Goal: Transaction & Acquisition: Subscribe to service/newsletter

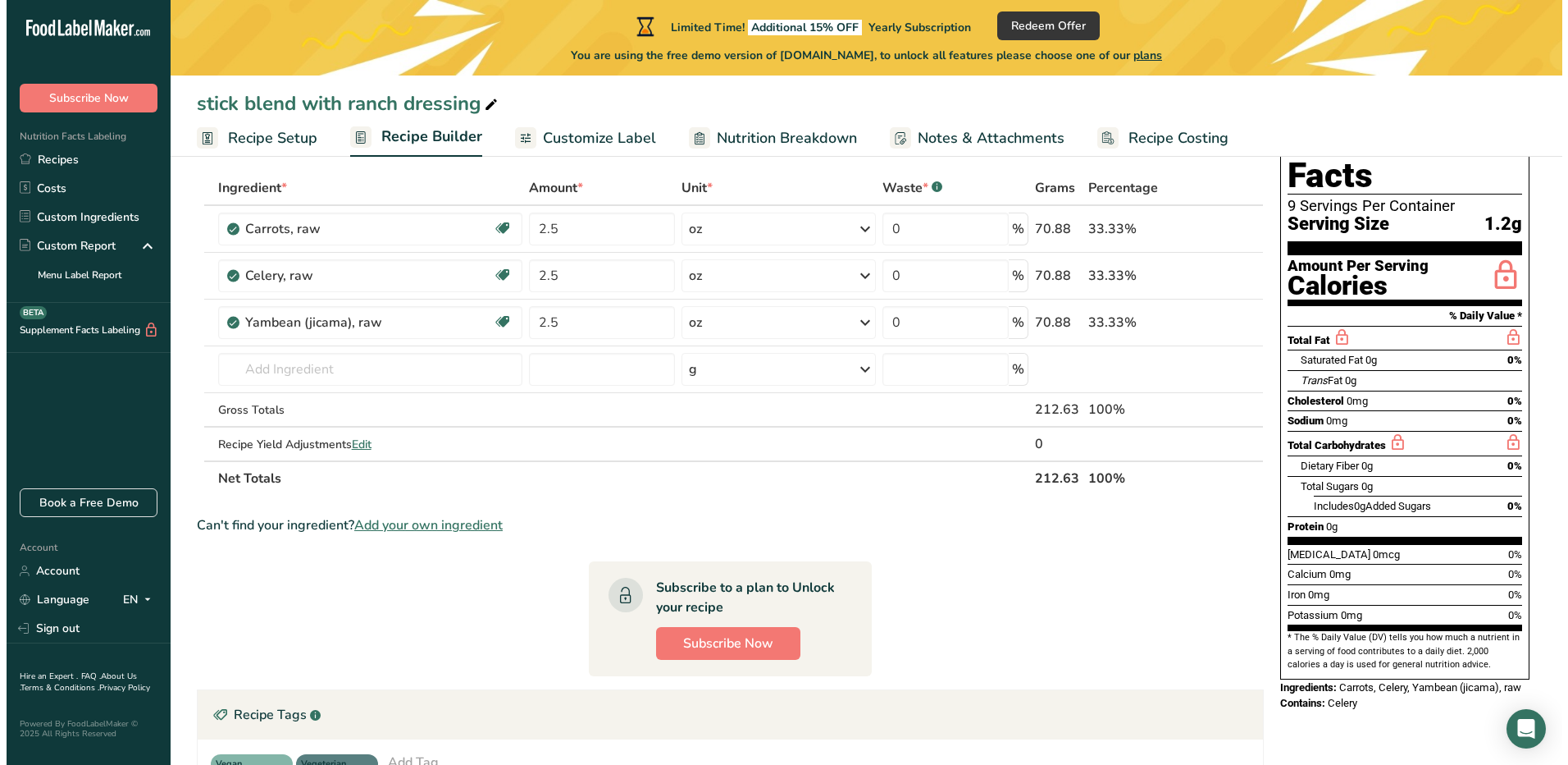
scroll to position [246, 0]
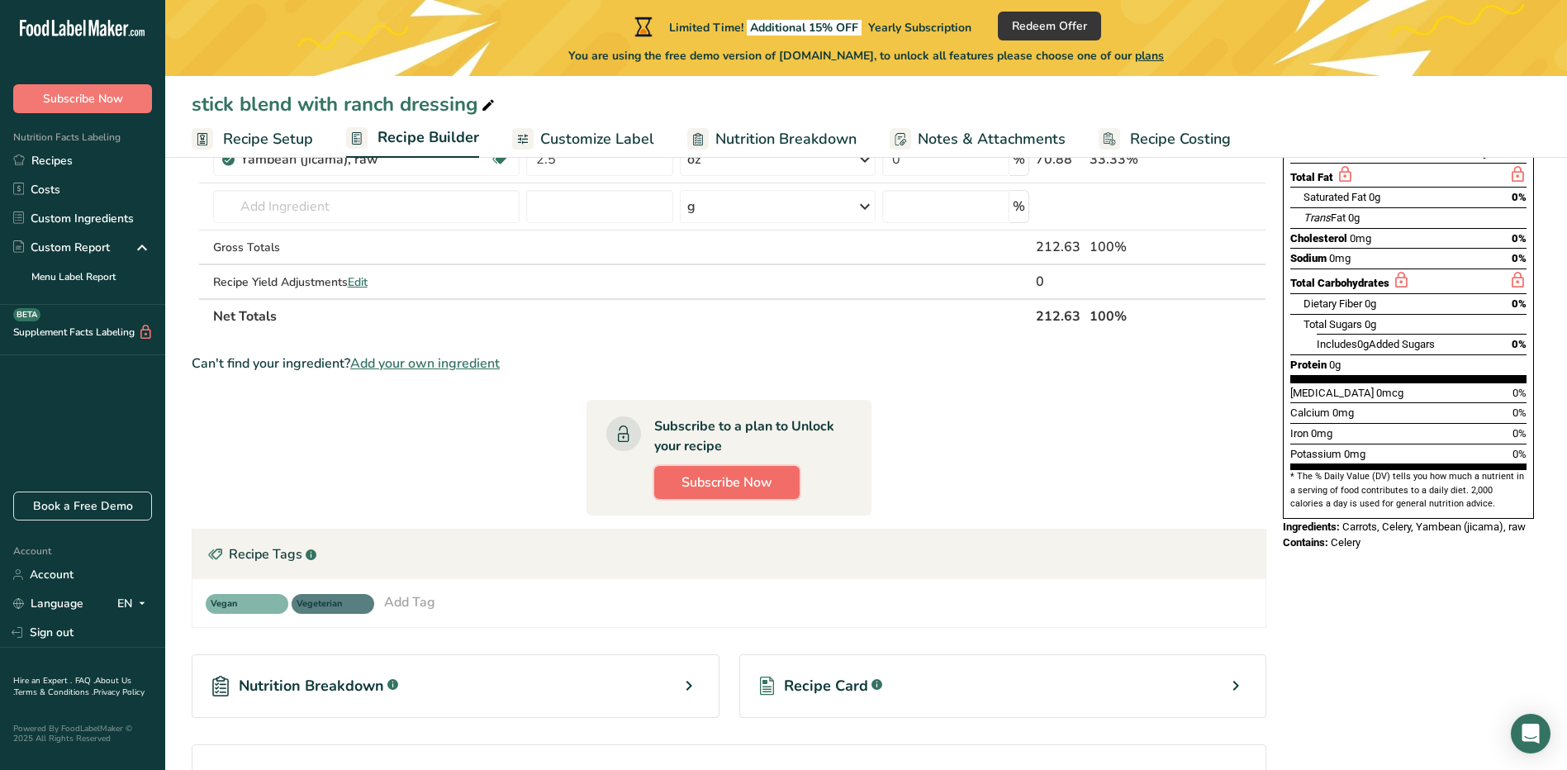
click at [714, 477] on span "Subscribe Now" at bounding box center [727, 483] width 91 height 20
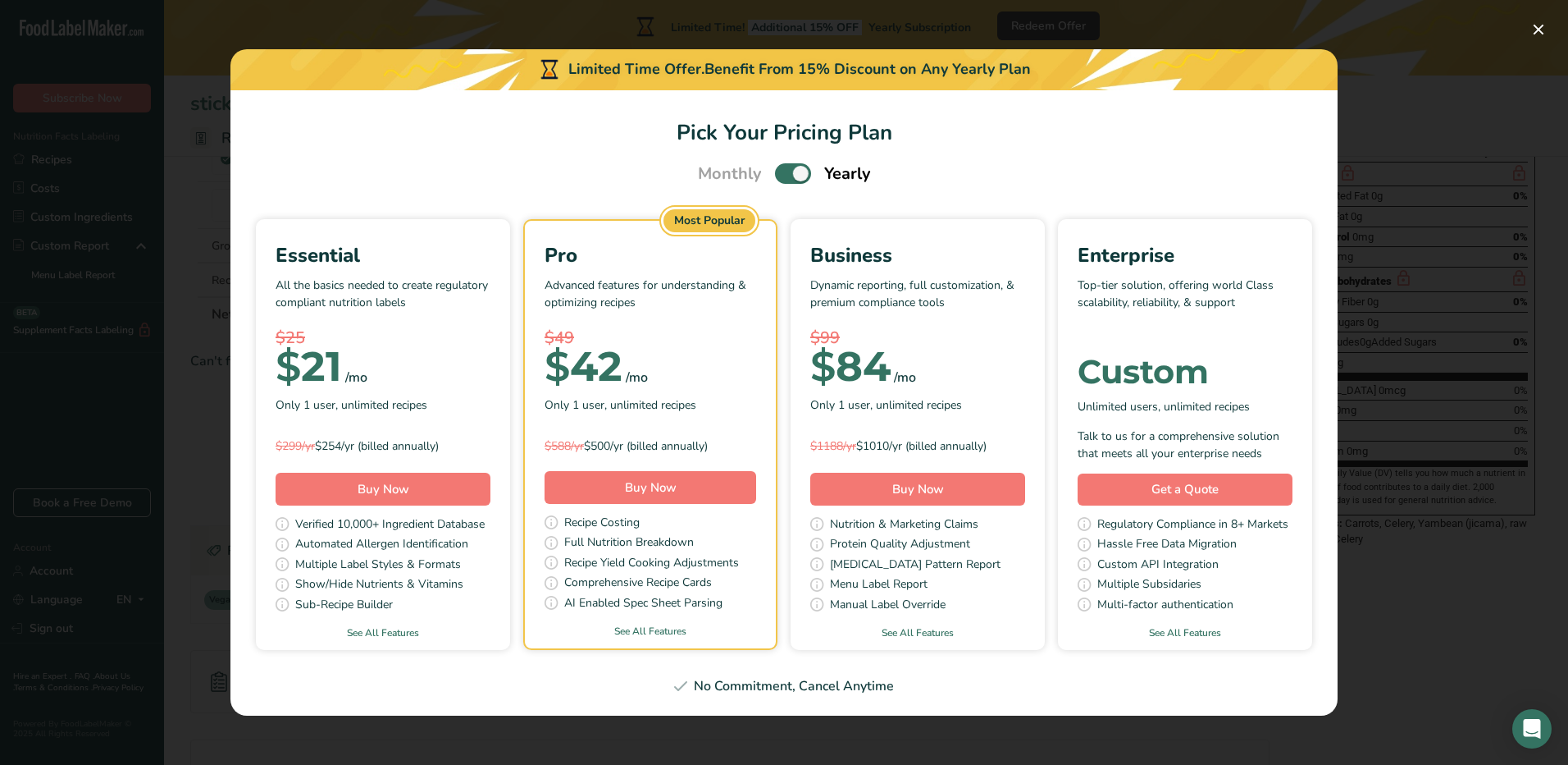
drag, startPoint x: 747, startPoint y: 172, endPoint x: 768, endPoint y: 169, distance: 21.2
click at [768, 169] on div "Monthly Yearly" at bounding box center [784, 174] width 213 height 25
drag, startPoint x: 768, startPoint y: 169, endPoint x: 799, endPoint y: 174, distance: 31.4
click at [799, 174] on span "Pick Your Pricing Plan Modal" at bounding box center [793, 173] width 36 height 21
click at [785, 174] on input "Pick Your Pricing Plan Modal" at bounding box center [781, 173] width 11 height 11
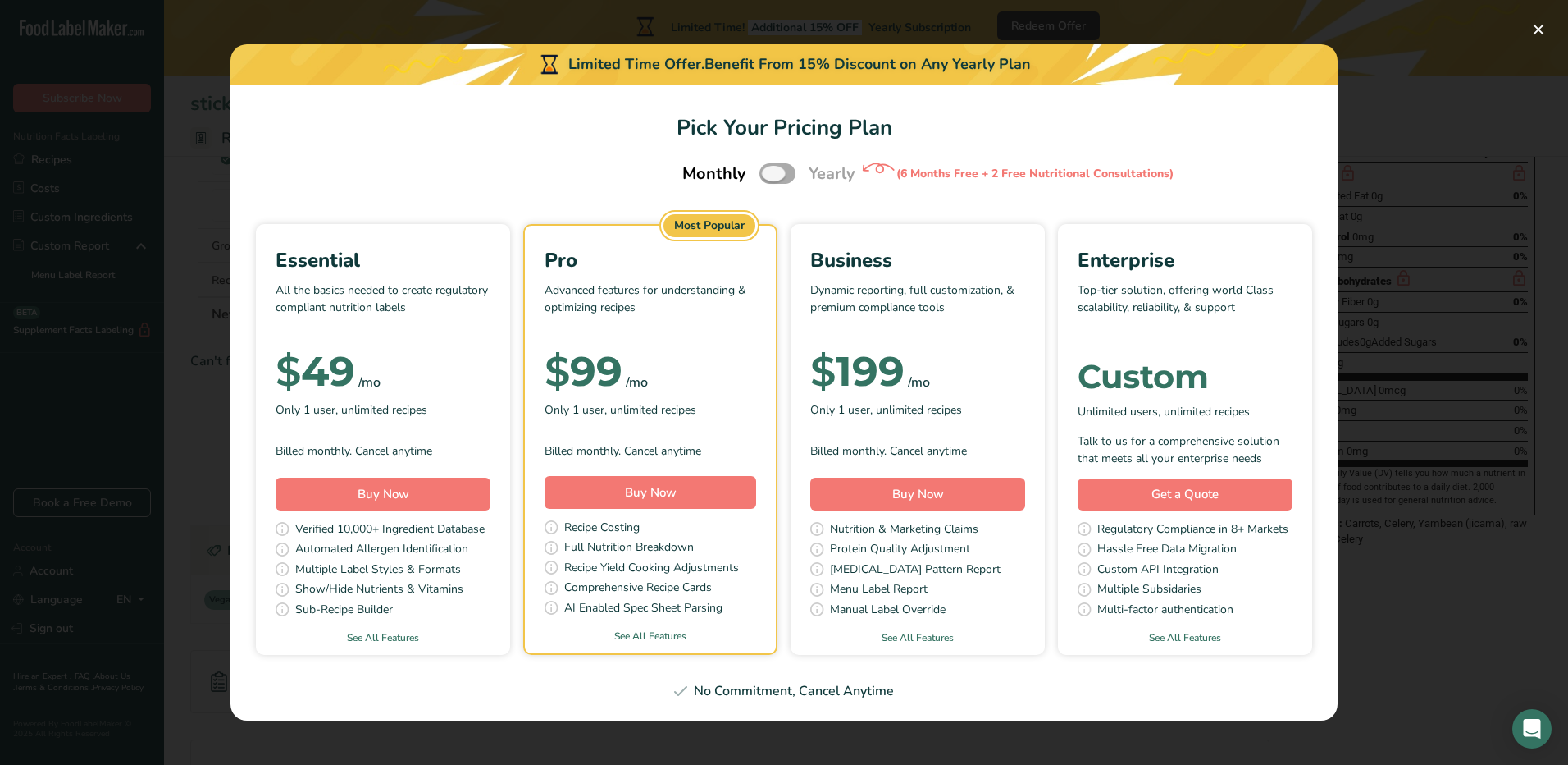
click at [778, 173] on span "Pick Your Pricing Plan Modal" at bounding box center [778, 173] width 36 height 21
click at [771, 173] on input "Pick Your Pricing Plan Modal" at bounding box center [765, 173] width 11 height 11
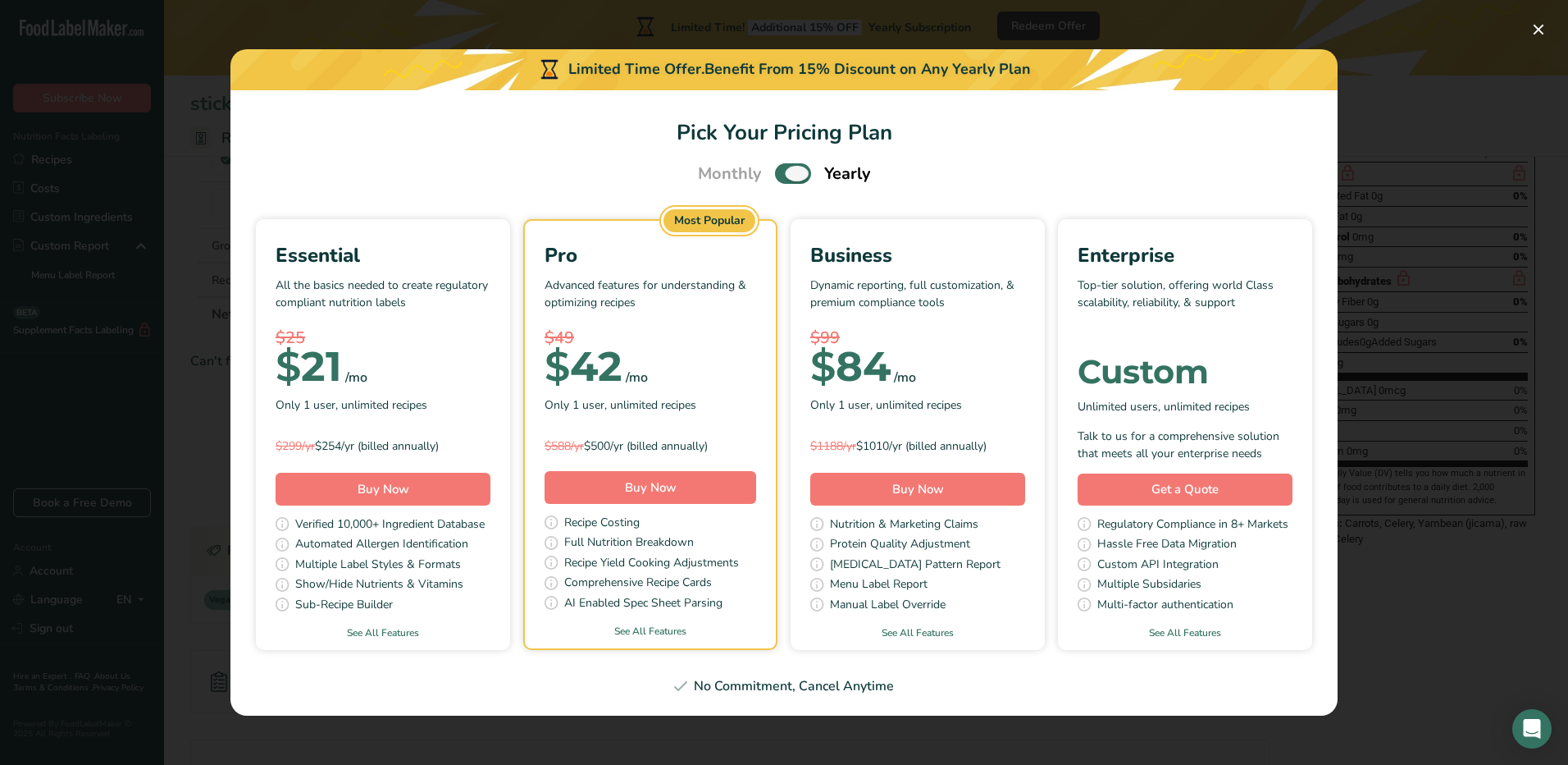
click at [778, 173] on span "Pick Your Pricing Plan Modal" at bounding box center [793, 173] width 36 height 21
click at [778, 173] on input "Pick Your Pricing Plan Modal" at bounding box center [781, 173] width 11 height 11
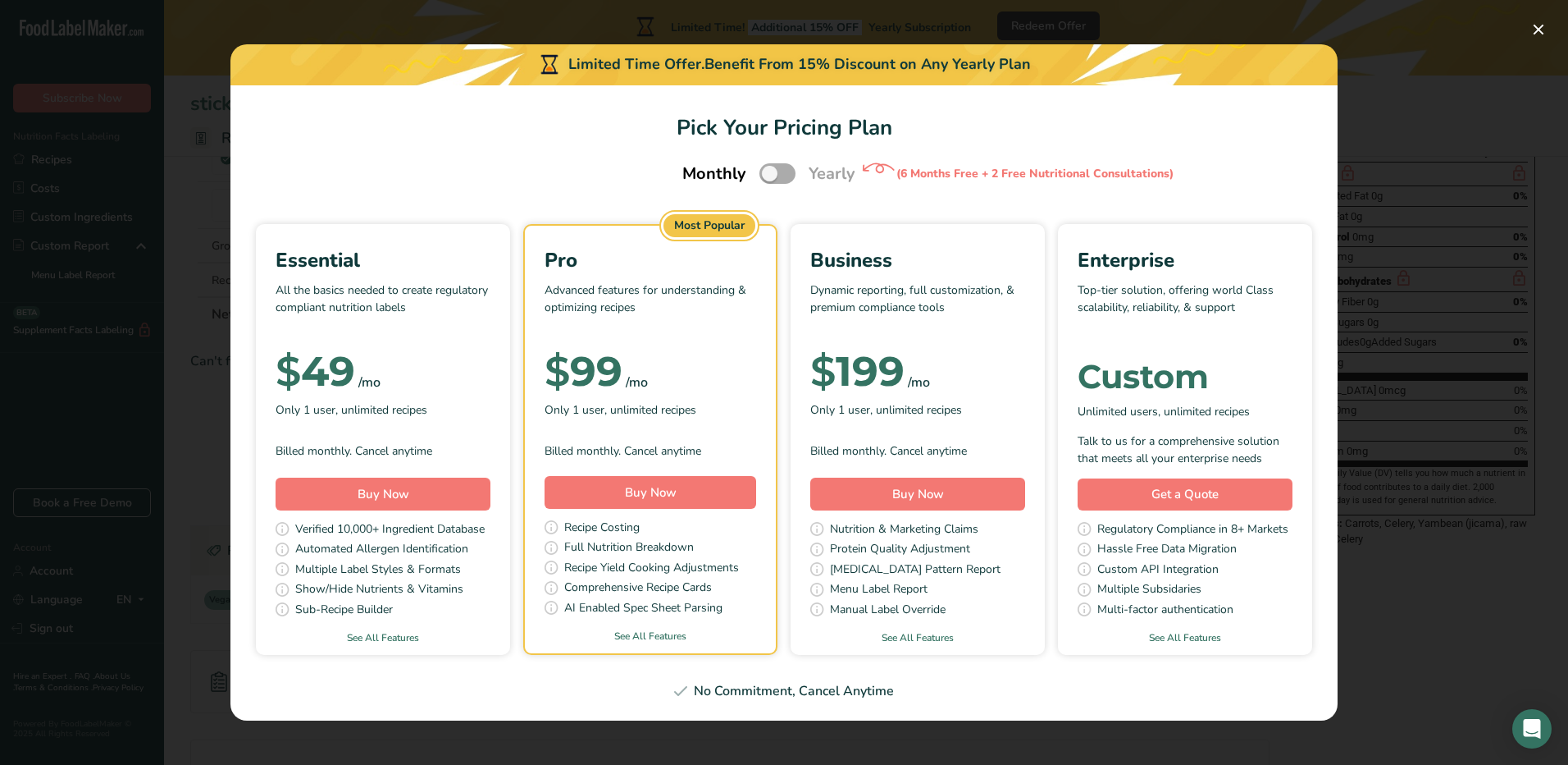
click at [778, 173] on span "Pick Your Pricing Plan Modal" at bounding box center [778, 173] width 36 height 21
click at [771, 173] on input "Pick Your Pricing Plan Modal" at bounding box center [765, 173] width 11 height 11
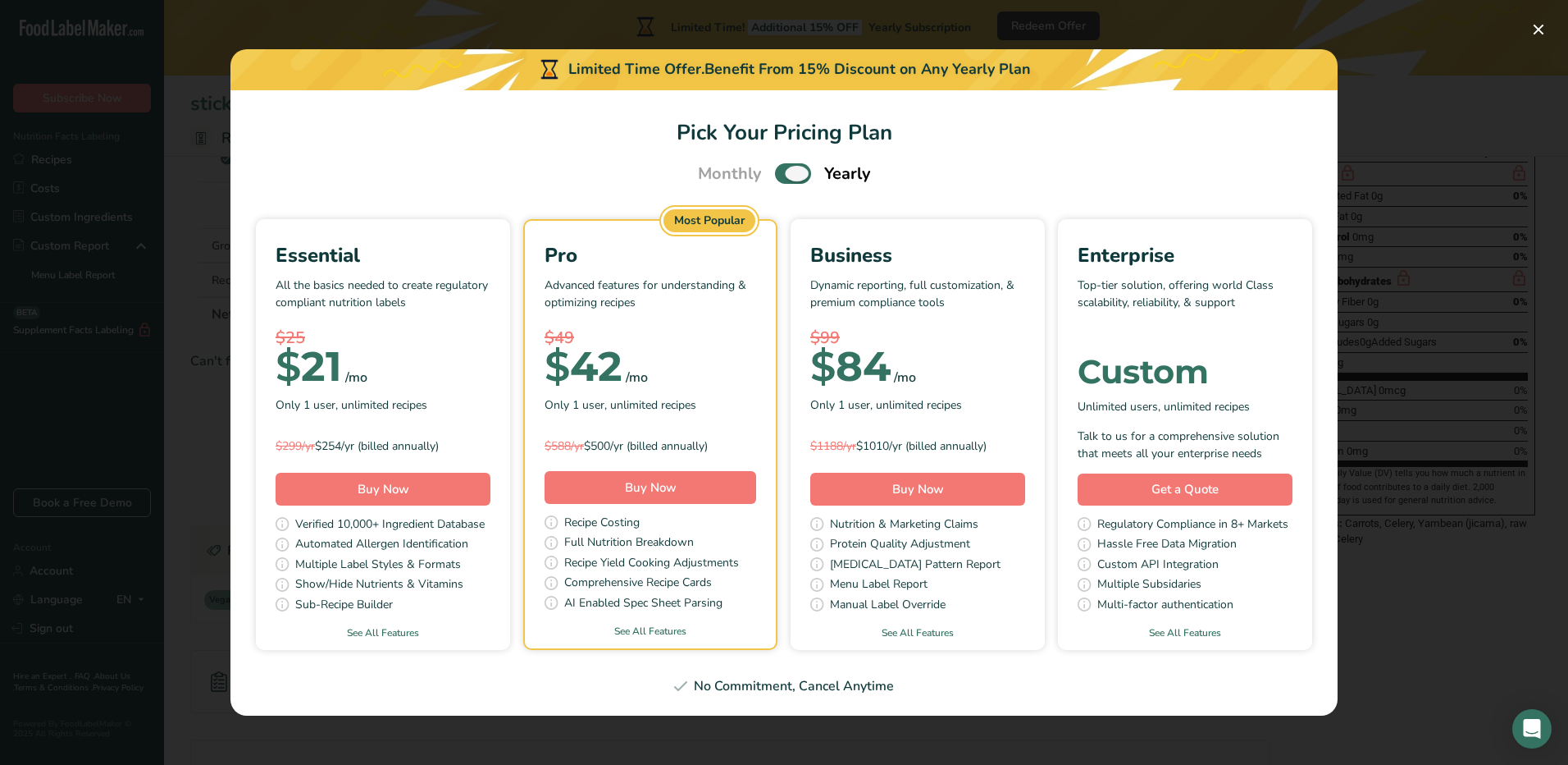
click at [778, 173] on span "Pick Your Pricing Plan Modal" at bounding box center [793, 173] width 36 height 21
click at [778, 173] on input "Pick Your Pricing Plan Modal" at bounding box center [781, 173] width 11 height 11
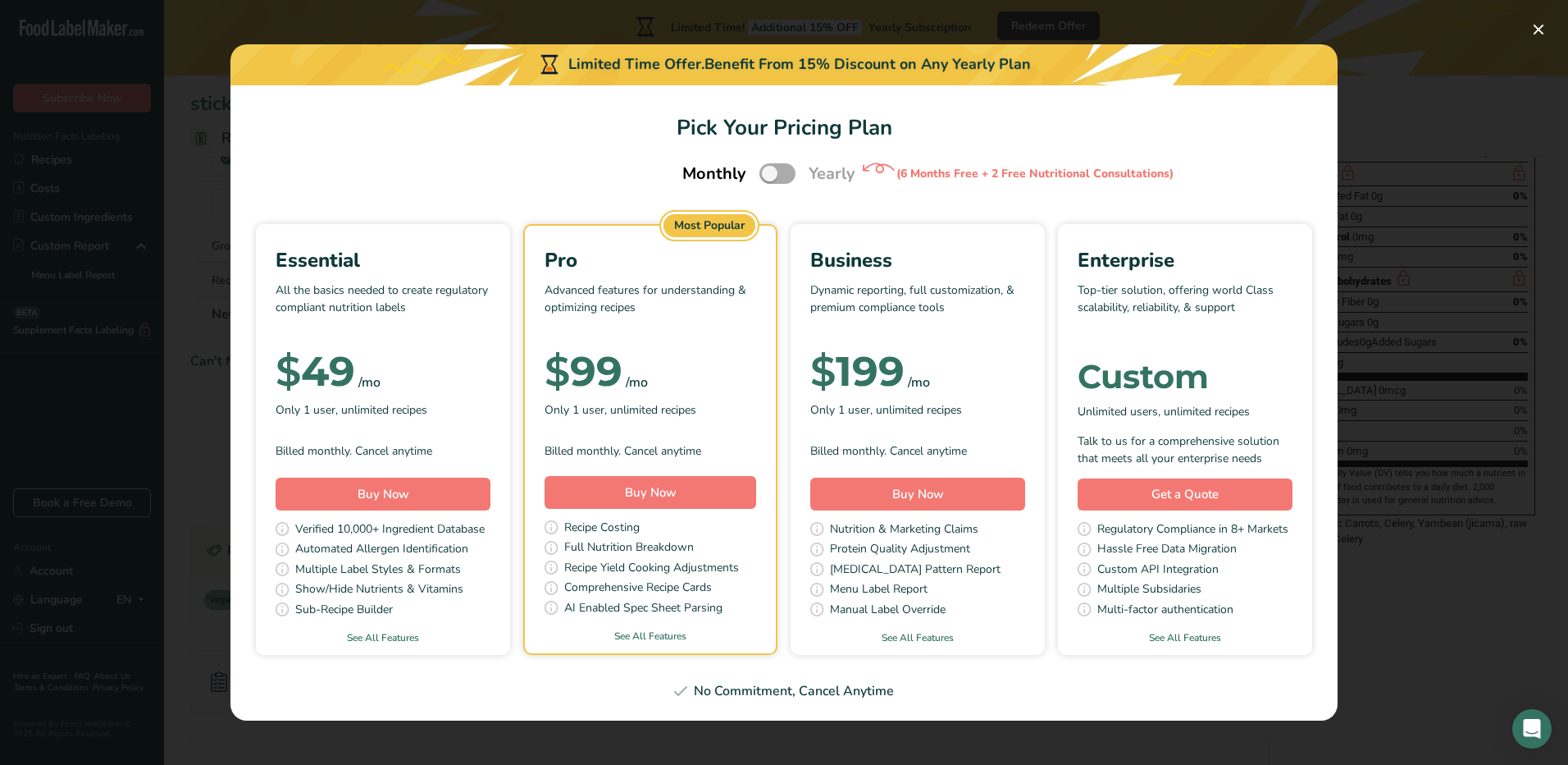
click at [778, 173] on span "Pick Your Pricing Plan Modal" at bounding box center [778, 173] width 36 height 21
click at [771, 173] on input "Pick Your Pricing Plan Modal" at bounding box center [765, 173] width 11 height 11
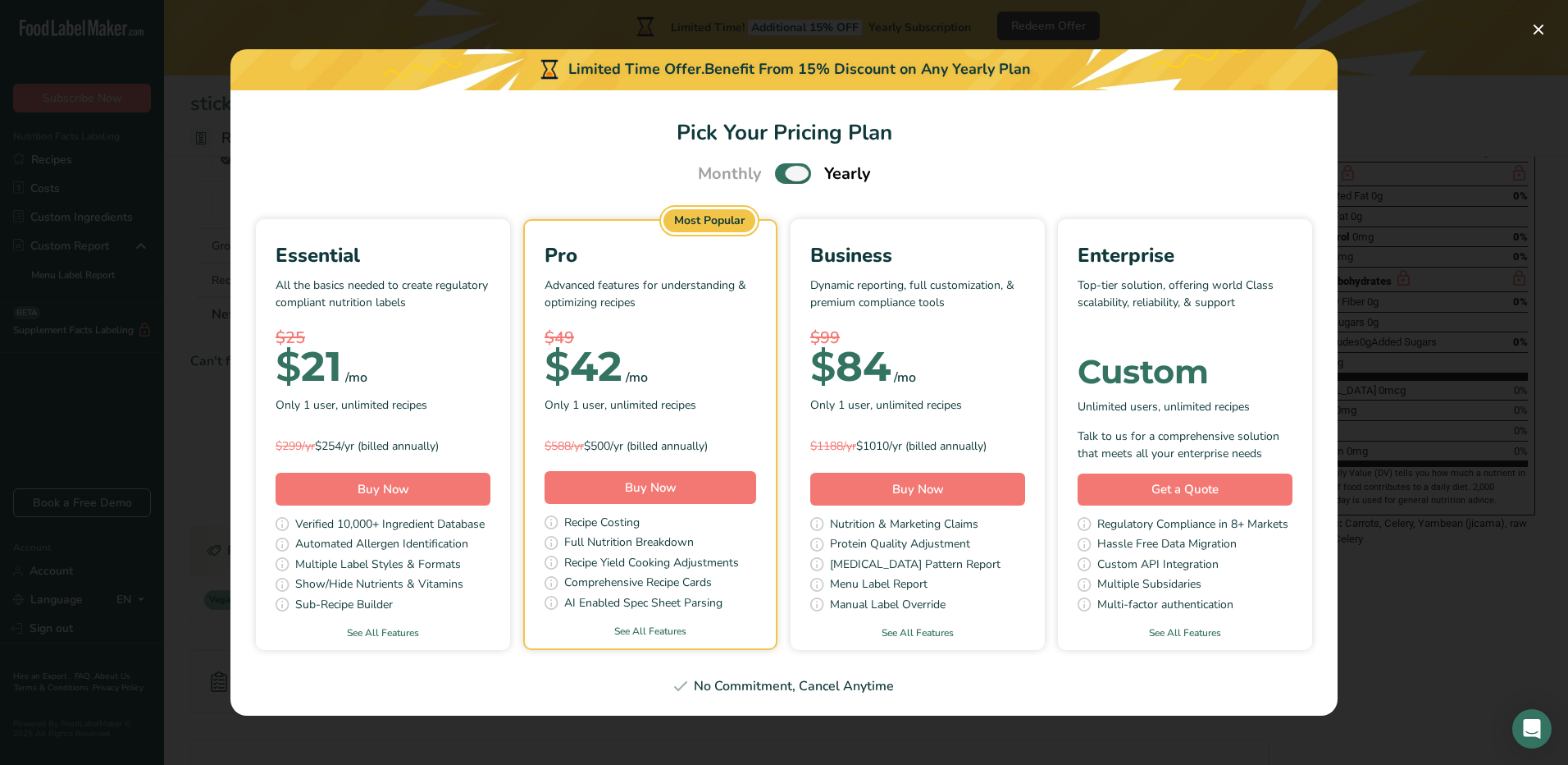
click at [778, 173] on span "Pick Your Pricing Plan Modal" at bounding box center [793, 173] width 36 height 21
click at [778, 173] on input "Pick Your Pricing Plan Modal" at bounding box center [781, 173] width 11 height 11
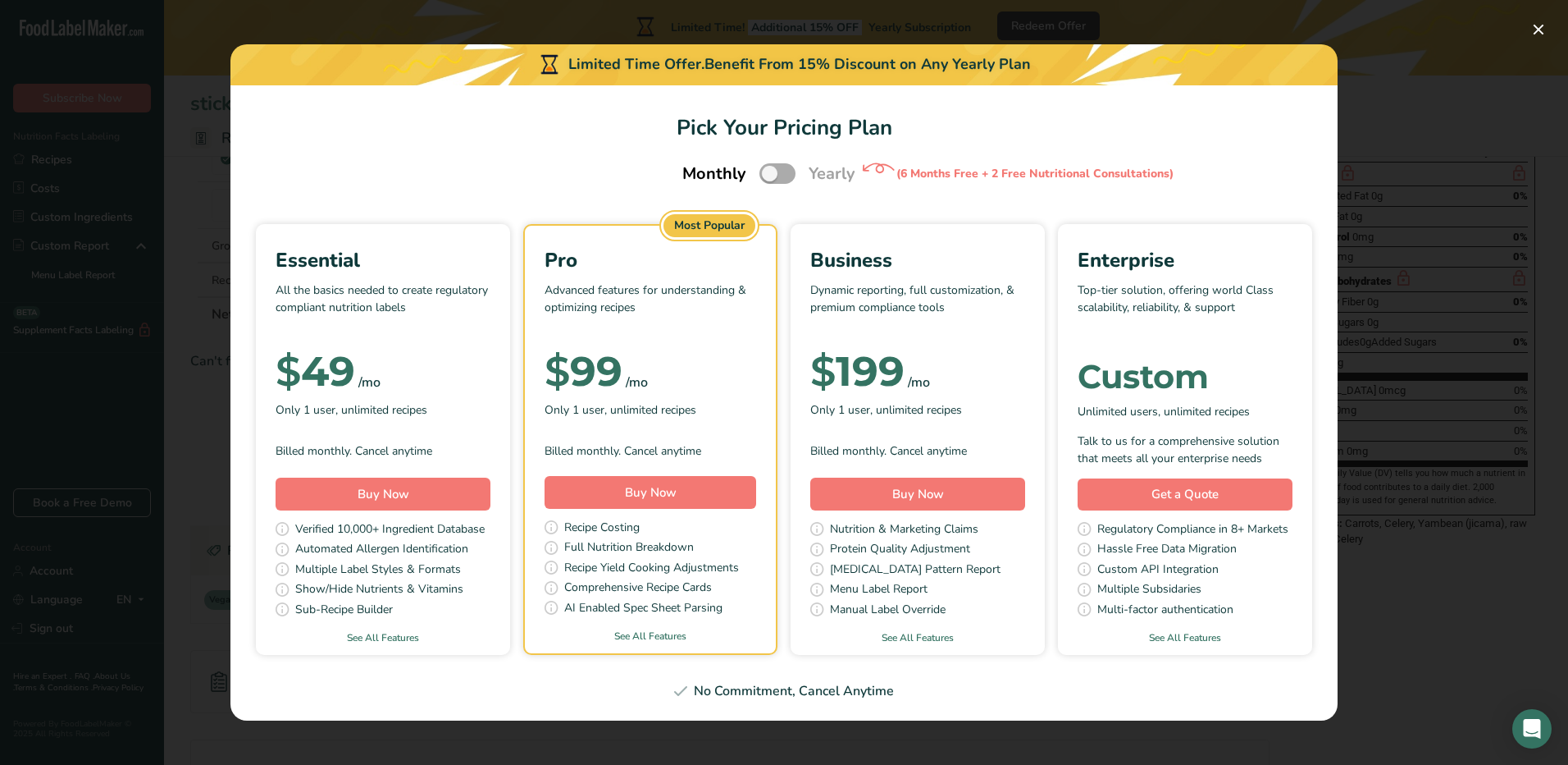
click at [778, 173] on span "Pick Your Pricing Plan Modal" at bounding box center [778, 173] width 36 height 21
click at [771, 173] on input "Pick Your Pricing Plan Modal" at bounding box center [765, 173] width 11 height 11
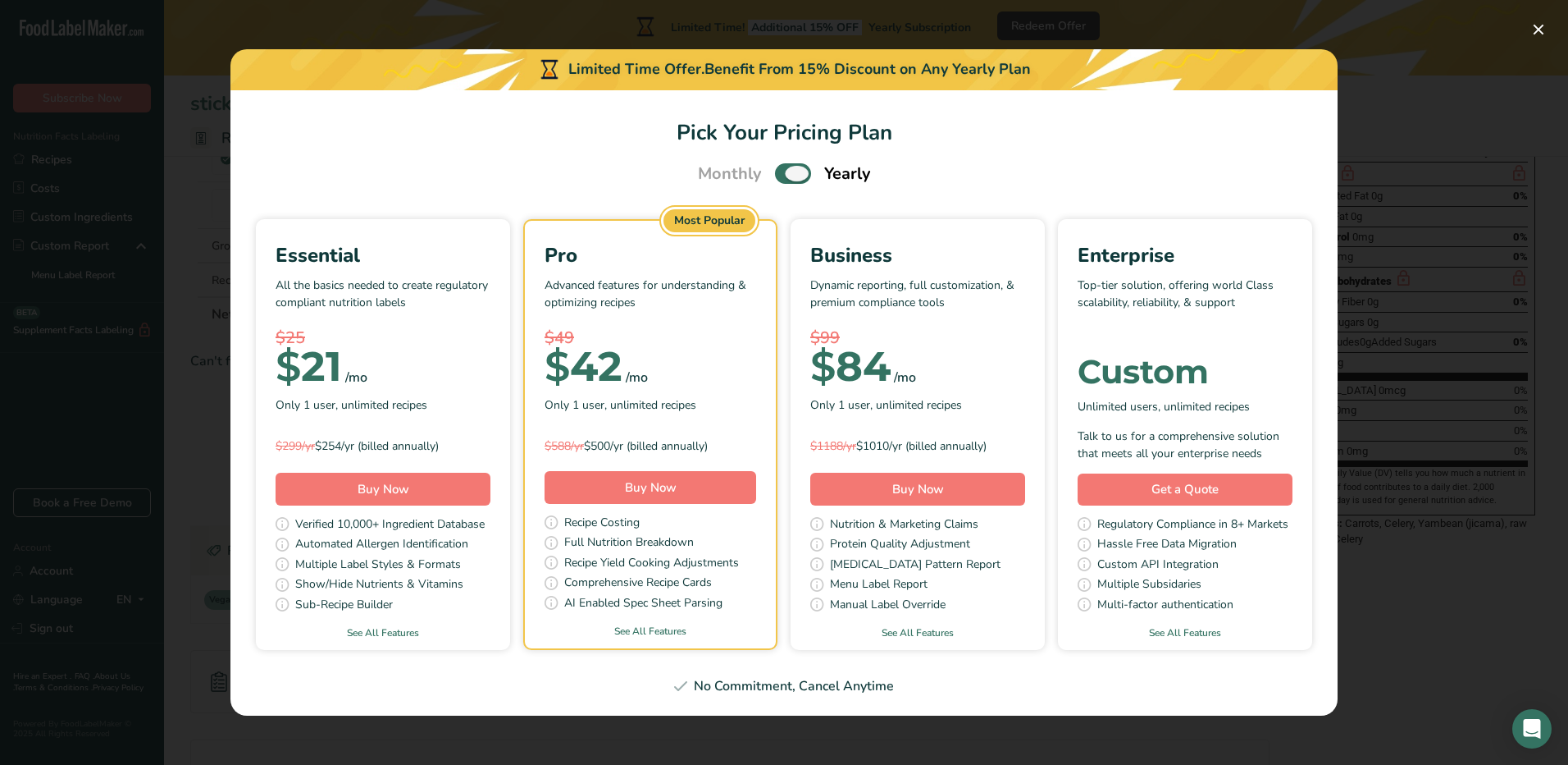
click at [788, 170] on span "Pick Your Pricing Plan Modal" at bounding box center [793, 173] width 36 height 21
click at [785, 170] on input "Pick Your Pricing Plan Modal" at bounding box center [781, 173] width 11 height 11
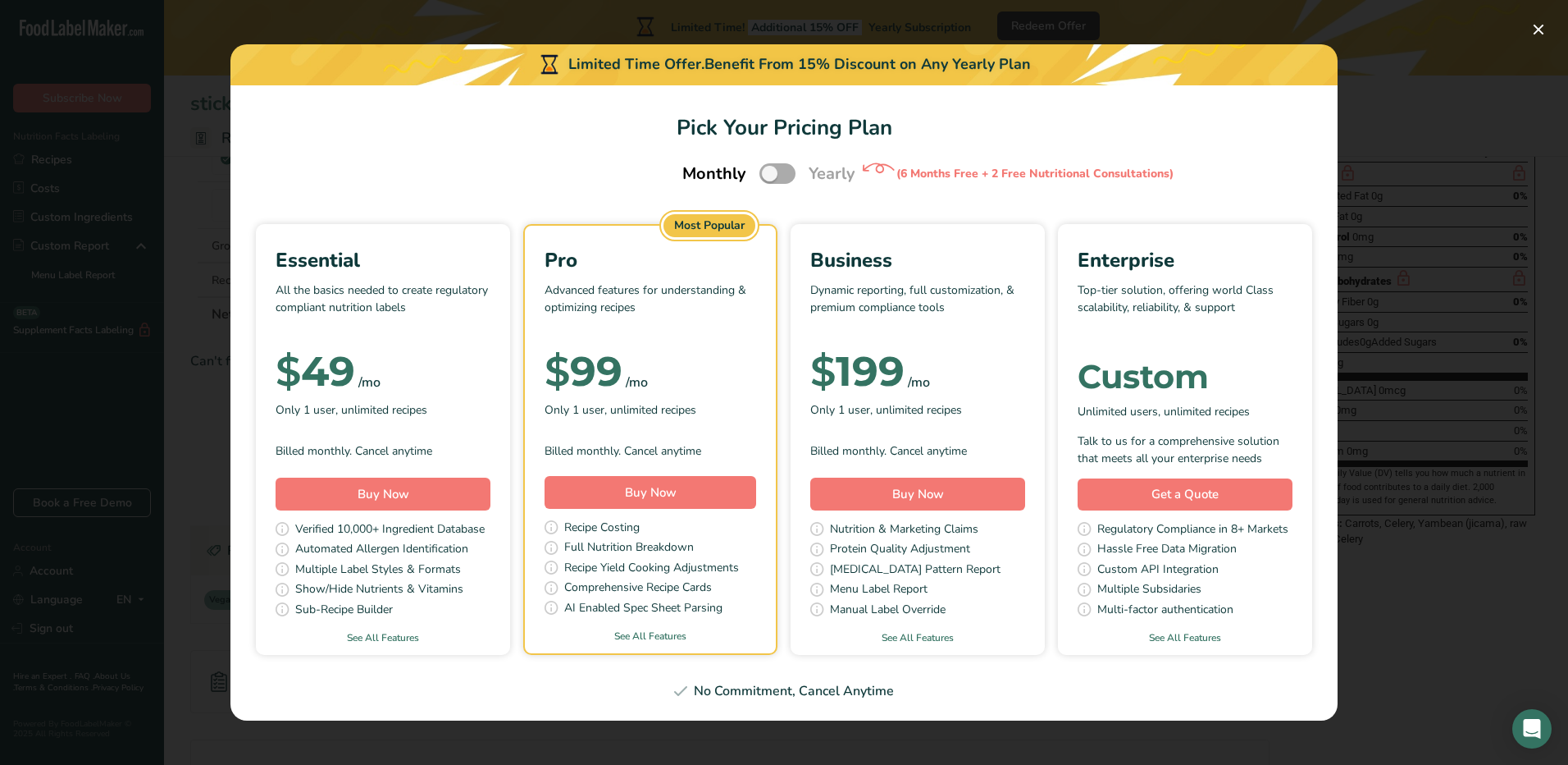
click at [788, 170] on span "Pick Your Pricing Plan Modal" at bounding box center [778, 173] width 36 height 21
click at [771, 170] on input "Pick Your Pricing Plan Modal" at bounding box center [765, 173] width 11 height 11
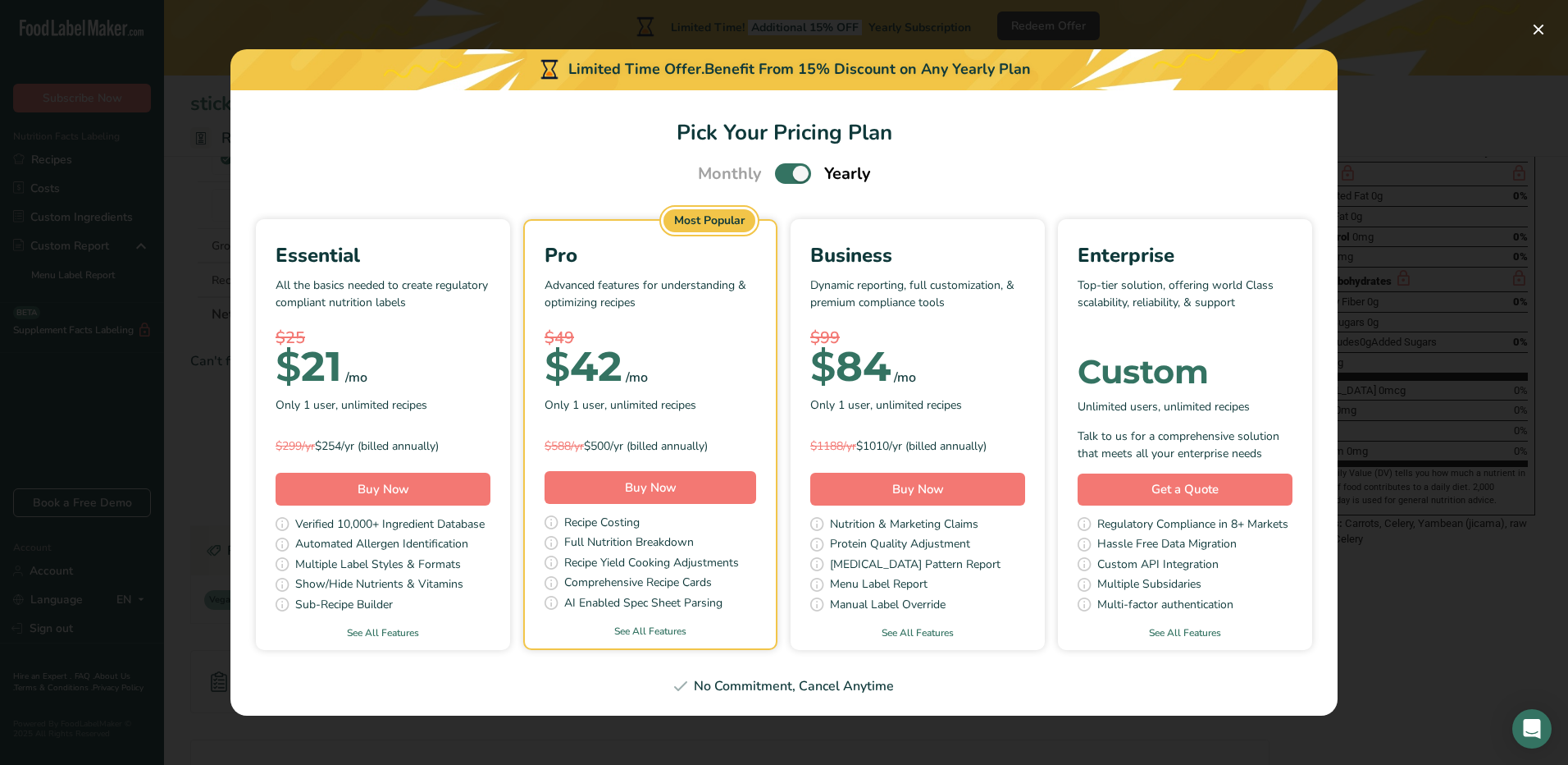
click at [788, 170] on span "Pick Your Pricing Plan Modal" at bounding box center [793, 173] width 36 height 21
click at [785, 170] on input "Pick Your Pricing Plan Modal" at bounding box center [781, 173] width 11 height 11
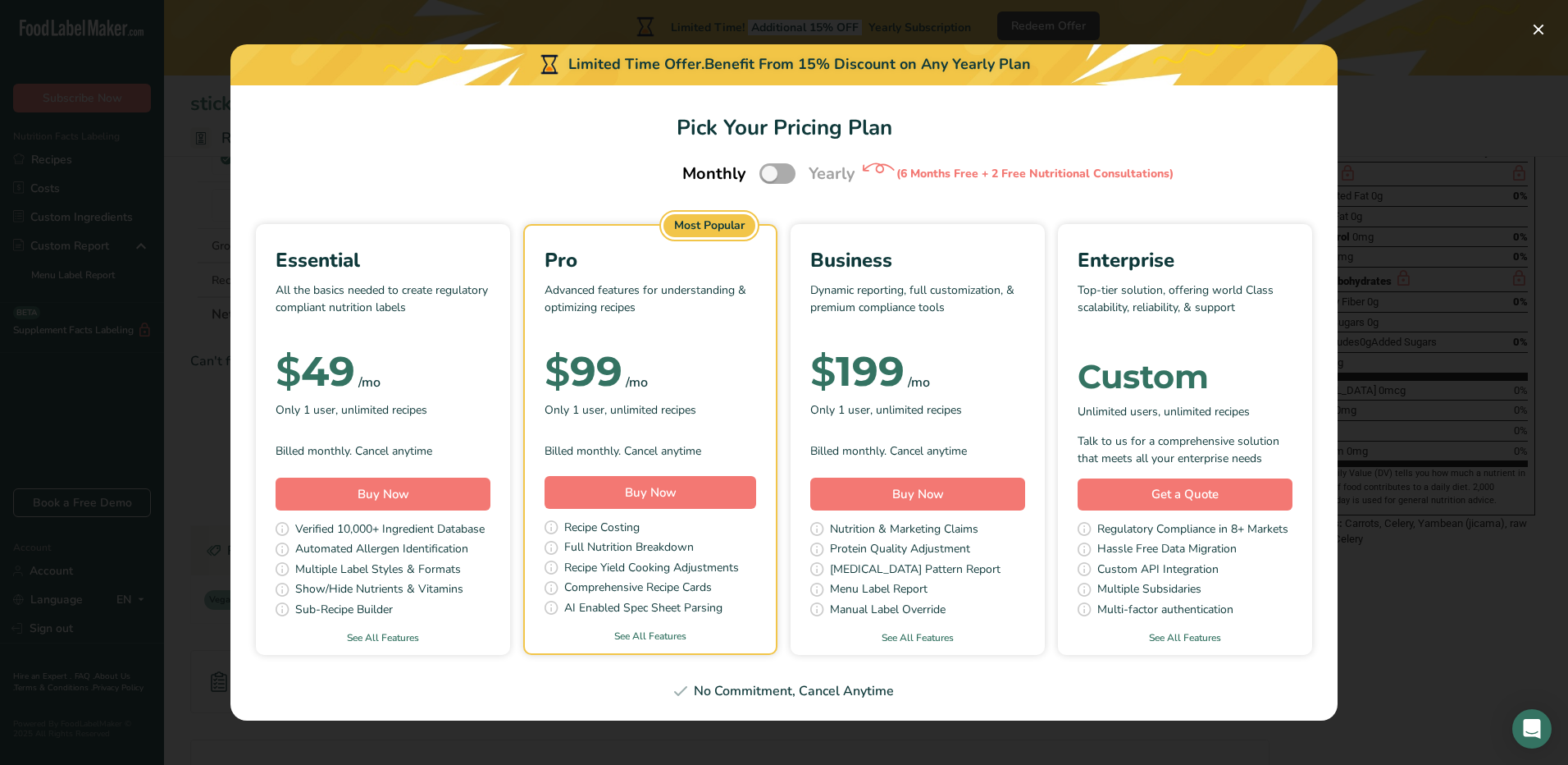
click at [788, 170] on span "Pick Your Pricing Plan Modal" at bounding box center [778, 173] width 36 height 21
click at [771, 170] on input "Pick Your Pricing Plan Modal" at bounding box center [765, 173] width 11 height 11
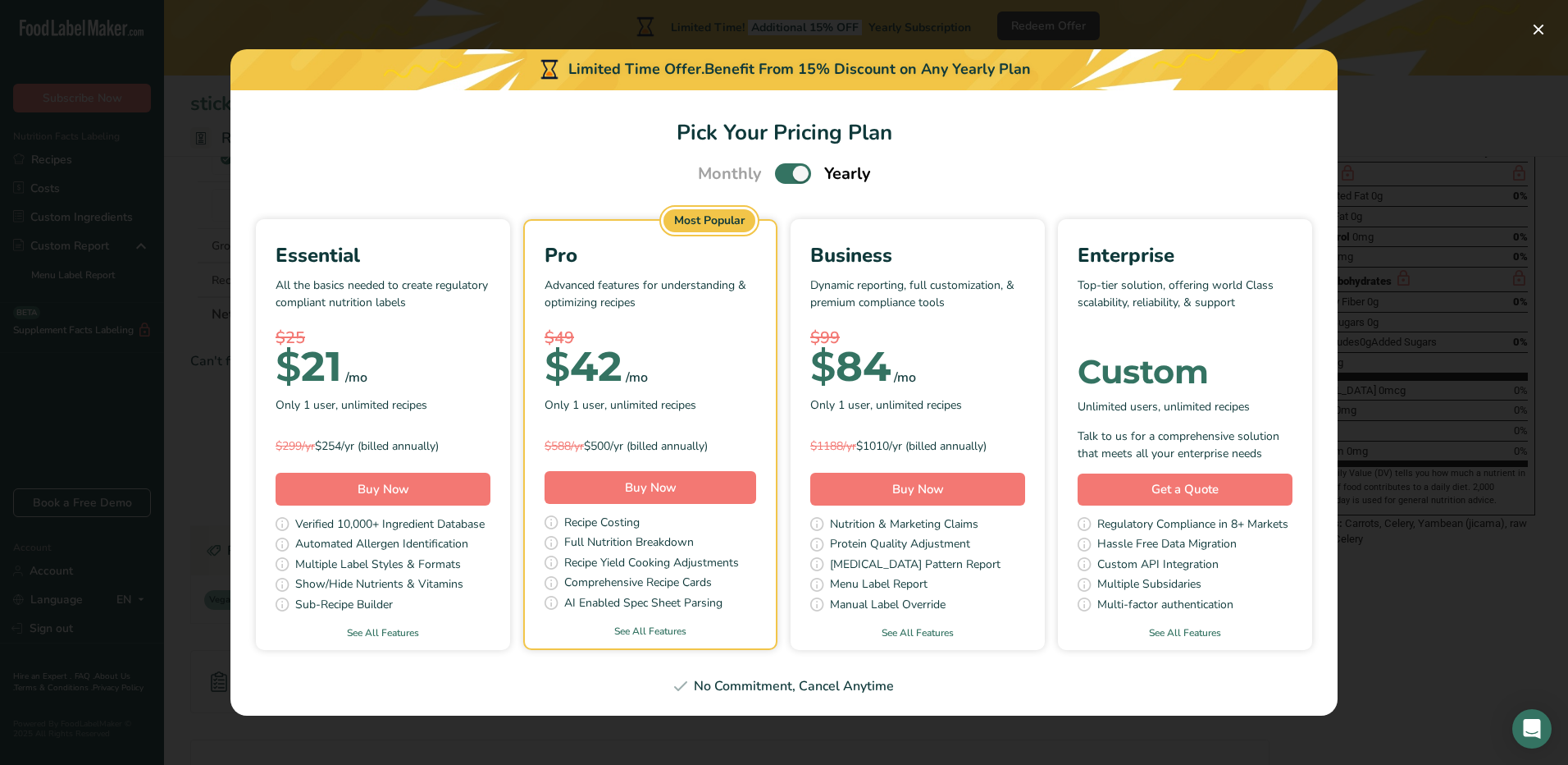
click at [788, 170] on span "Pick Your Pricing Plan Modal" at bounding box center [793, 173] width 36 height 21
click at [785, 170] on input "Pick Your Pricing Plan Modal" at bounding box center [781, 173] width 11 height 11
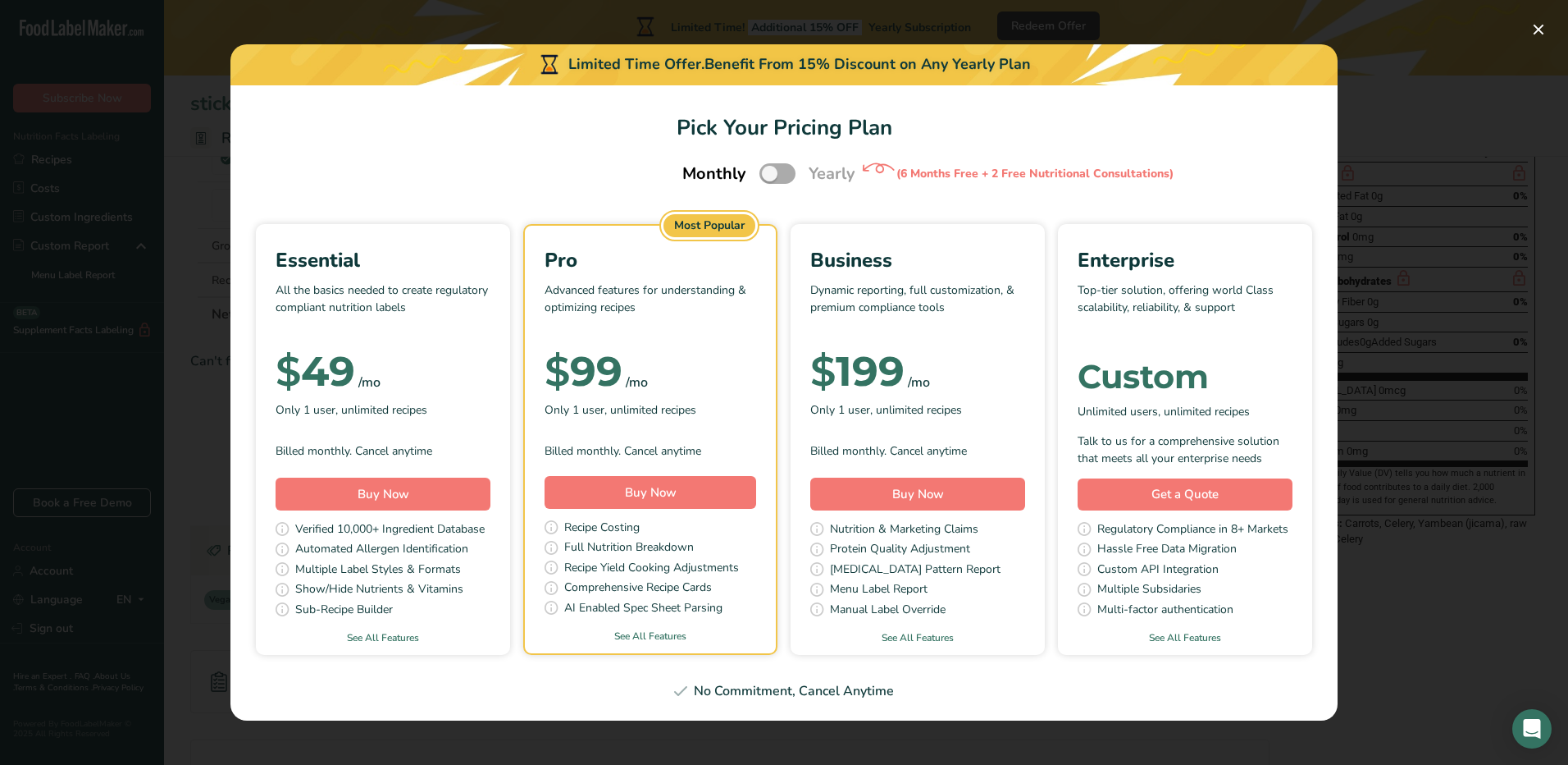
click at [788, 170] on span "Pick Your Pricing Plan Modal" at bounding box center [778, 173] width 36 height 21
click at [771, 170] on input "Pick Your Pricing Plan Modal" at bounding box center [765, 173] width 11 height 11
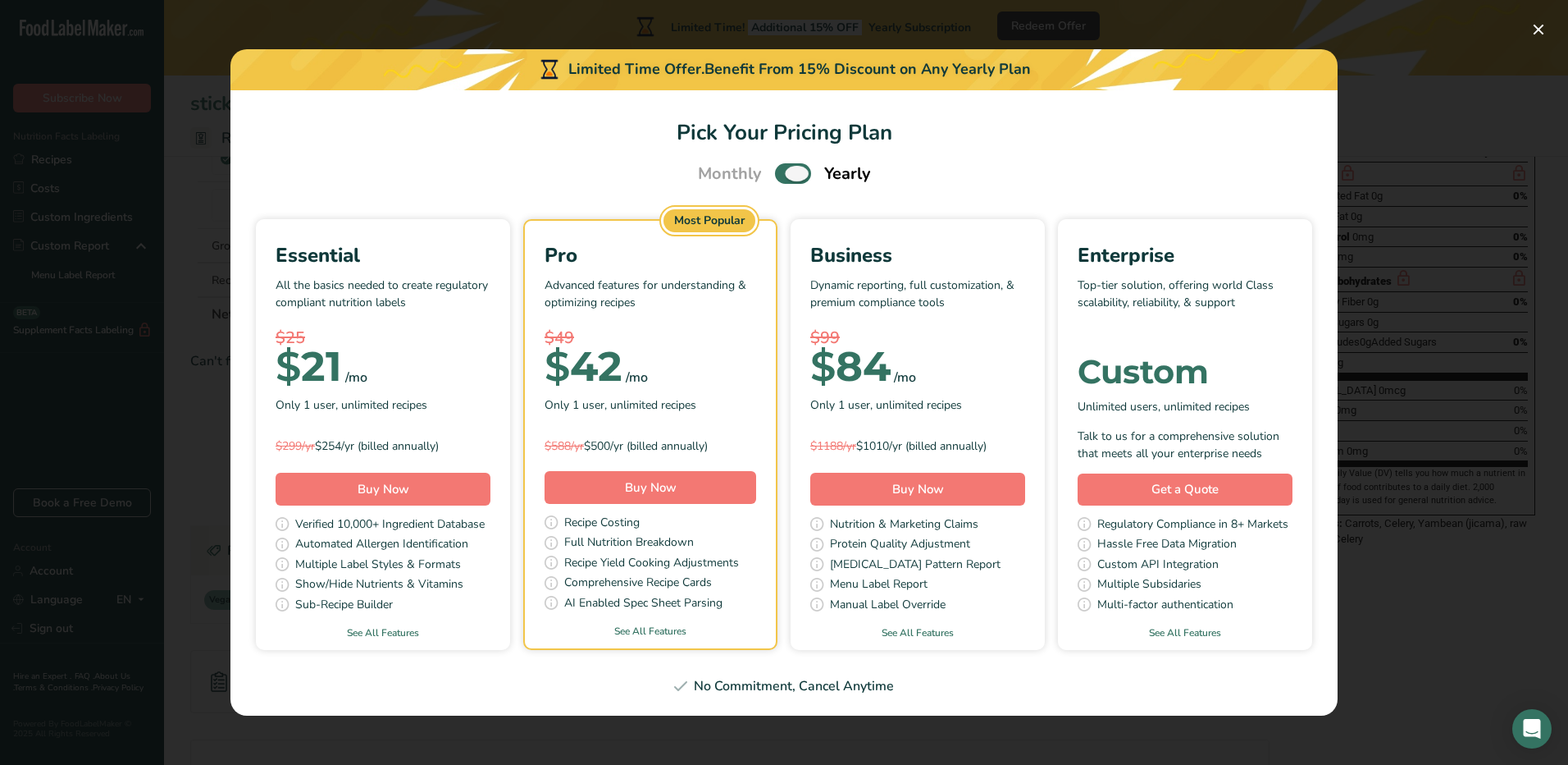
click at [796, 168] on span "Pick Your Pricing Plan Modal" at bounding box center [793, 173] width 36 height 21
click at [785, 168] on input "Pick Your Pricing Plan Modal" at bounding box center [781, 173] width 11 height 11
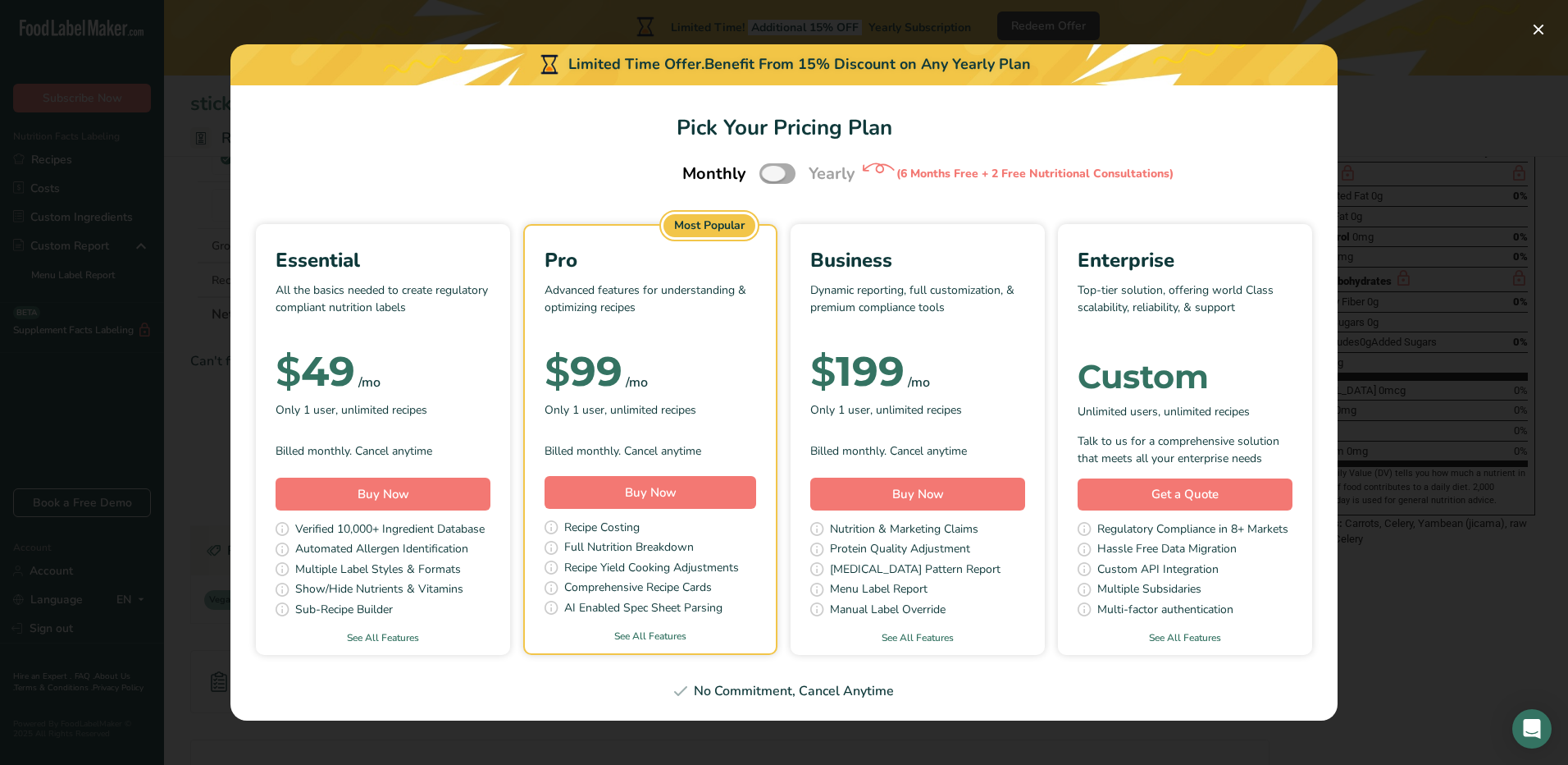
click at [780, 177] on span "Pick Your Pricing Plan Modal" at bounding box center [778, 173] width 36 height 21
click at [771, 177] on input "Pick Your Pricing Plan Modal" at bounding box center [765, 173] width 11 height 11
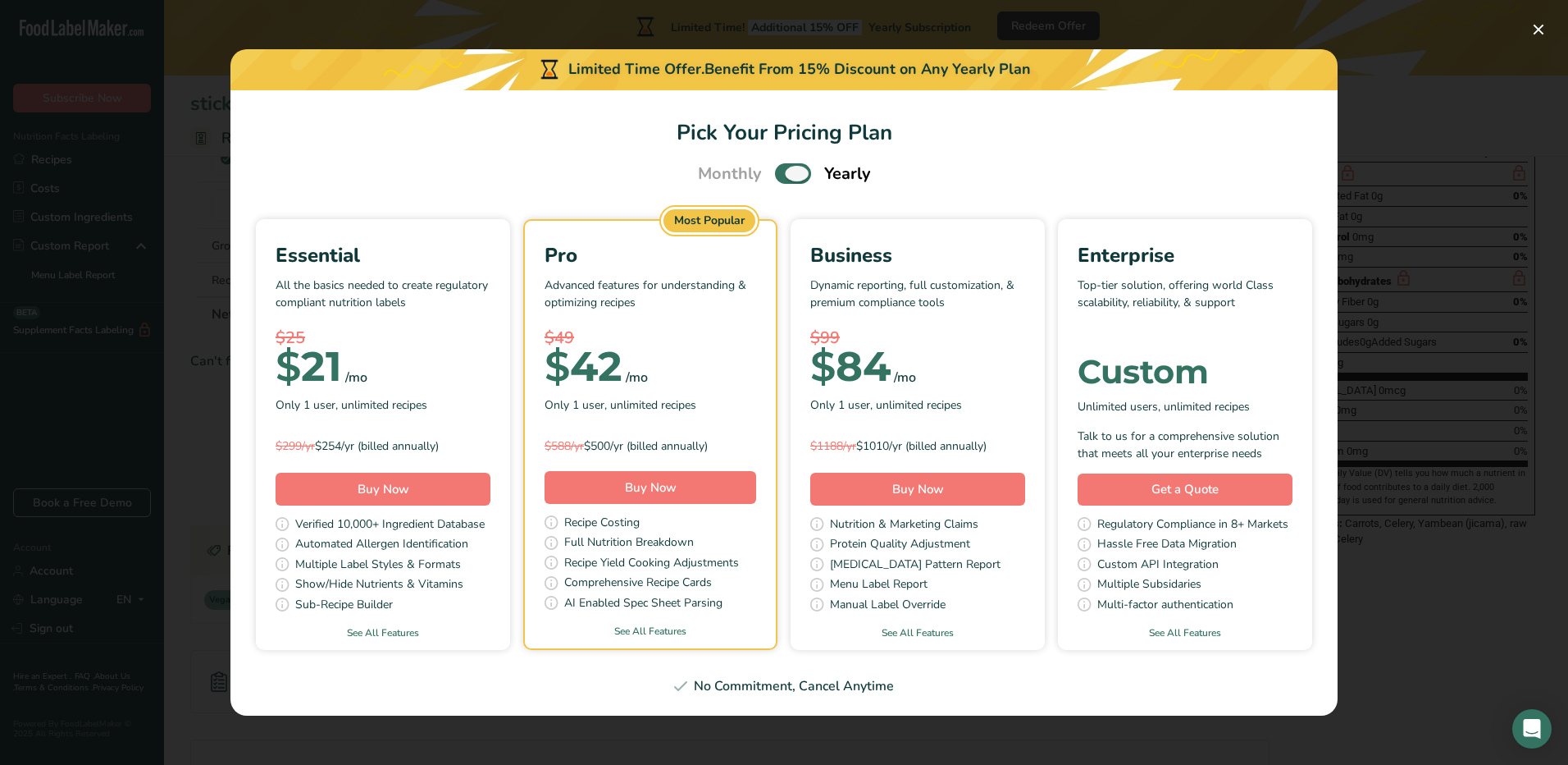
click at [799, 176] on span "Pick Your Pricing Plan Modal" at bounding box center [793, 173] width 36 height 21
click at [785, 176] on input "Pick Your Pricing Plan Modal" at bounding box center [781, 173] width 11 height 11
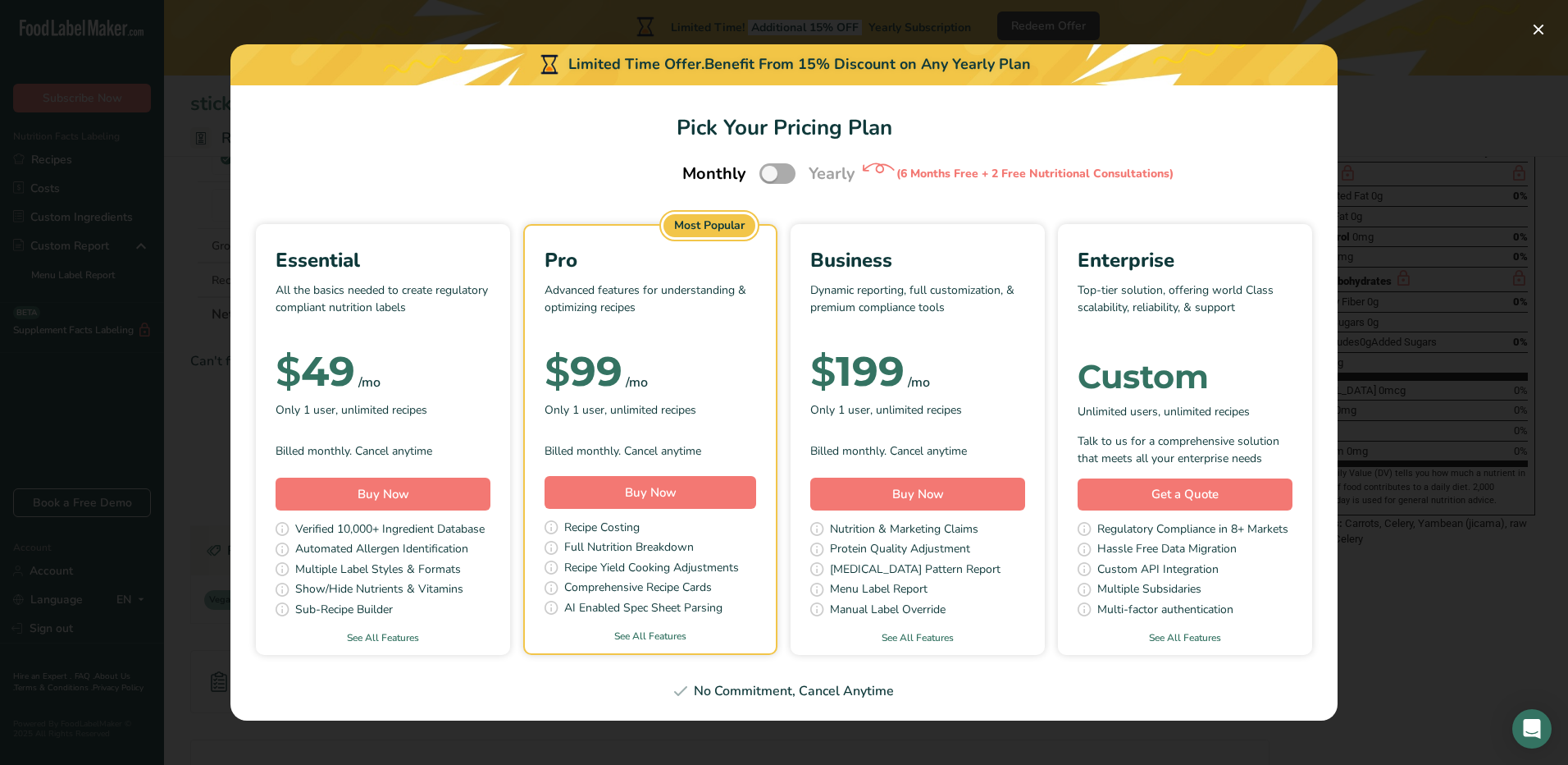
click at [780, 180] on span "Pick Your Pricing Plan Modal" at bounding box center [778, 173] width 36 height 21
click at [771, 179] on input "Pick Your Pricing Plan Modal" at bounding box center [765, 173] width 11 height 11
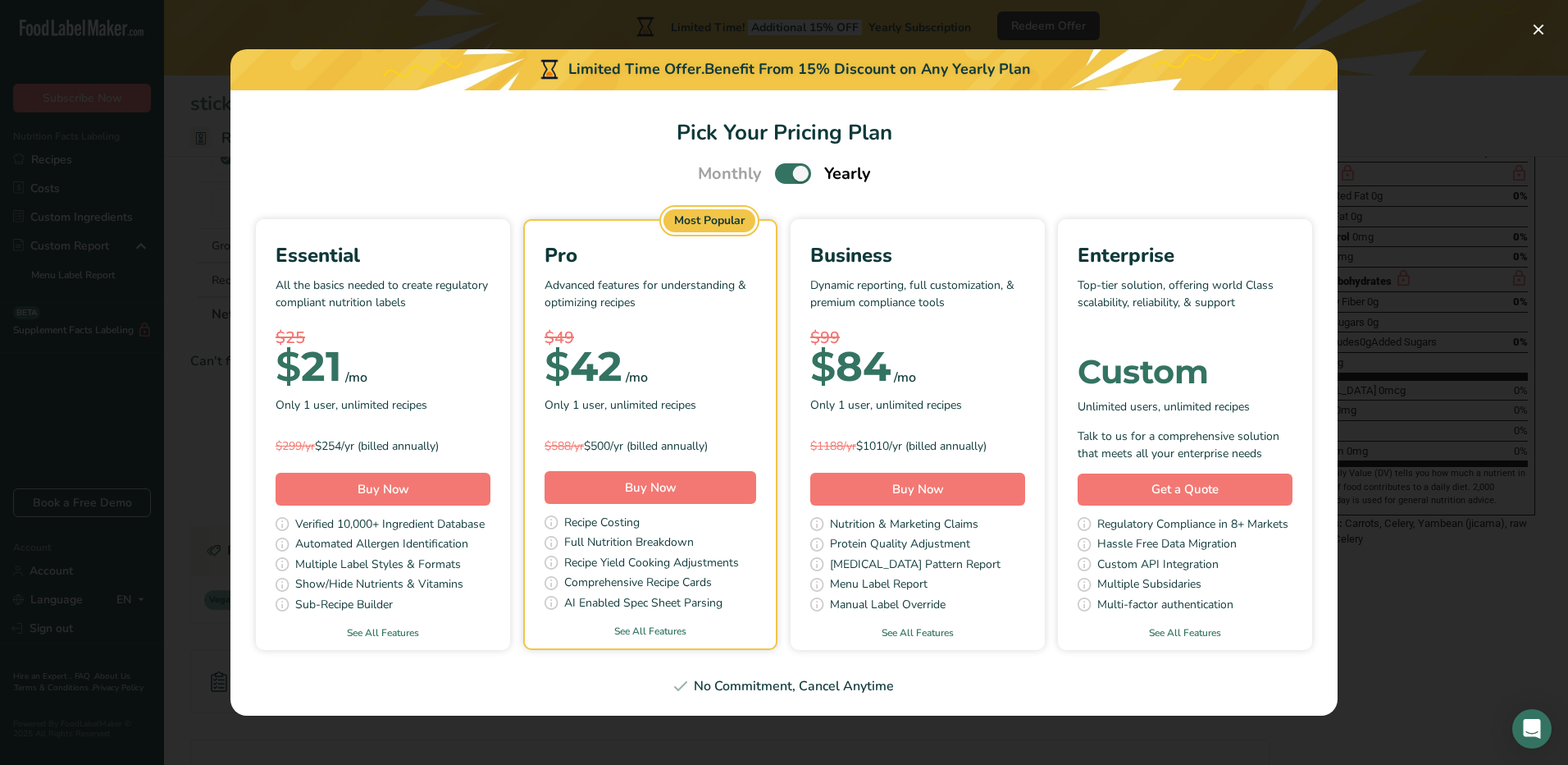
click at [786, 167] on span "Pick Your Pricing Plan Modal" at bounding box center [793, 173] width 36 height 21
click at [785, 168] on input "Pick Your Pricing Plan Modal" at bounding box center [781, 173] width 11 height 11
checkbox input "false"
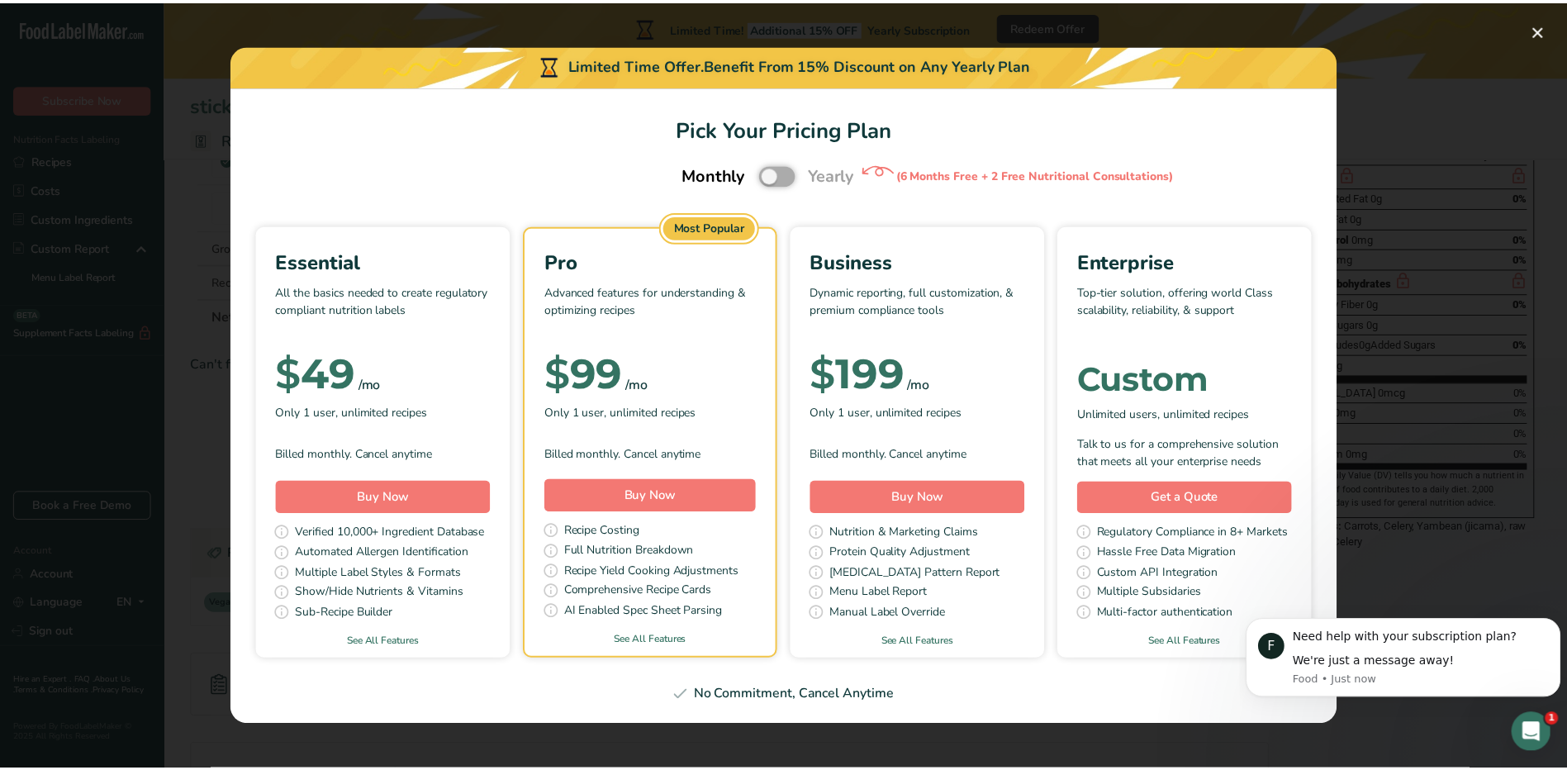
scroll to position [0, 0]
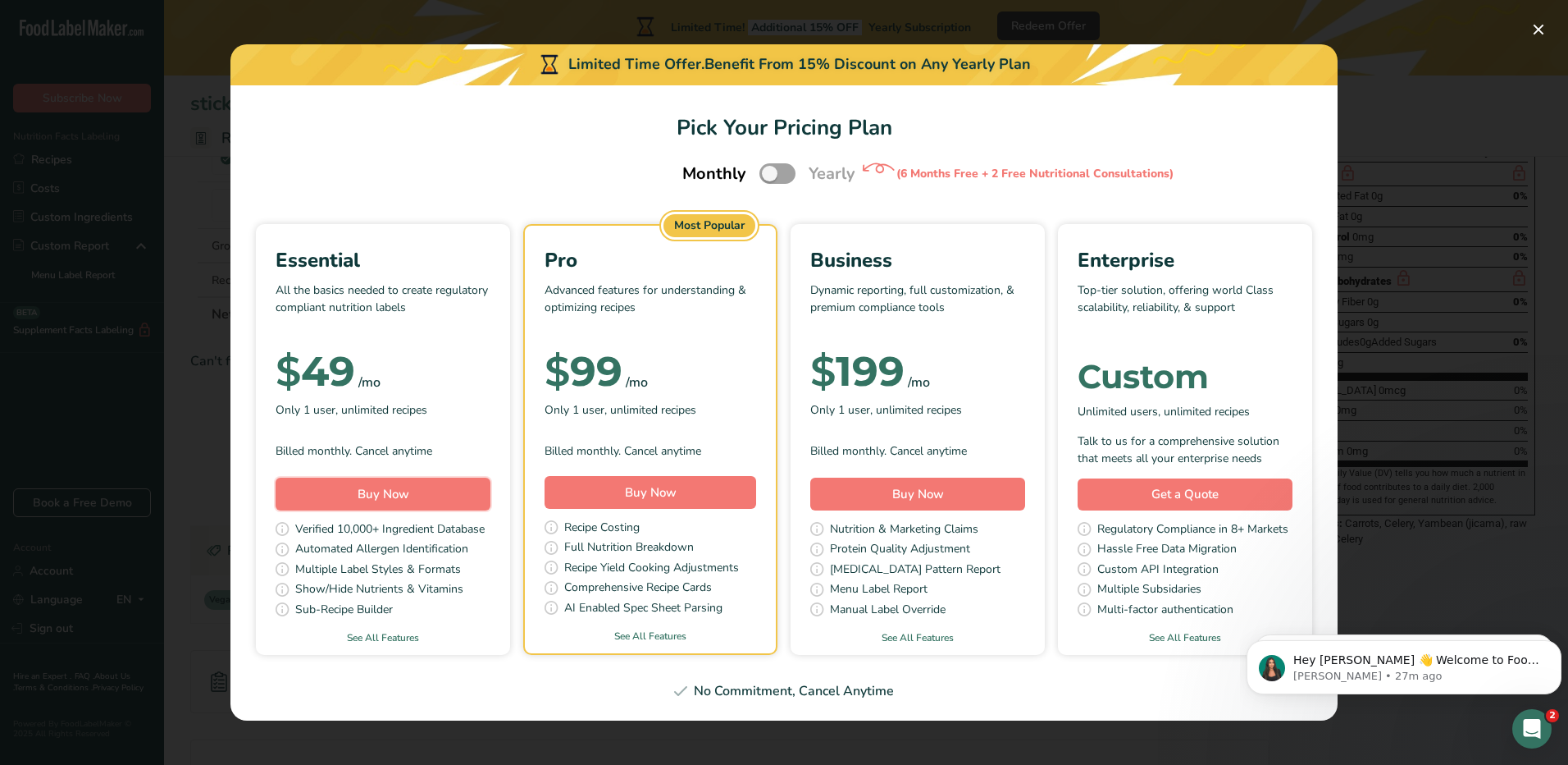
click at [341, 489] on button "Buy Now" at bounding box center [383, 494] width 214 height 33
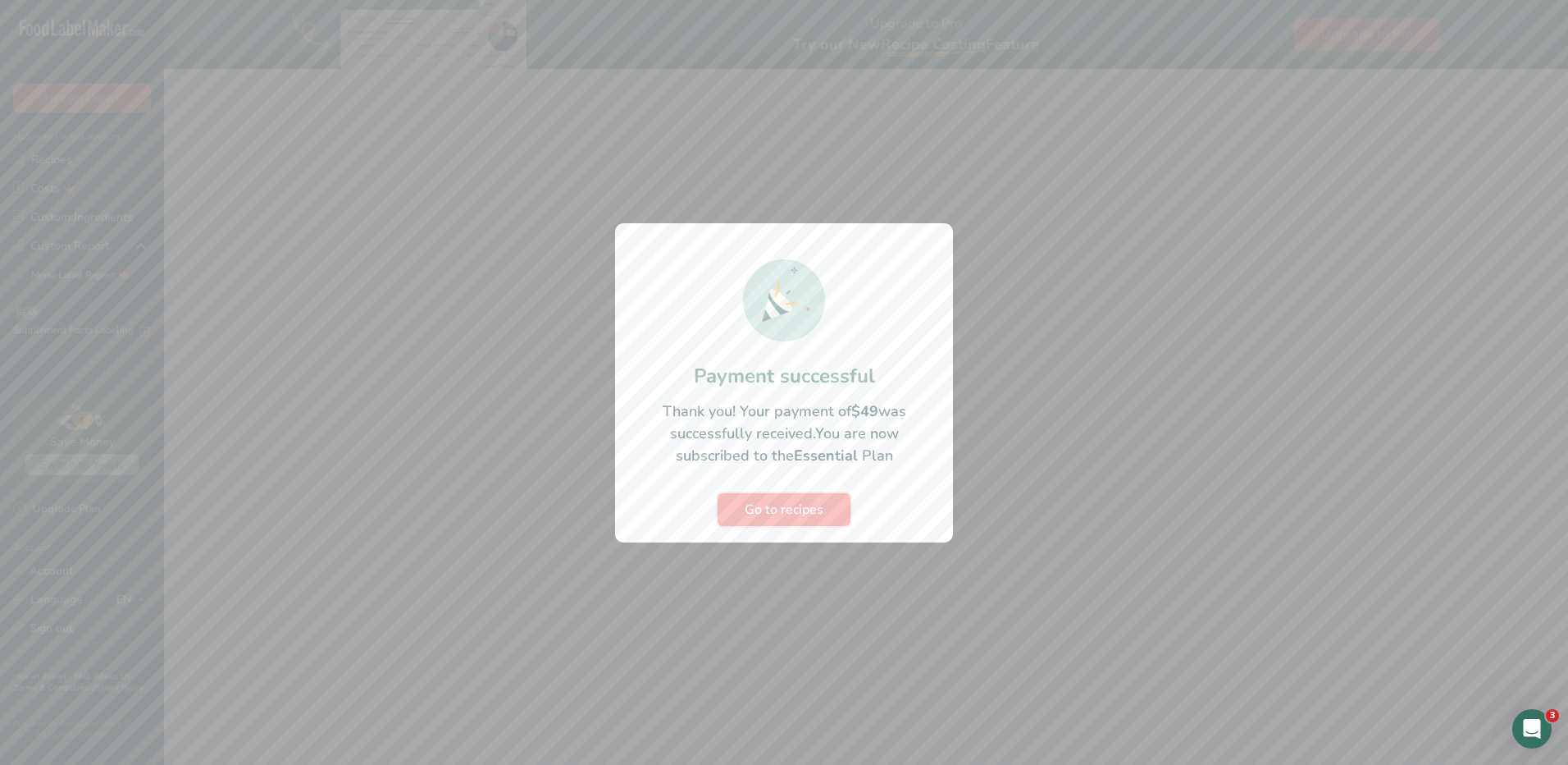
click at [822, 506] on span "Go to recipes" at bounding box center [784, 510] width 78 height 20
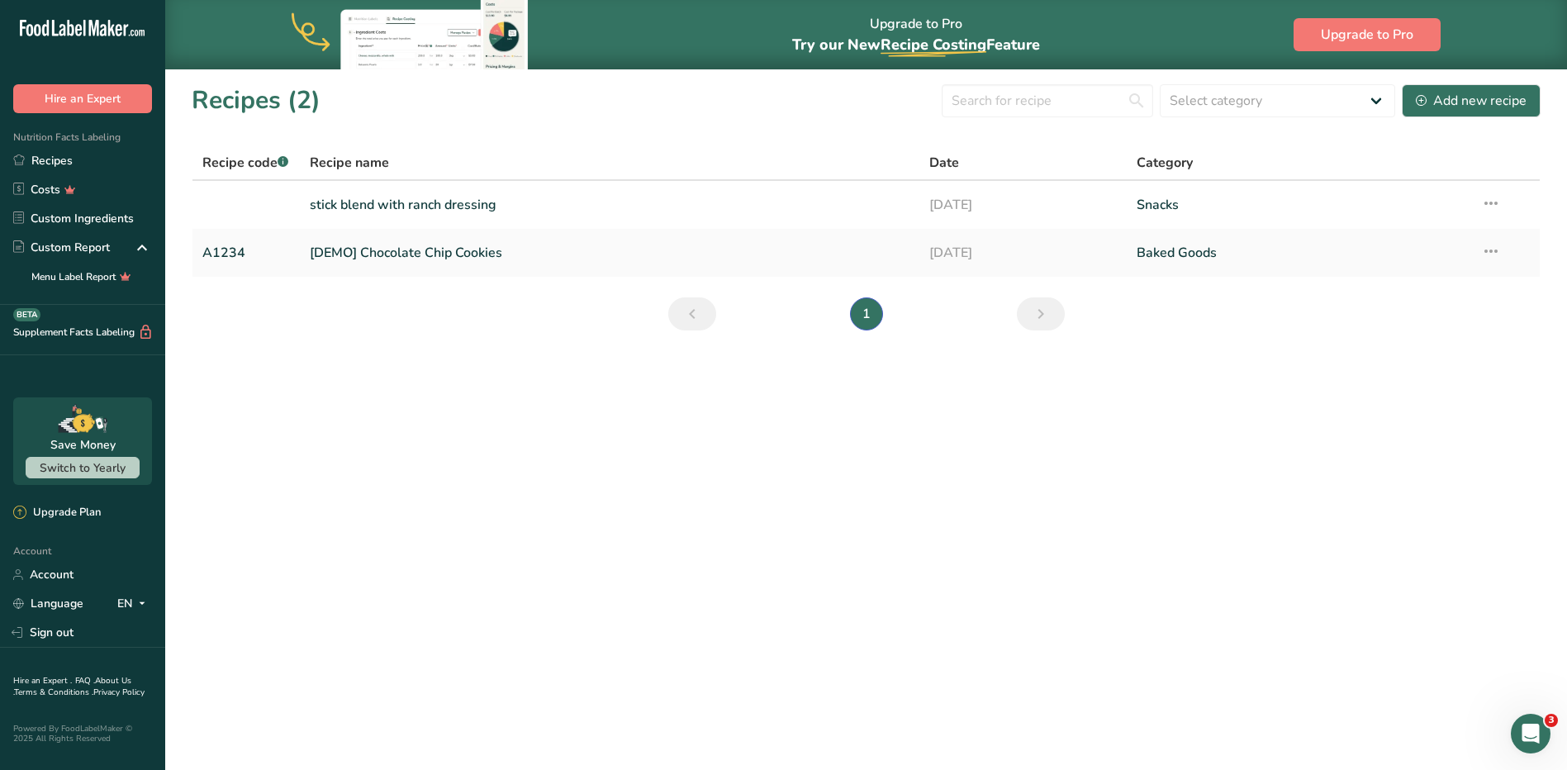
click at [240, 341] on section "Recipes (2) Select category All Baked Goods [GEOGRAPHIC_DATA] Confectionery Coo…" at bounding box center [866, 213] width 1402 height 288
click at [519, 195] on link "stick blend with ranch dressing" at bounding box center [610, 205] width 601 height 35
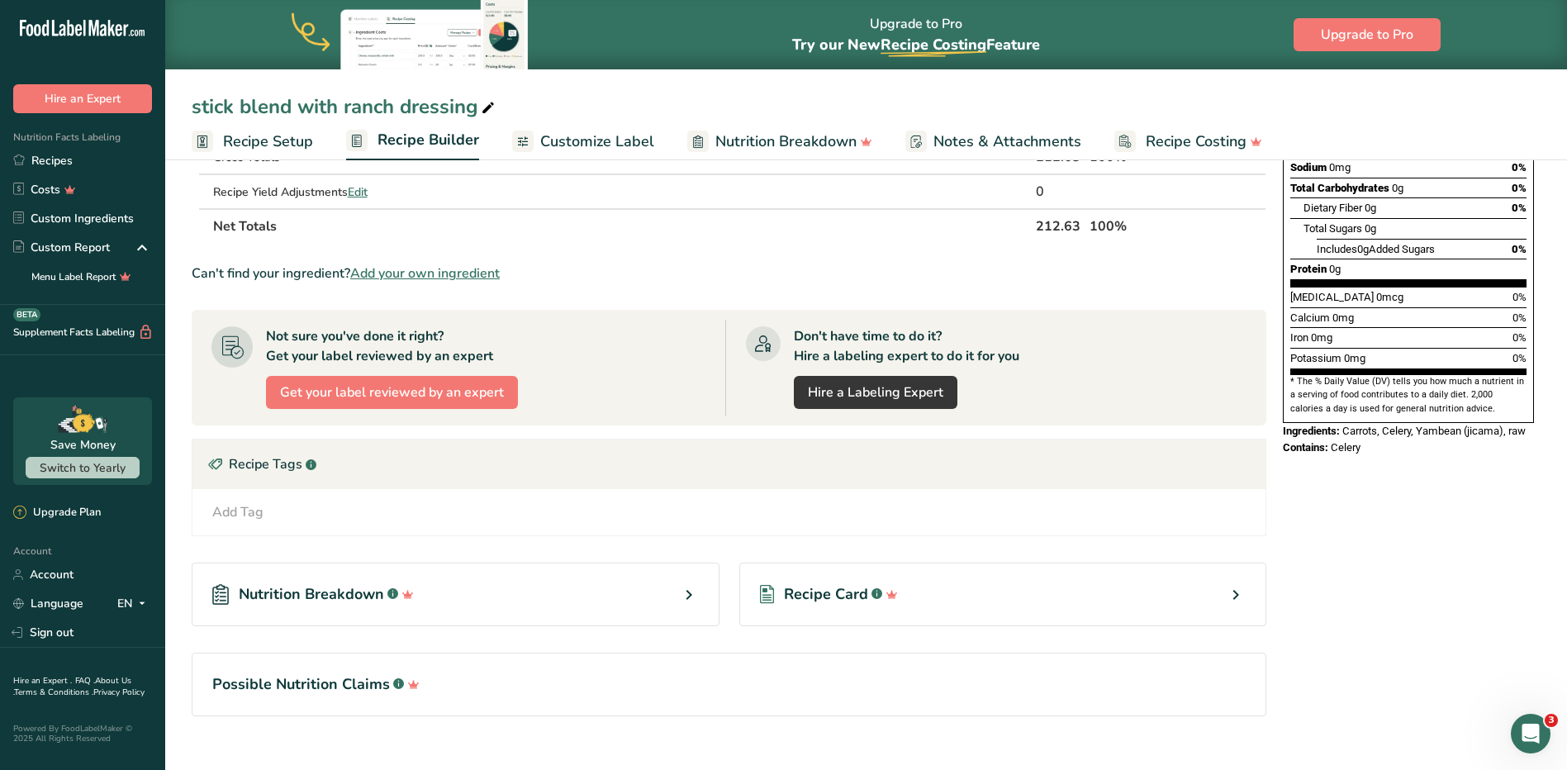
scroll to position [356, 0]
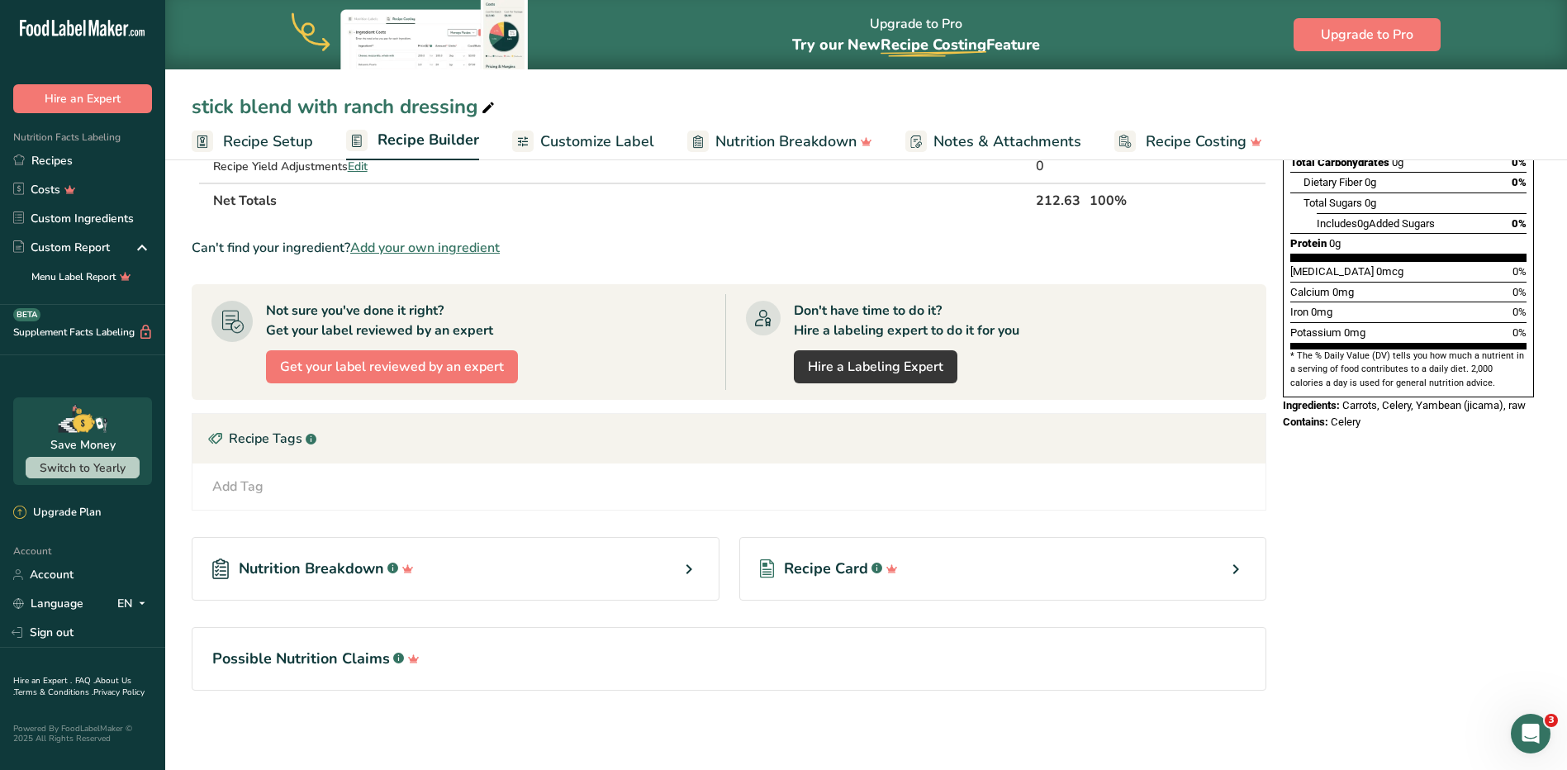
click at [663, 578] on div "Nutrition Breakdown .a-a{fill:#347362;}.b-a{fill:#fff;}" at bounding box center [456, 569] width 528 height 64
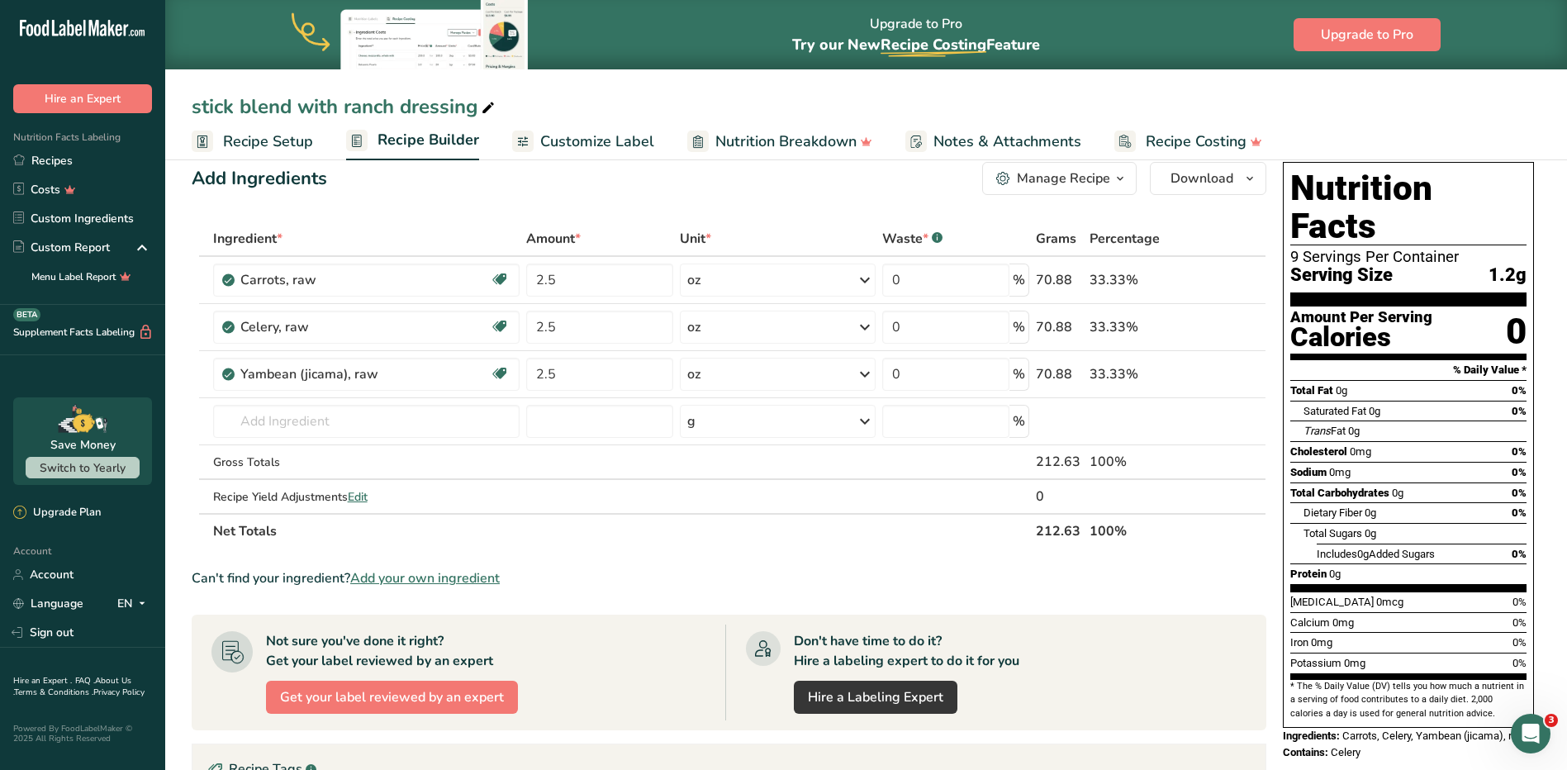
scroll to position [0, 0]
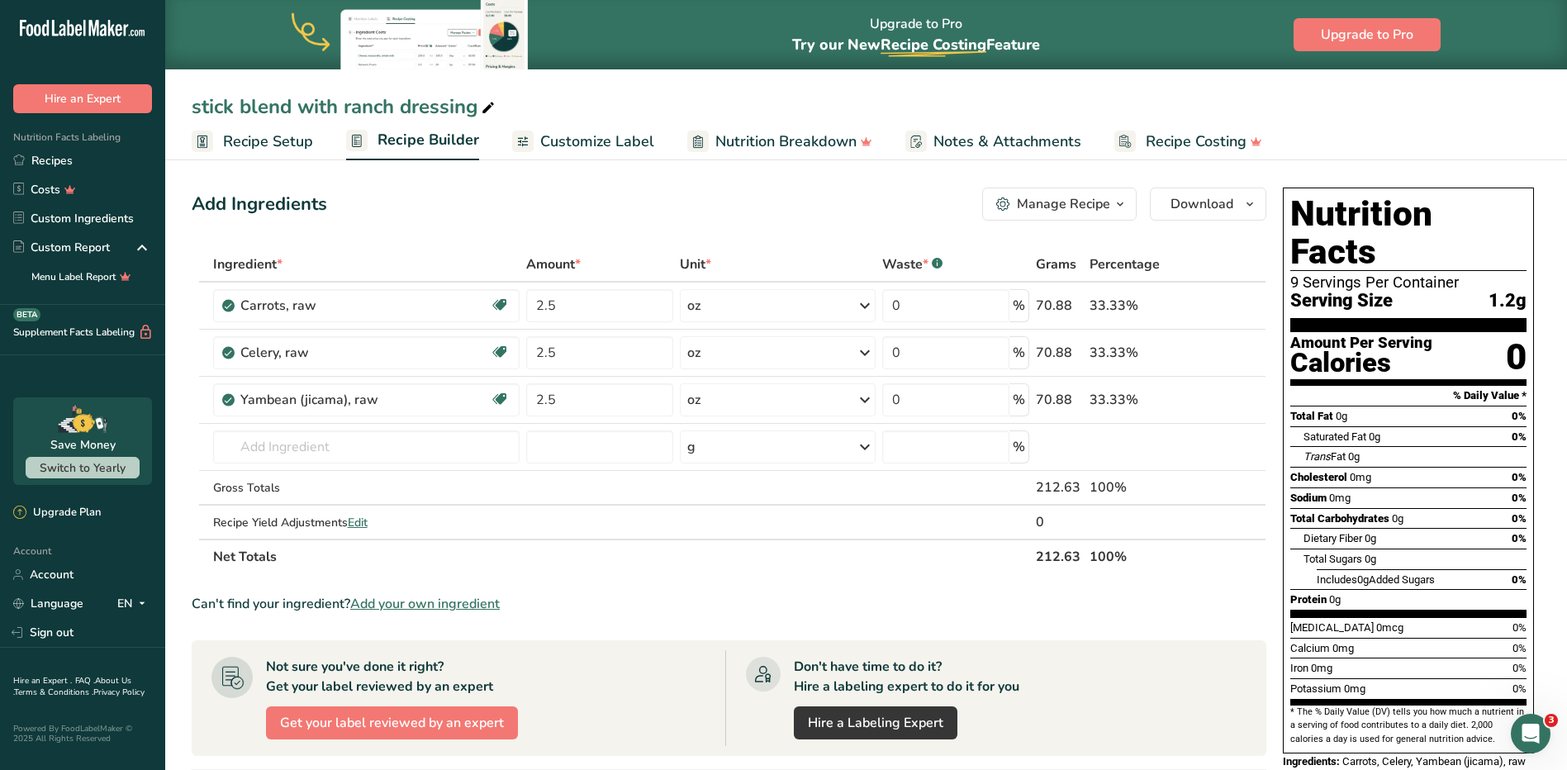
click at [1101, 207] on div "Manage Recipe" at bounding box center [1063, 204] width 93 height 20
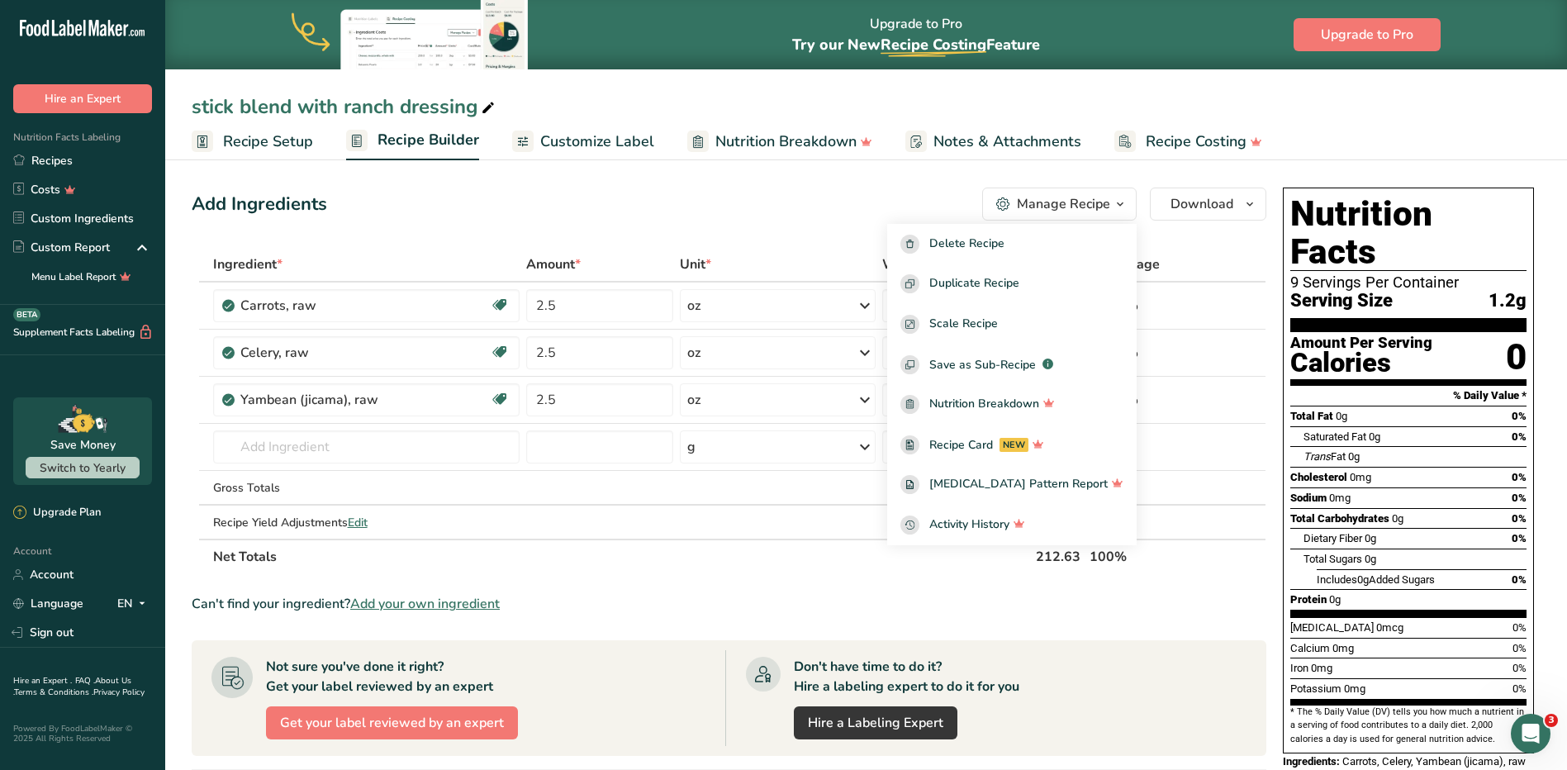
click at [1101, 201] on div "Manage Recipe" at bounding box center [1063, 204] width 93 height 20
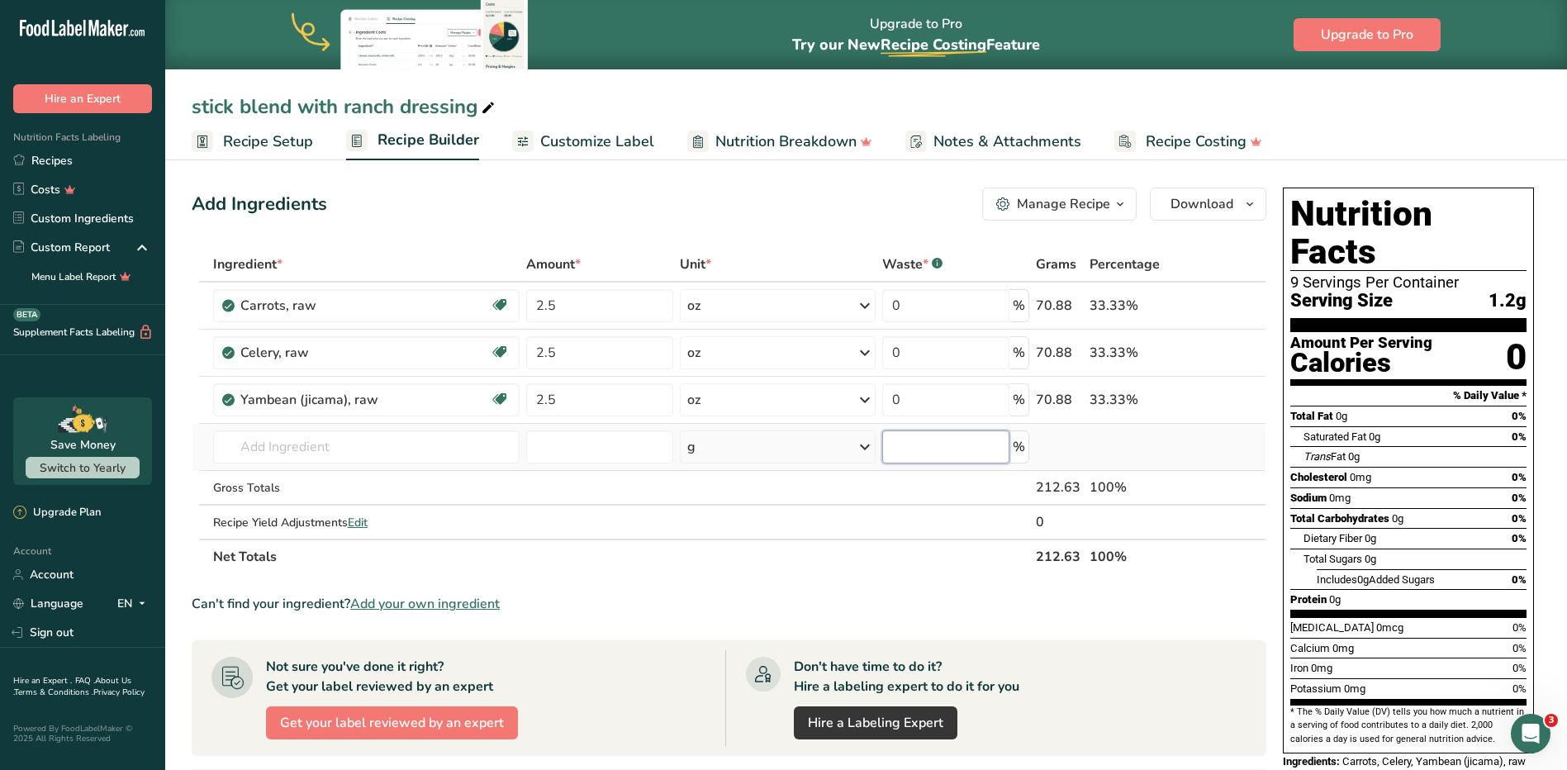
click at [916, 462] on input "number" at bounding box center [945, 446] width 127 height 33
click at [913, 480] on td at bounding box center [956, 488] width 154 height 35
click at [1005, 515] on td at bounding box center [956, 522] width 154 height 33
click at [994, 558] on th "Net Totals" at bounding box center [621, 556] width 823 height 35
click at [363, 523] on span "Edit" at bounding box center [358, 523] width 20 height 16
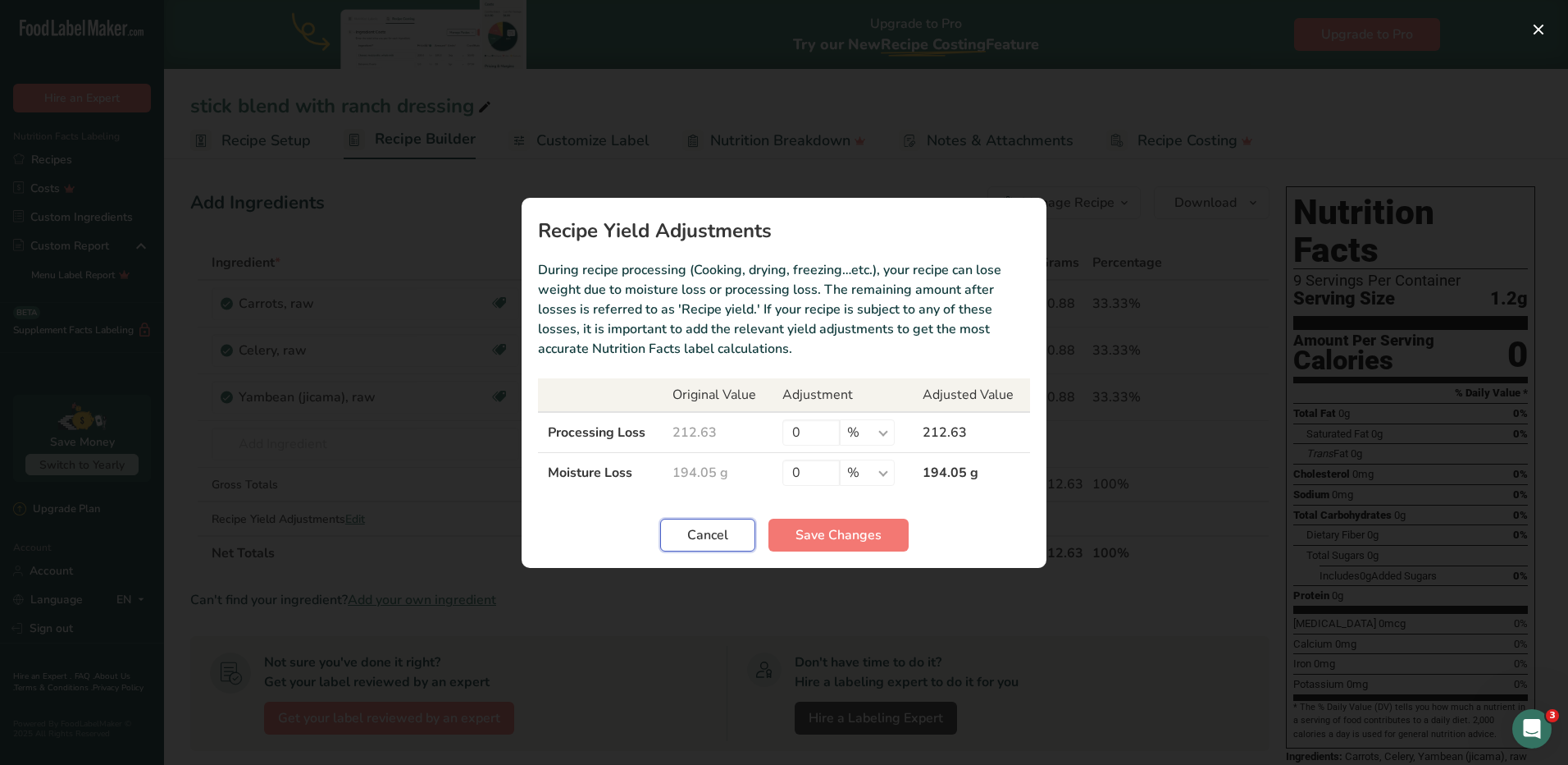
click at [726, 532] on span "Cancel" at bounding box center [707, 536] width 41 height 20
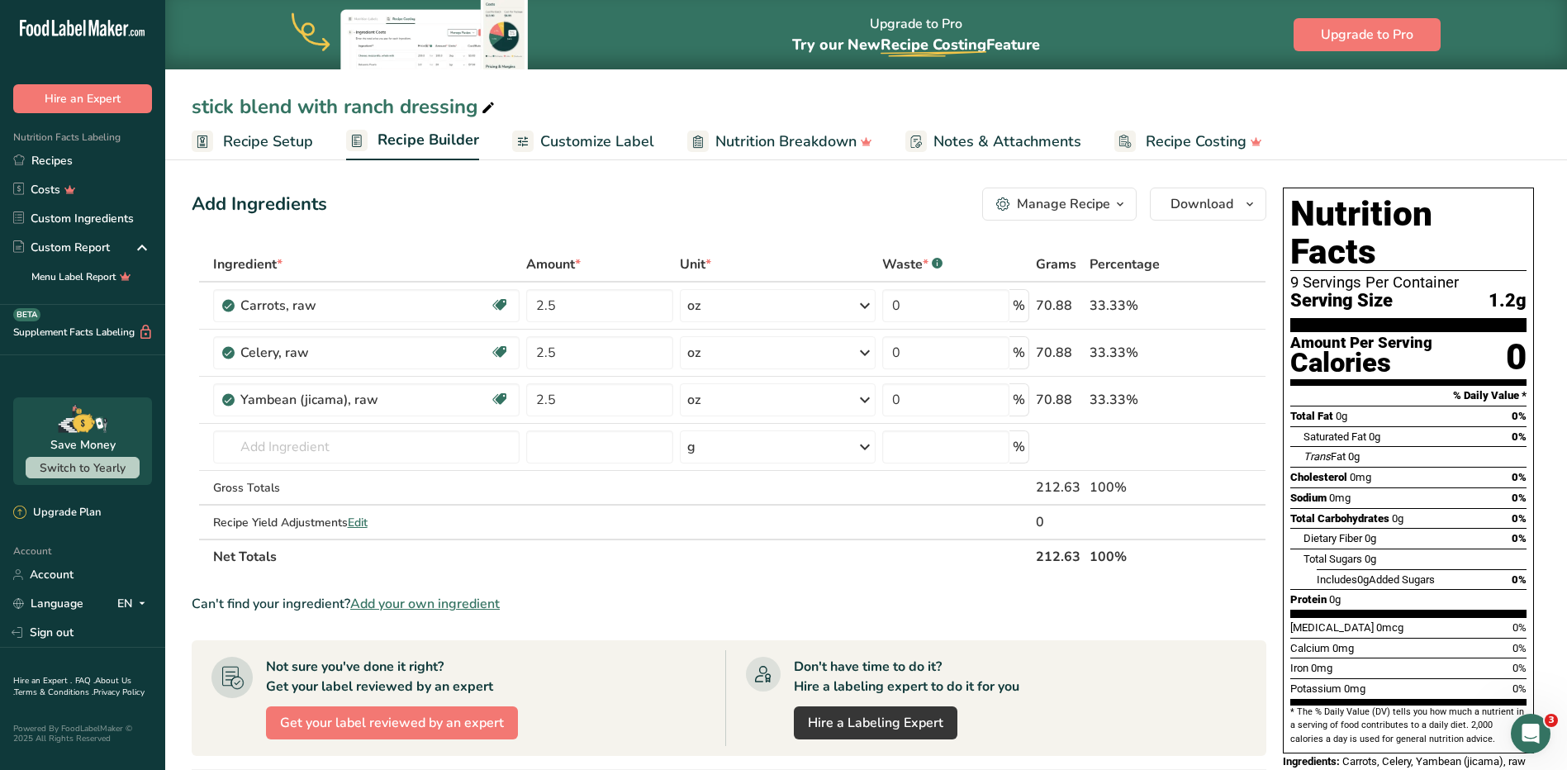
click at [585, 144] on span "Customize Label" at bounding box center [597, 142] width 114 height 22
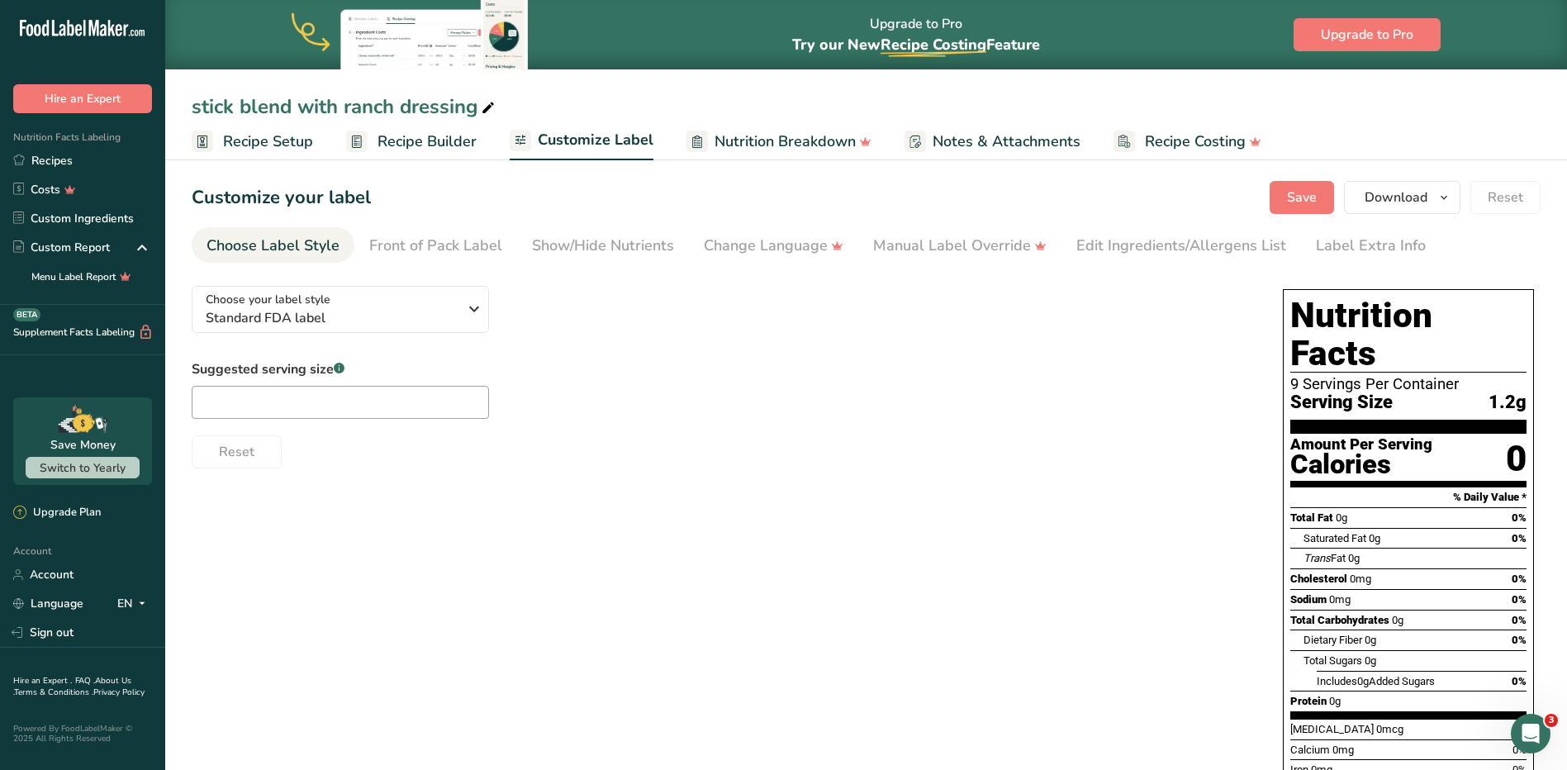
scroll to position [83, 0]
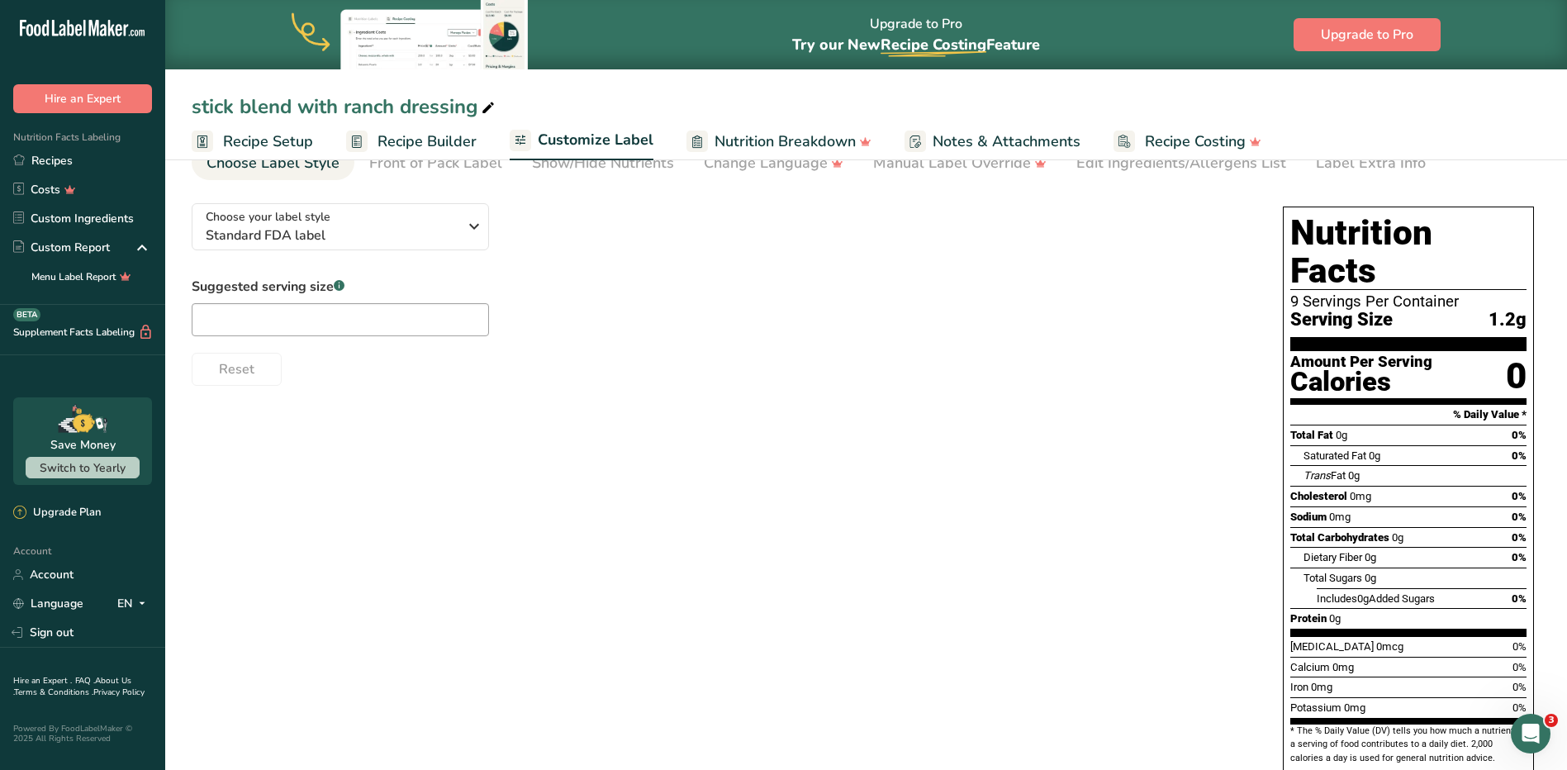
click at [1512, 425] on div "Total Fat 0g 0%" at bounding box center [1408, 435] width 236 height 21
click at [1515, 429] on span "0%" at bounding box center [1519, 435] width 15 height 12
drag, startPoint x: 1515, startPoint y: 395, endPoint x: 1494, endPoint y: 397, distance: 20.8
click at [1494, 425] on div "Total Fat 0g 0%" at bounding box center [1408, 435] width 236 height 21
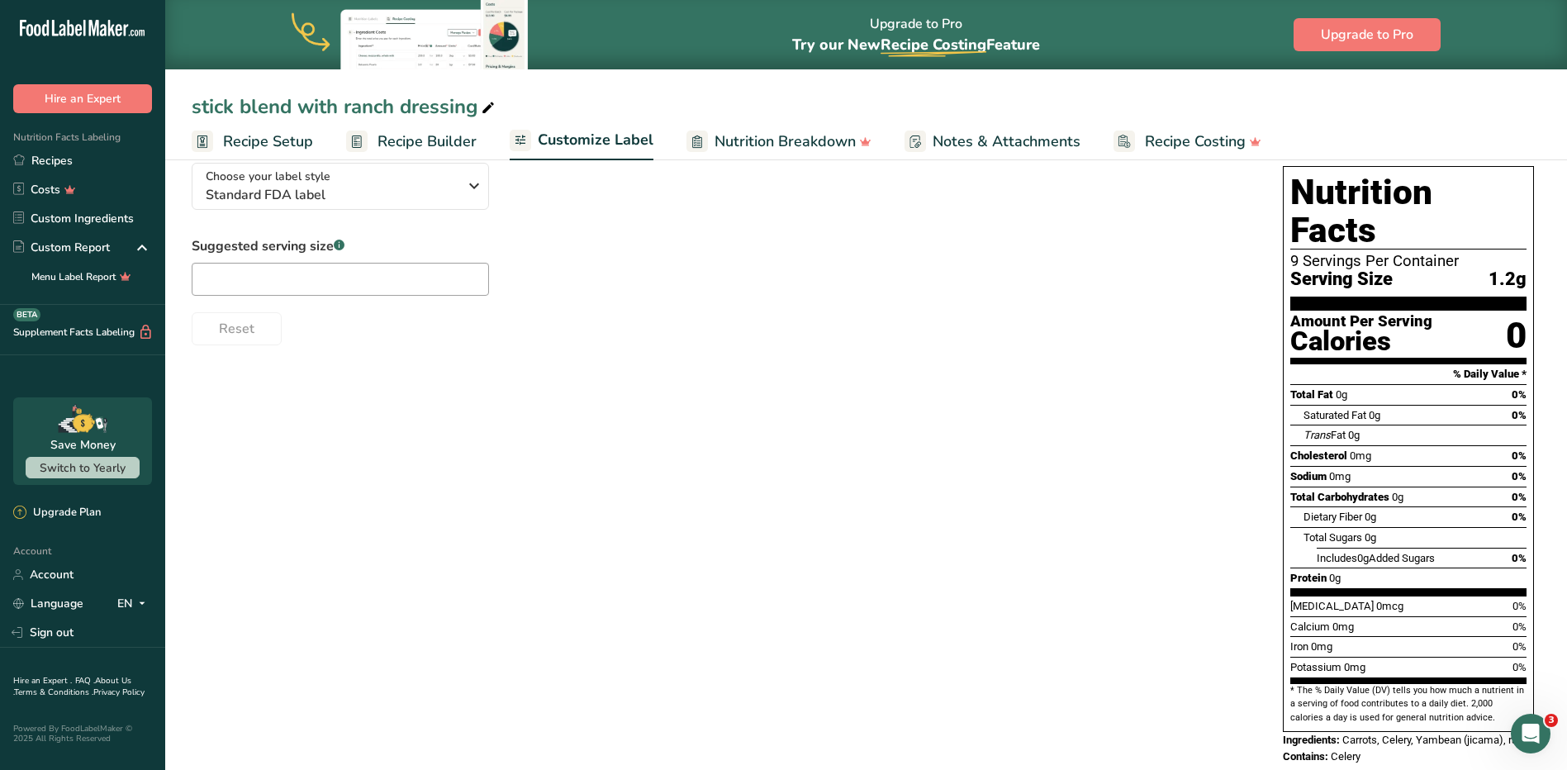
scroll to position [0, 0]
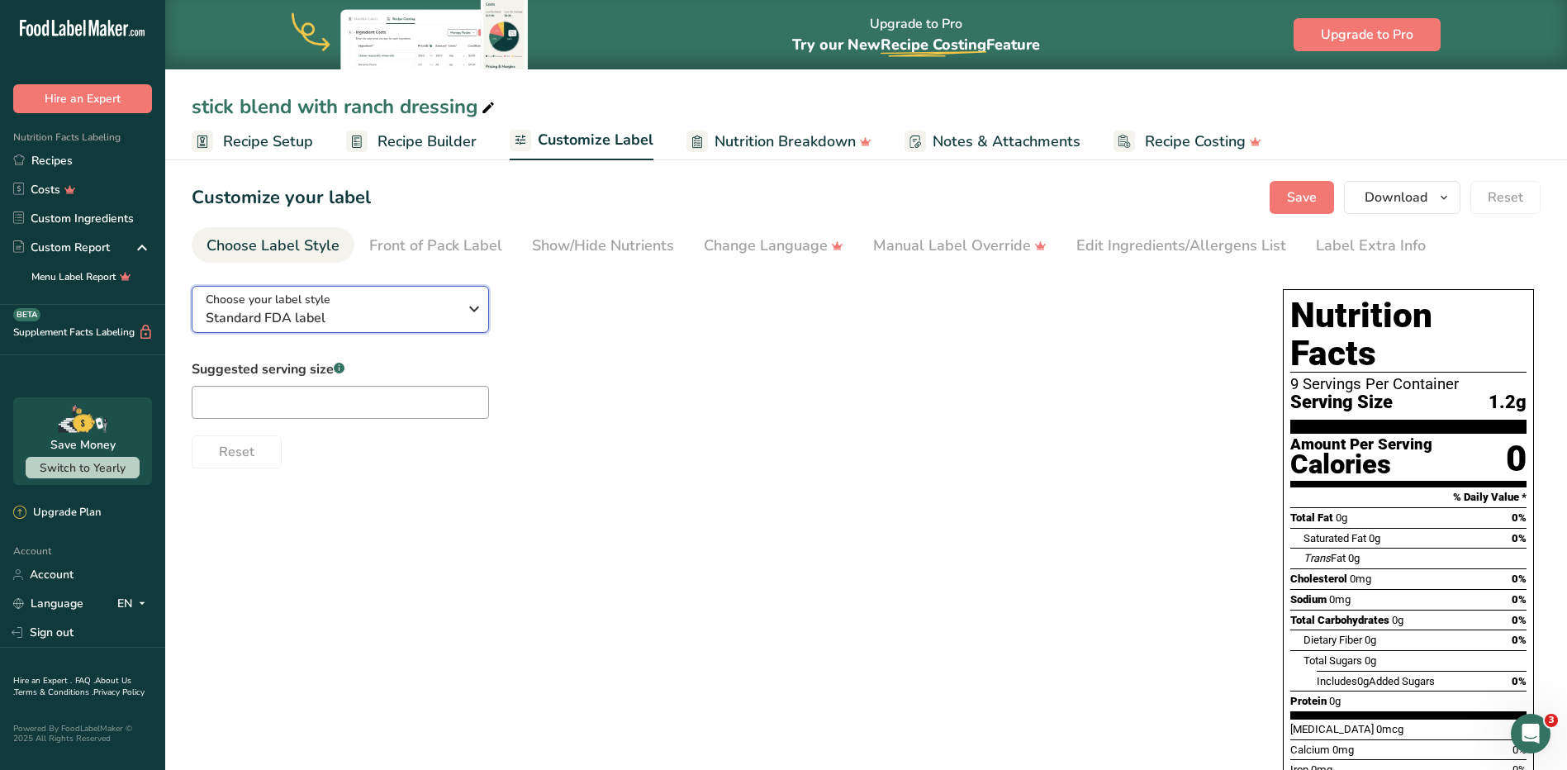
click at [410, 294] on div "Choose your label style Standard FDA label" at bounding box center [332, 309] width 252 height 37
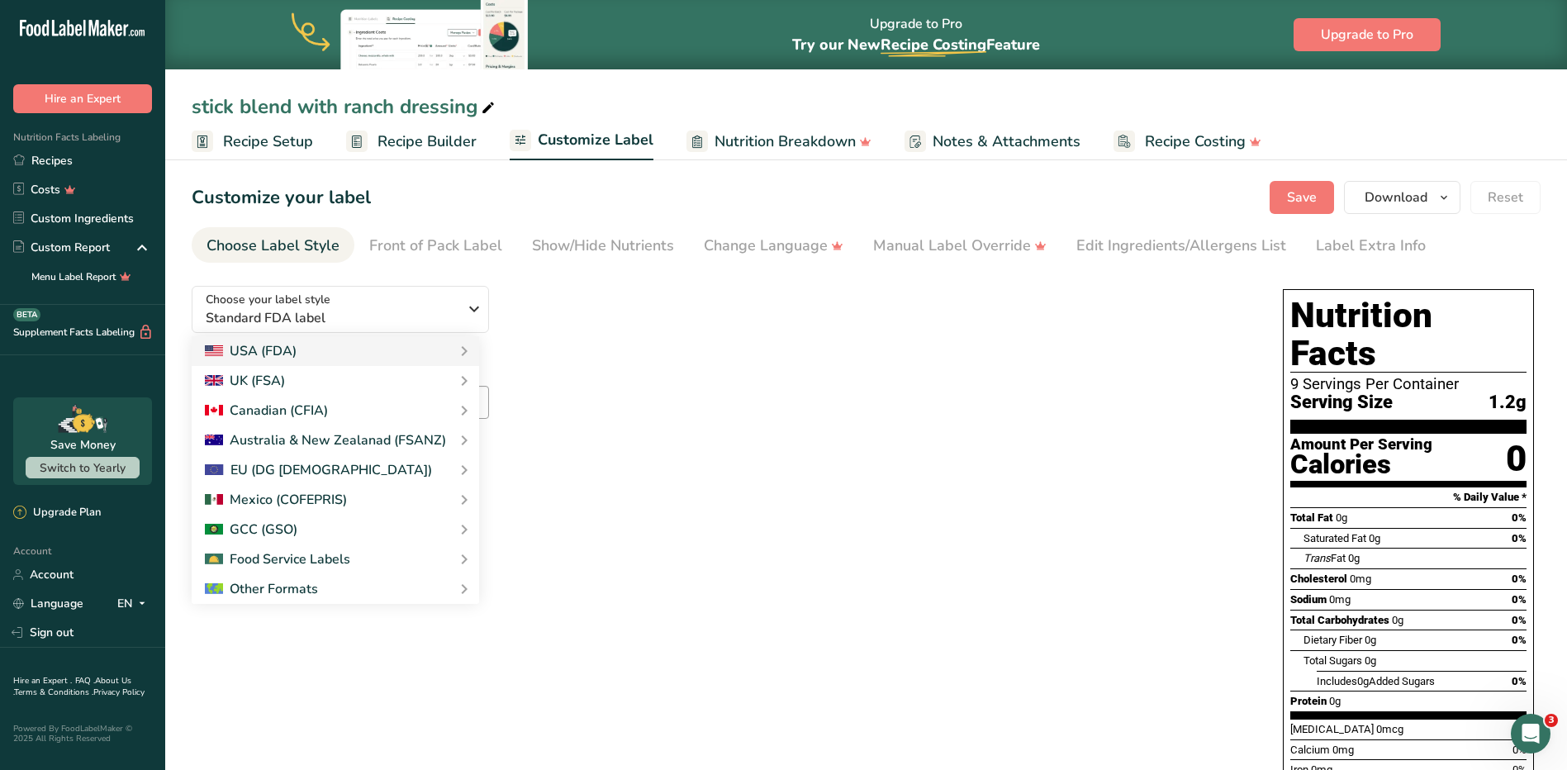
click at [609, 272] on section "Customize your label Save Download Choose what to show on your downloaded label…" at bounding box center [866, 542] width 1402 height 776
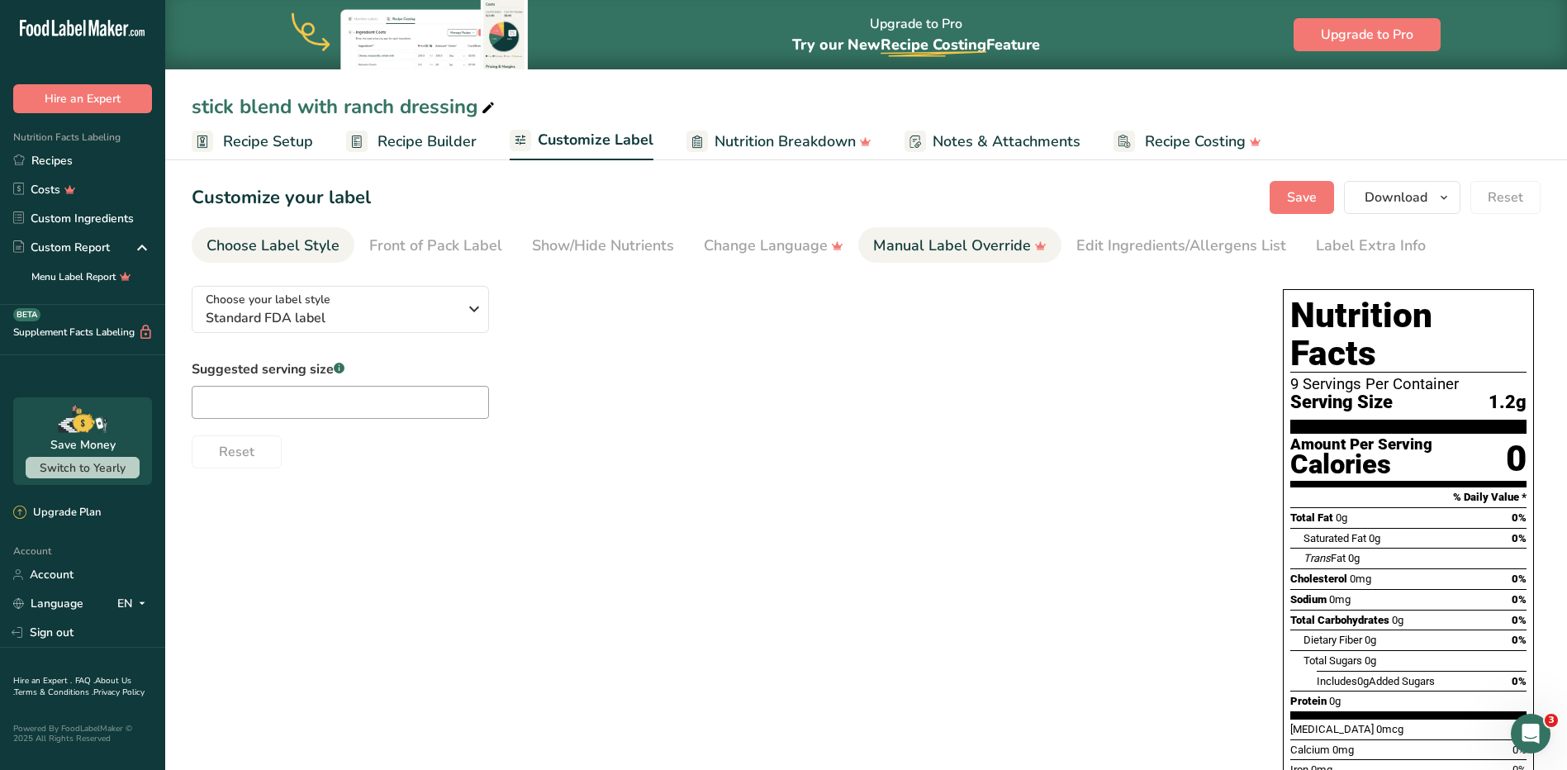
click at [971, 250] on div "Manual Label Override" at bounding box center [959, 246] width 173 height 22
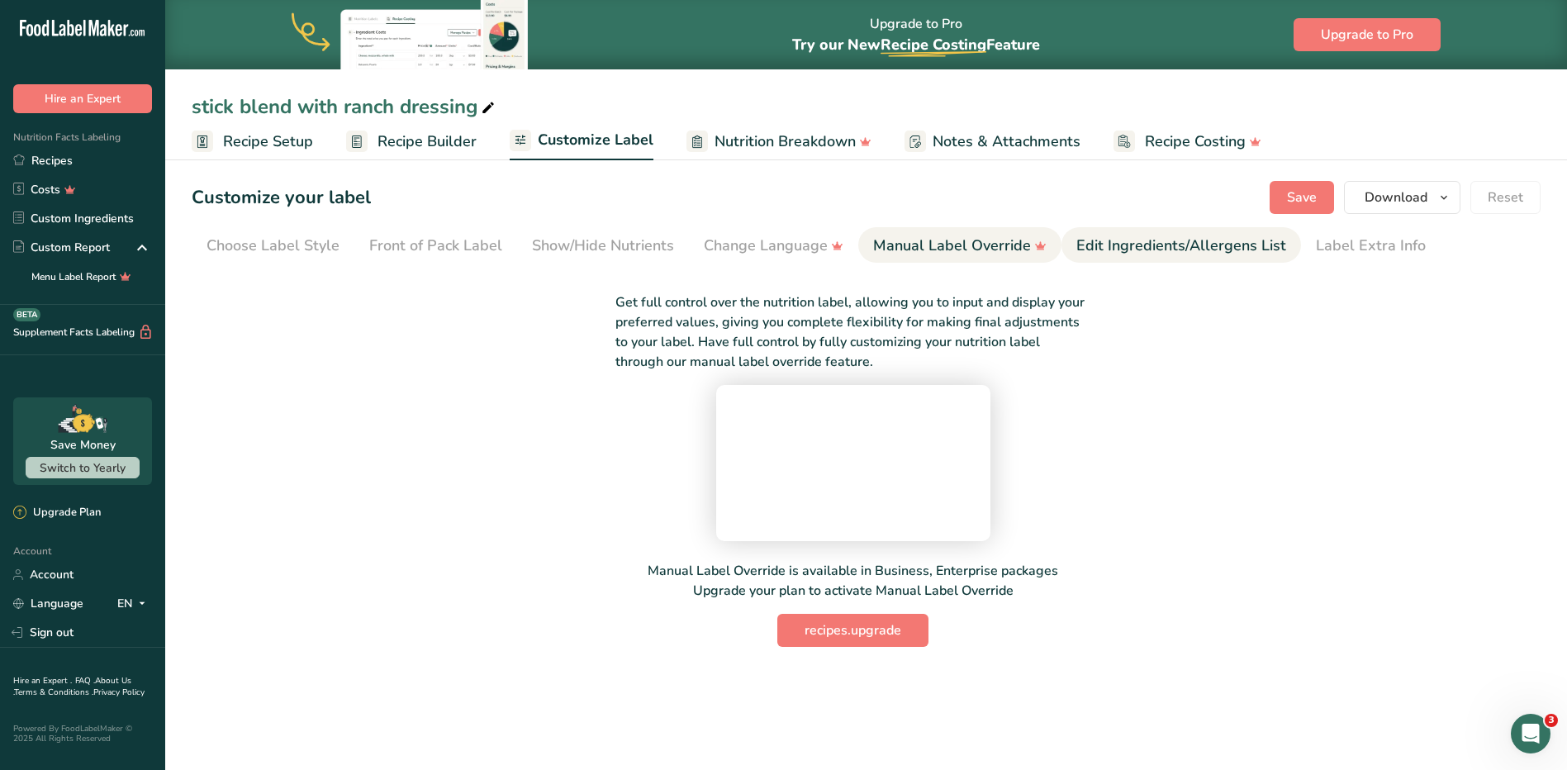
click at [1110, 241] on div "Edit Ingredients/Allergens List" at bounding box center [1181, 246] width 210 height 22
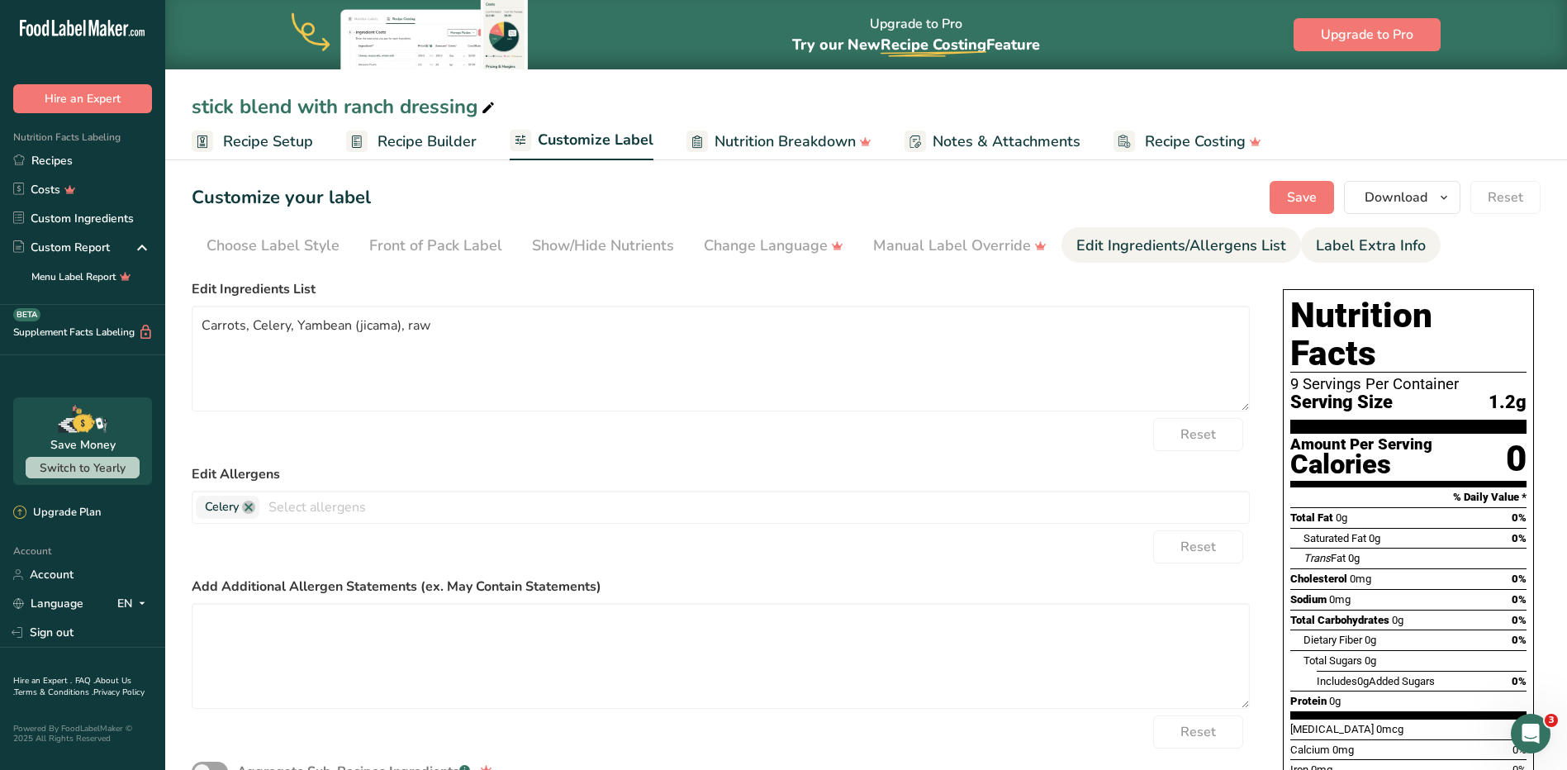
click at [1309, 249] on li "Label Extra Info" at bounding box center [1371, 245] width 140 height 36
click at [1412, 245] on div "Label Extra Info" at bounding box center [1371, 246] width 110 height 22
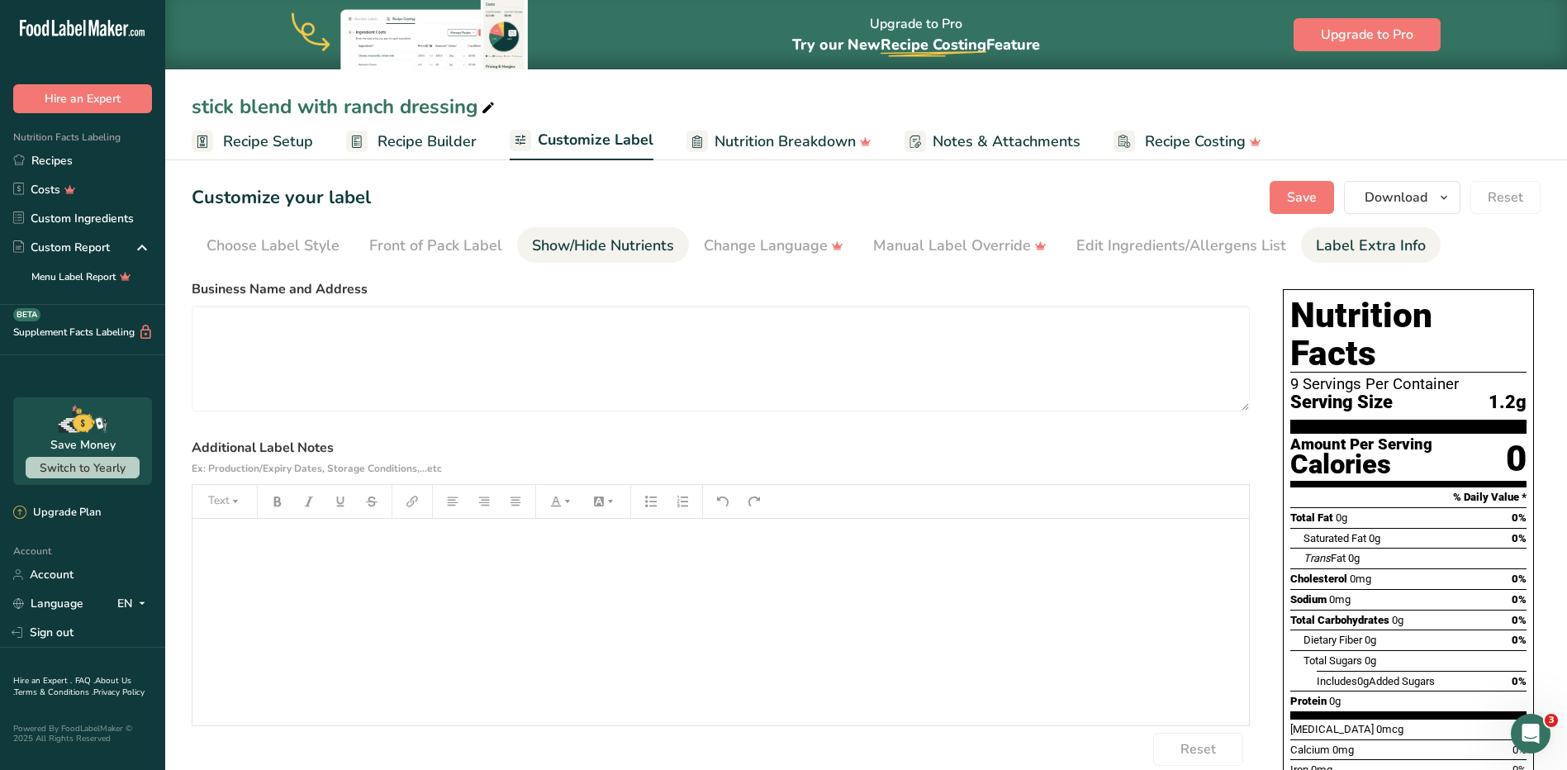
click at [612, 251] on div "Show/Hide Nutrients" at bounding box center [603, 246] width 142 height 22
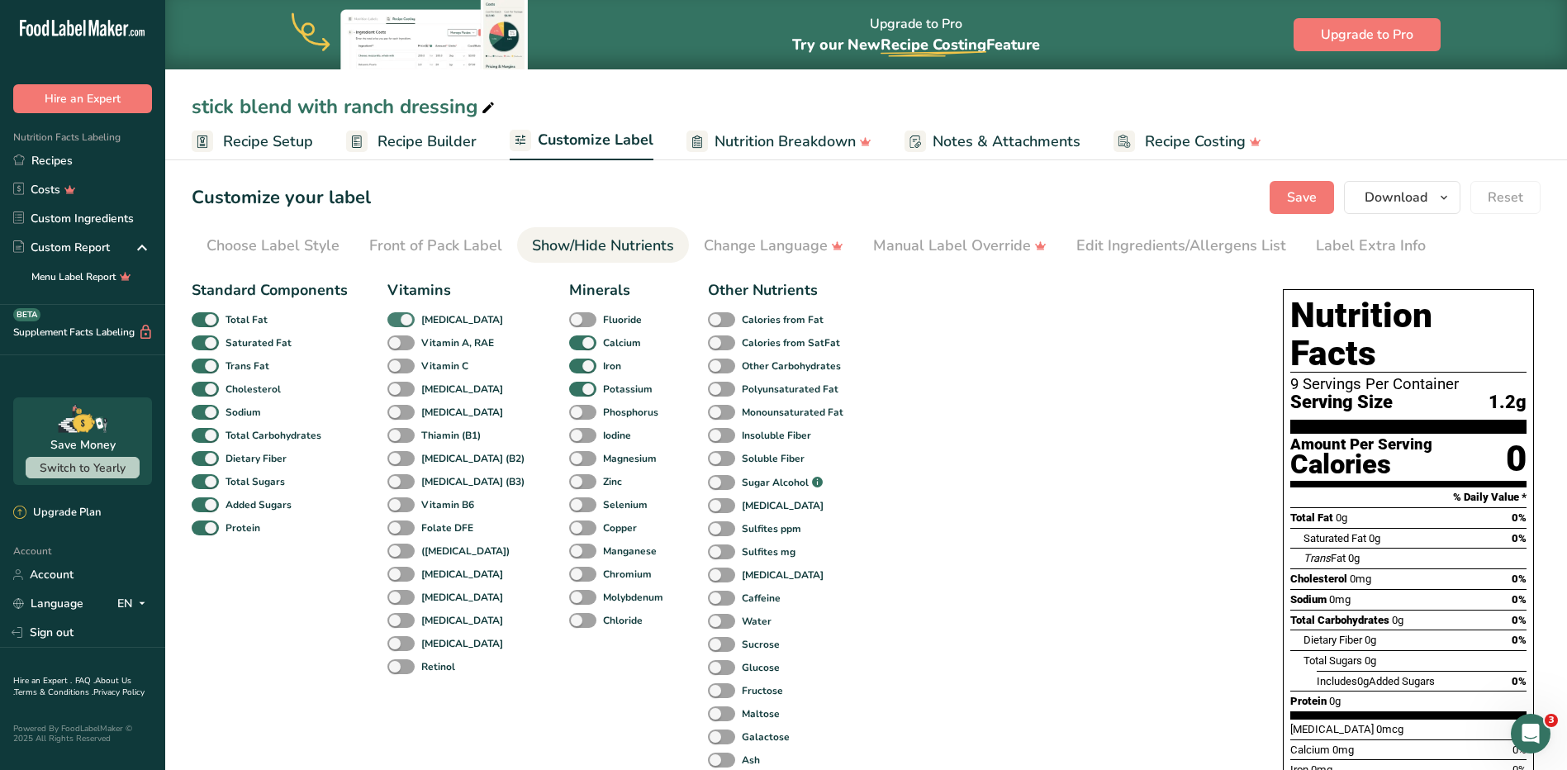
click at [402, 316] on span at bounding box center [400, 320] width 27 height 16
click at [398, 316] on input "[MEDICAL_DATA]" at bounding box center [392, 319] width 11 height 11
click at [402, 316] on span at bounding box center [400, 320] width 27 height 16
click at [398, 316] on input "[MEDICAL_DATA]" at bounding box center [392, 319] width 11 height 11
click at [402, 316] on span at bounding box center [400, 320] width 27 height 16
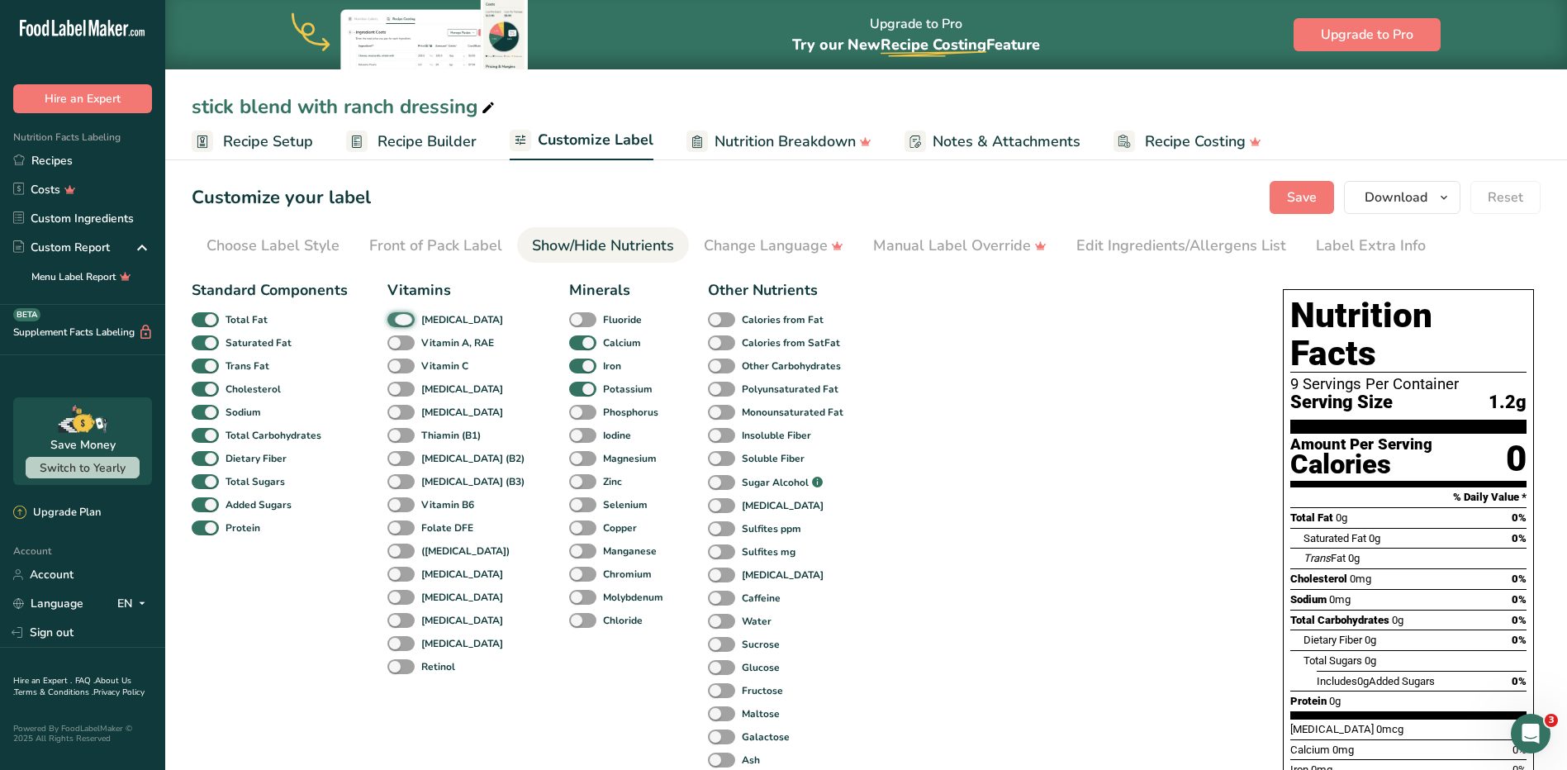
click at [398, 316] on input "[MEDICAL_DATA]" at bounding box center [392, 319] width 11 height 11
click at [402, 316] on span at bounding box center [400, 320] width 27 height 16
click at [398, 316] on input "[MEDICAL_DATA]" at bounding box center [392, 319] width 11 height 11
checkbox input "true"
click at [433, 239] on div "Front of Pack Label" at bounding box center [435, 246] width 133 height 22
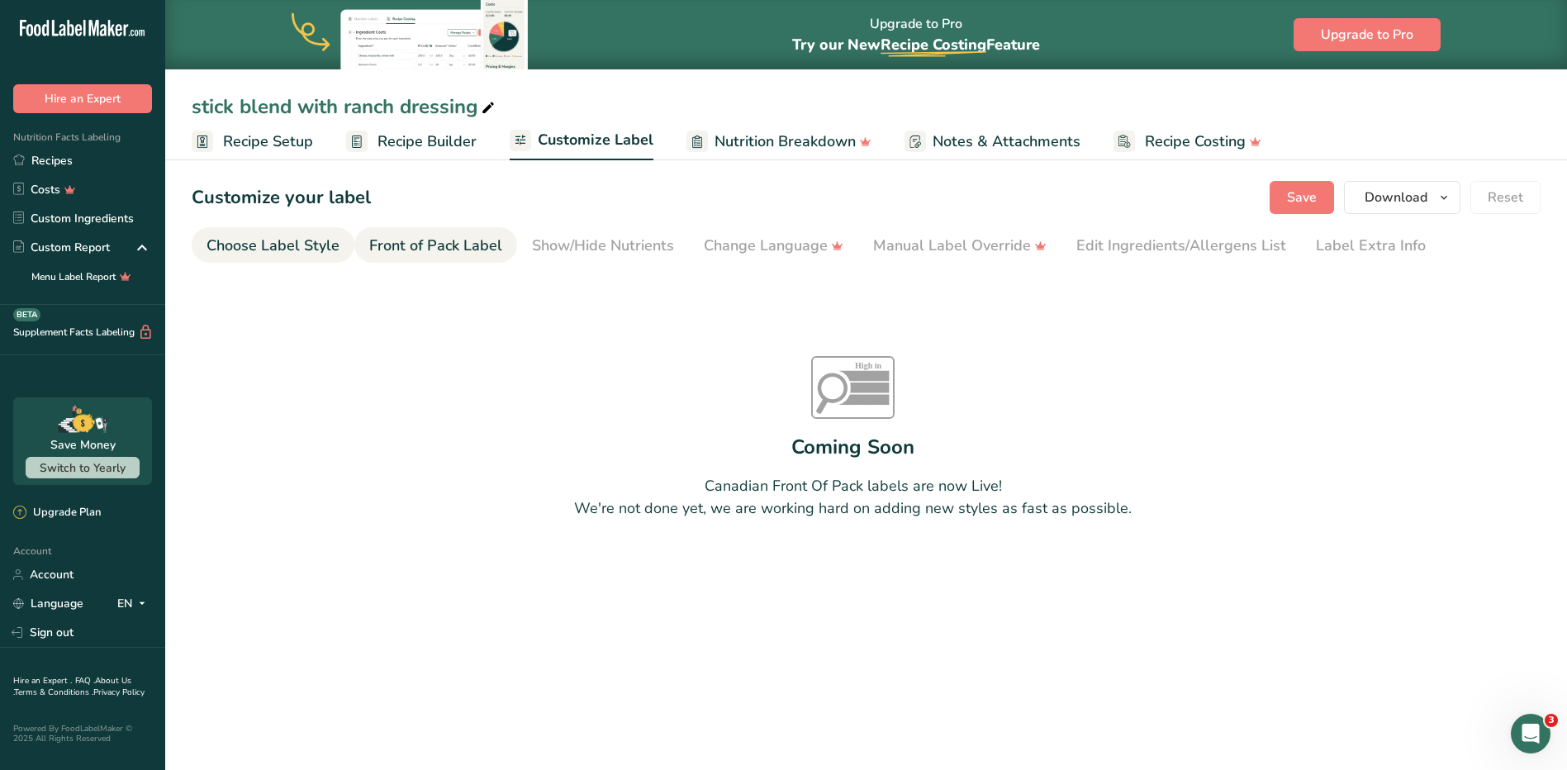
click at [280, 245] on div "Choose Label Style" at bounding box center [273, 246] width 133 height 22
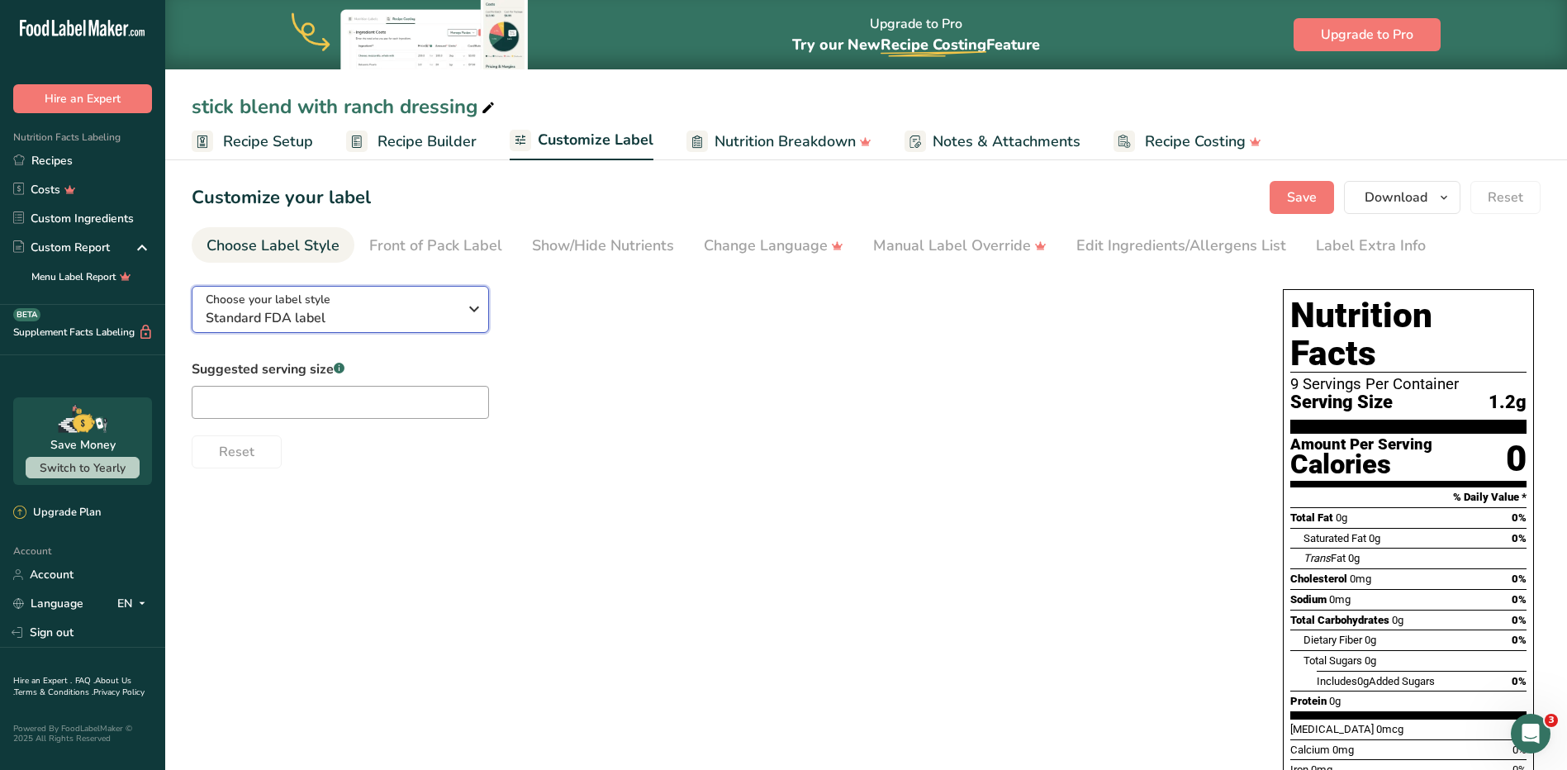
click at [422, 306] on div "Choose your label style Standard FDA label" at bounding box center [332, 309] width 252 height 37
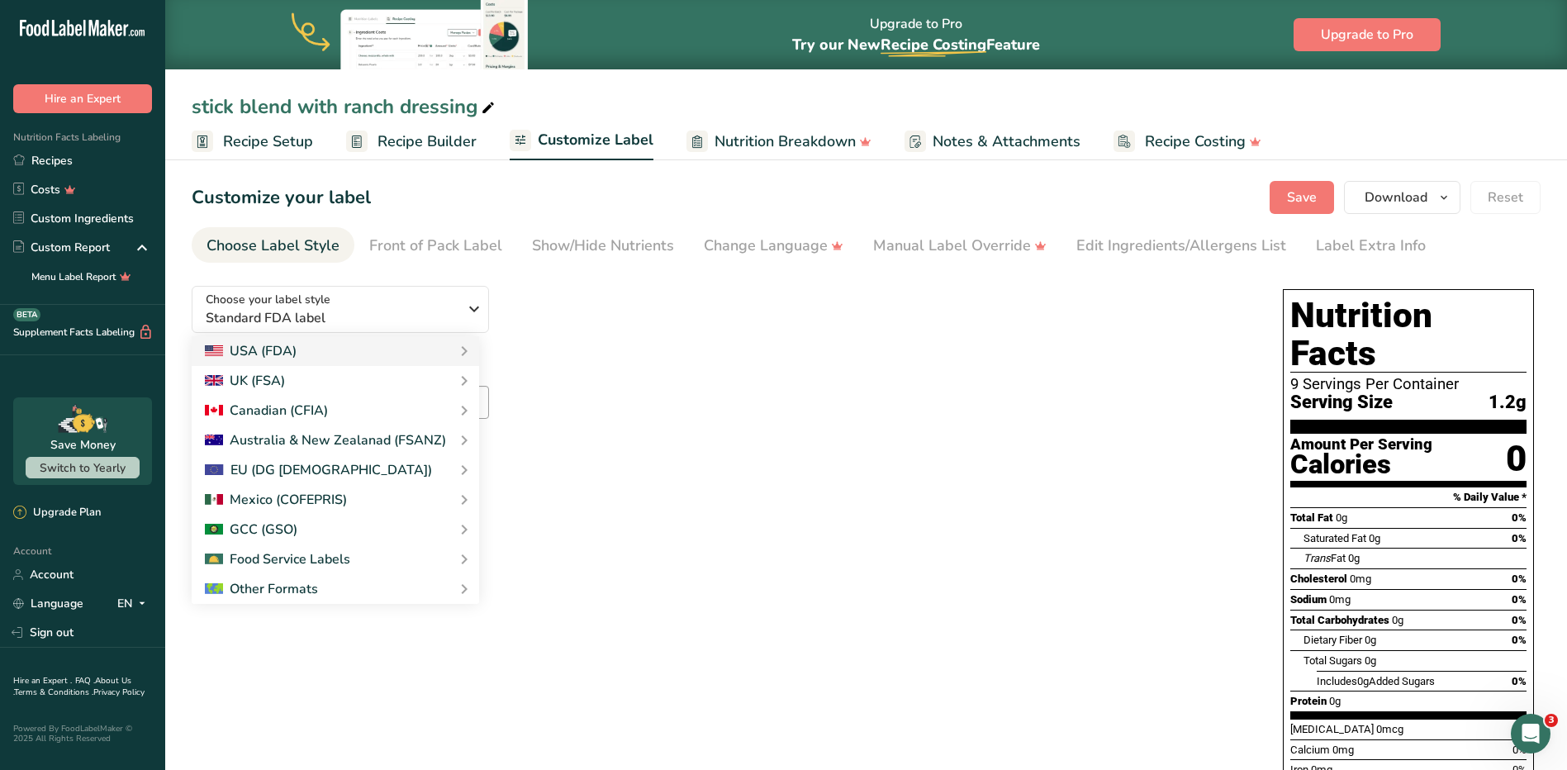
click at [640, 340] on div "Choose your label style Standard FDA label USA (FDA) Standard FDA label Tabular…" at bounding box center [721, 371] width 1058 height 196
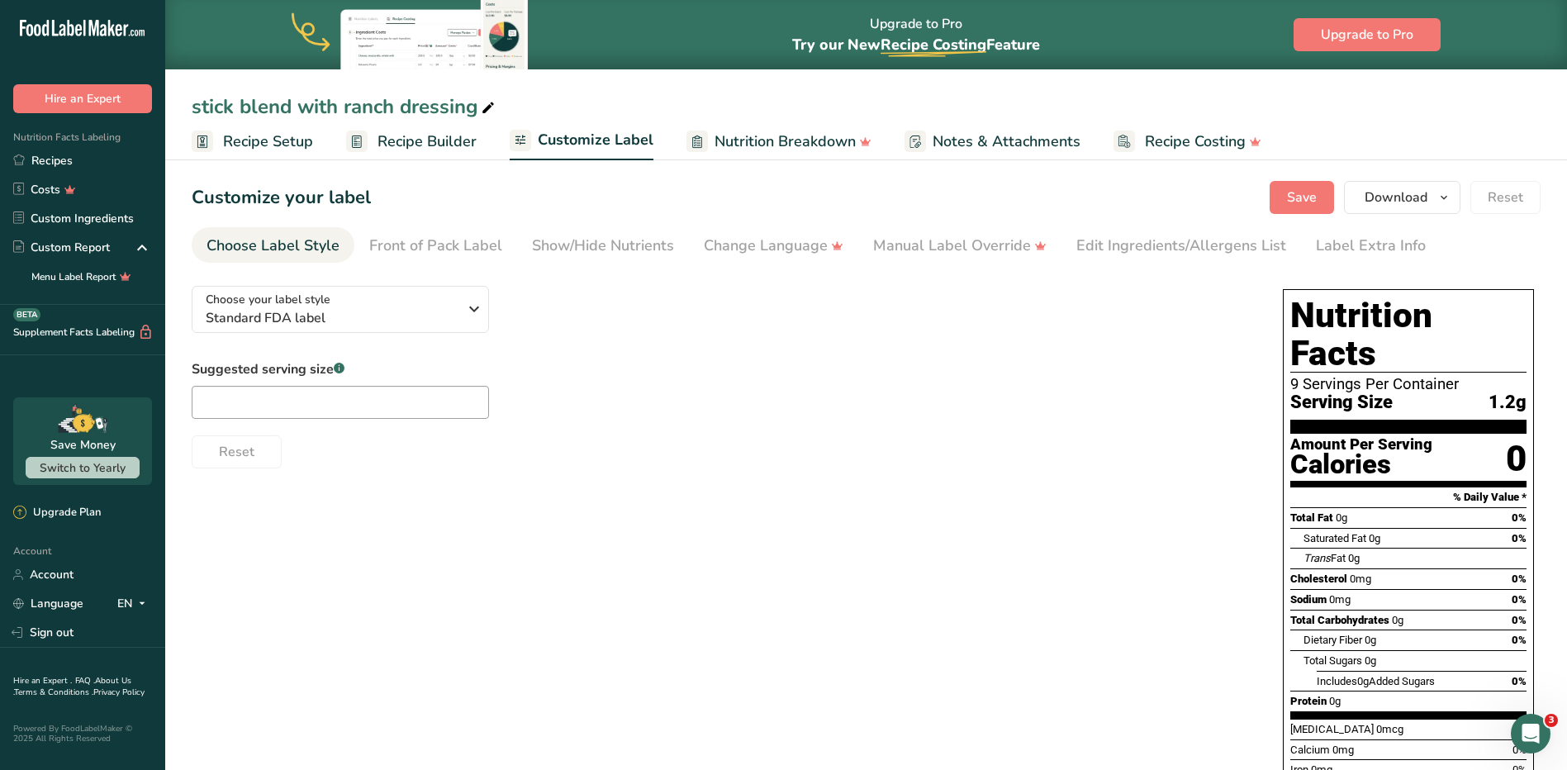
click at [269, 141] on span "Recipe Setup" at bounding box center [268, 142] width 90 height 22
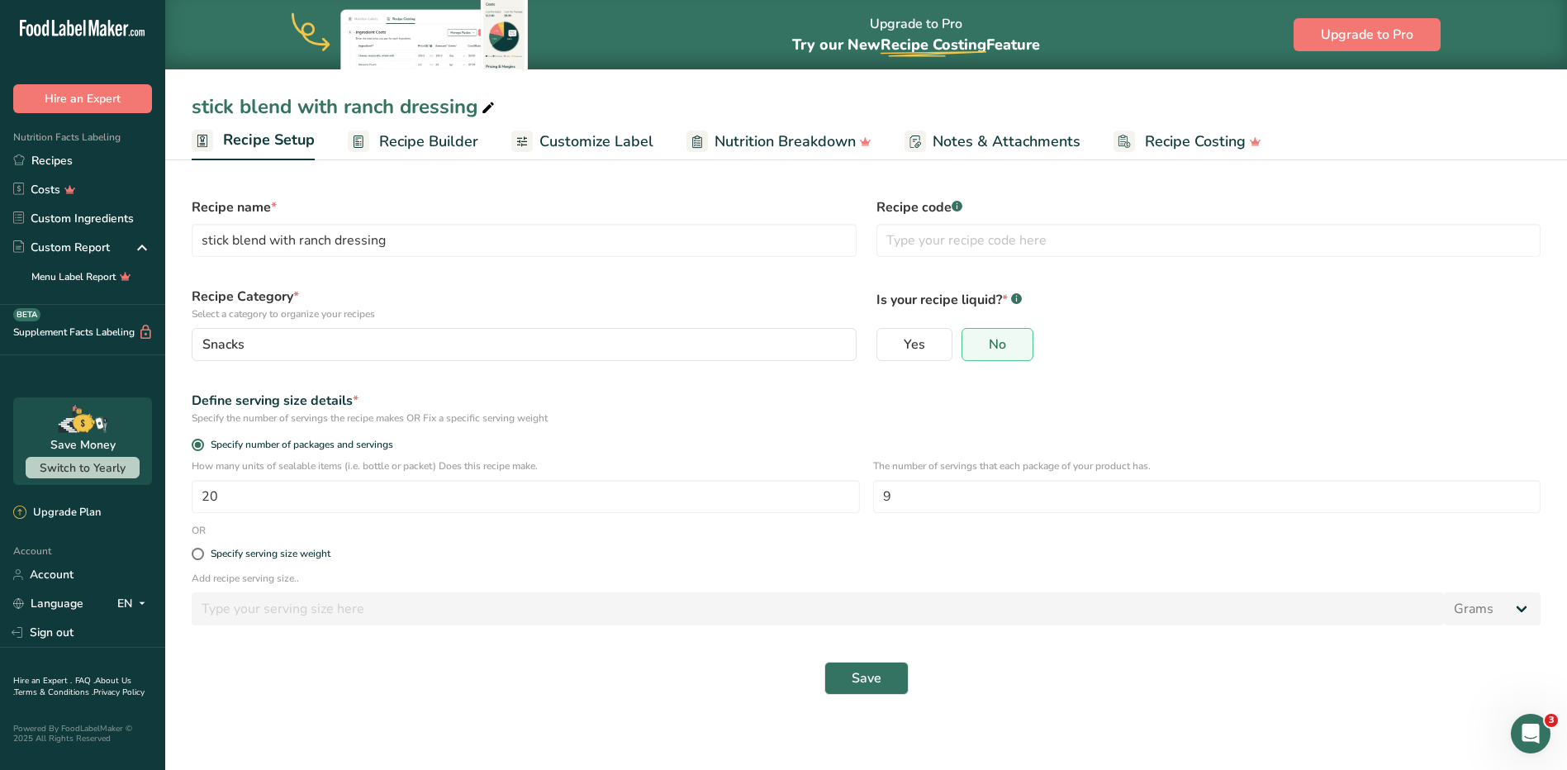
click at [409, 136] on span "Recipe Builder" at bounding box center [428, 142] width 99 height 22
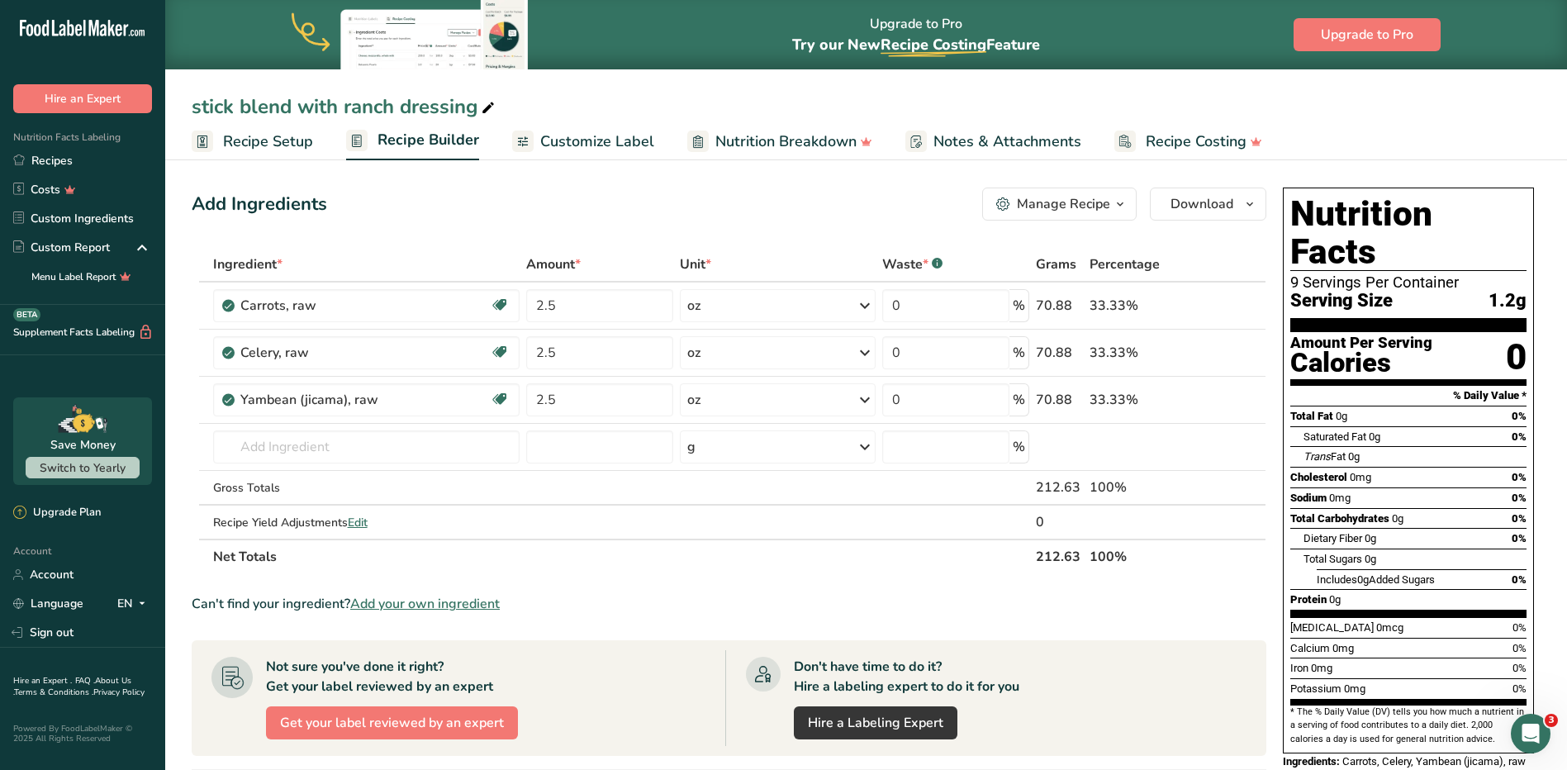
click at [580, 141] on span "Customize Label" at bounding box center [597, 142] width 114 height 22
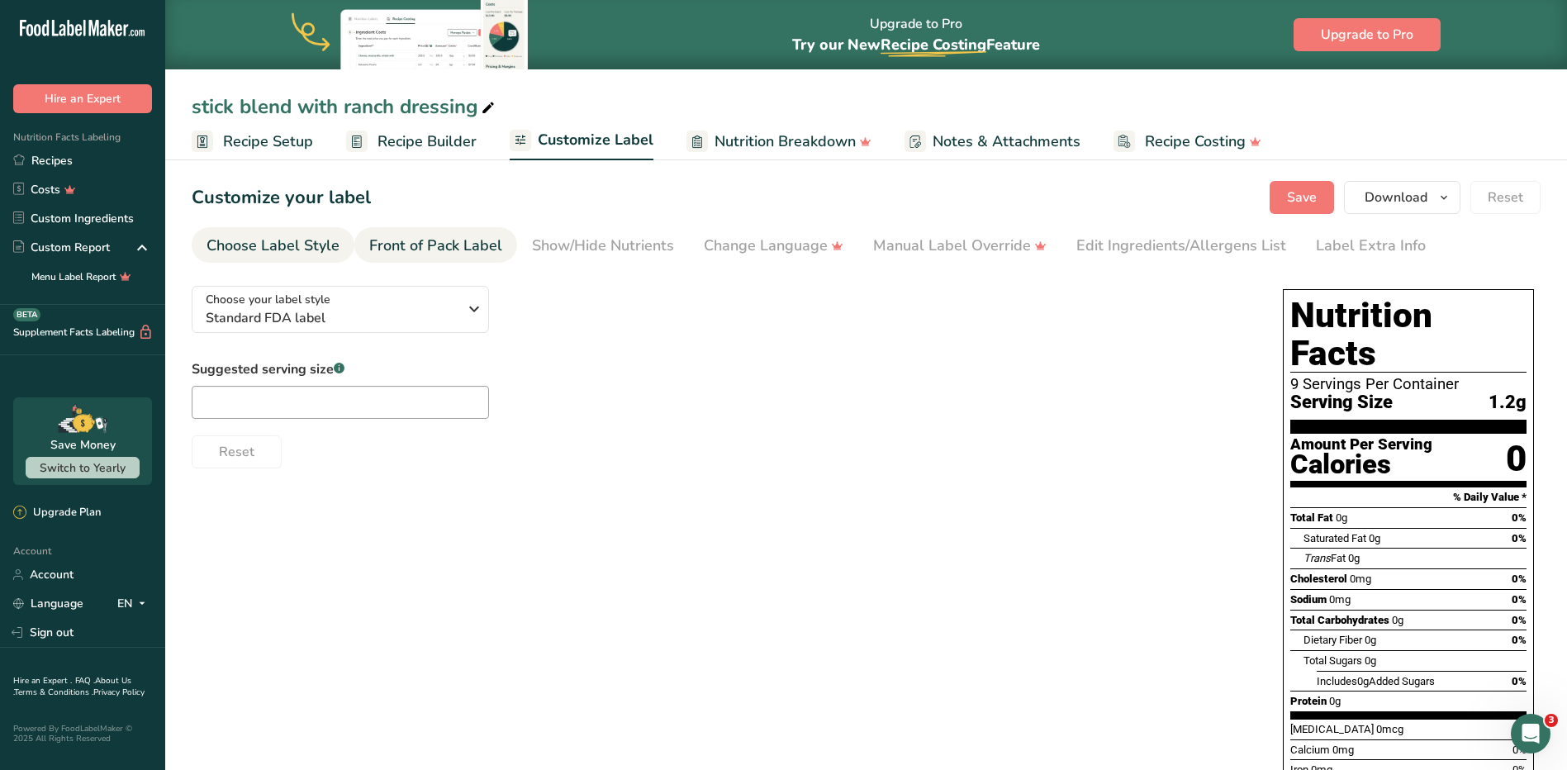
click at [478, 236] on div "Front of Pack Label" at bounding box center [435, 246] width 133 height 22
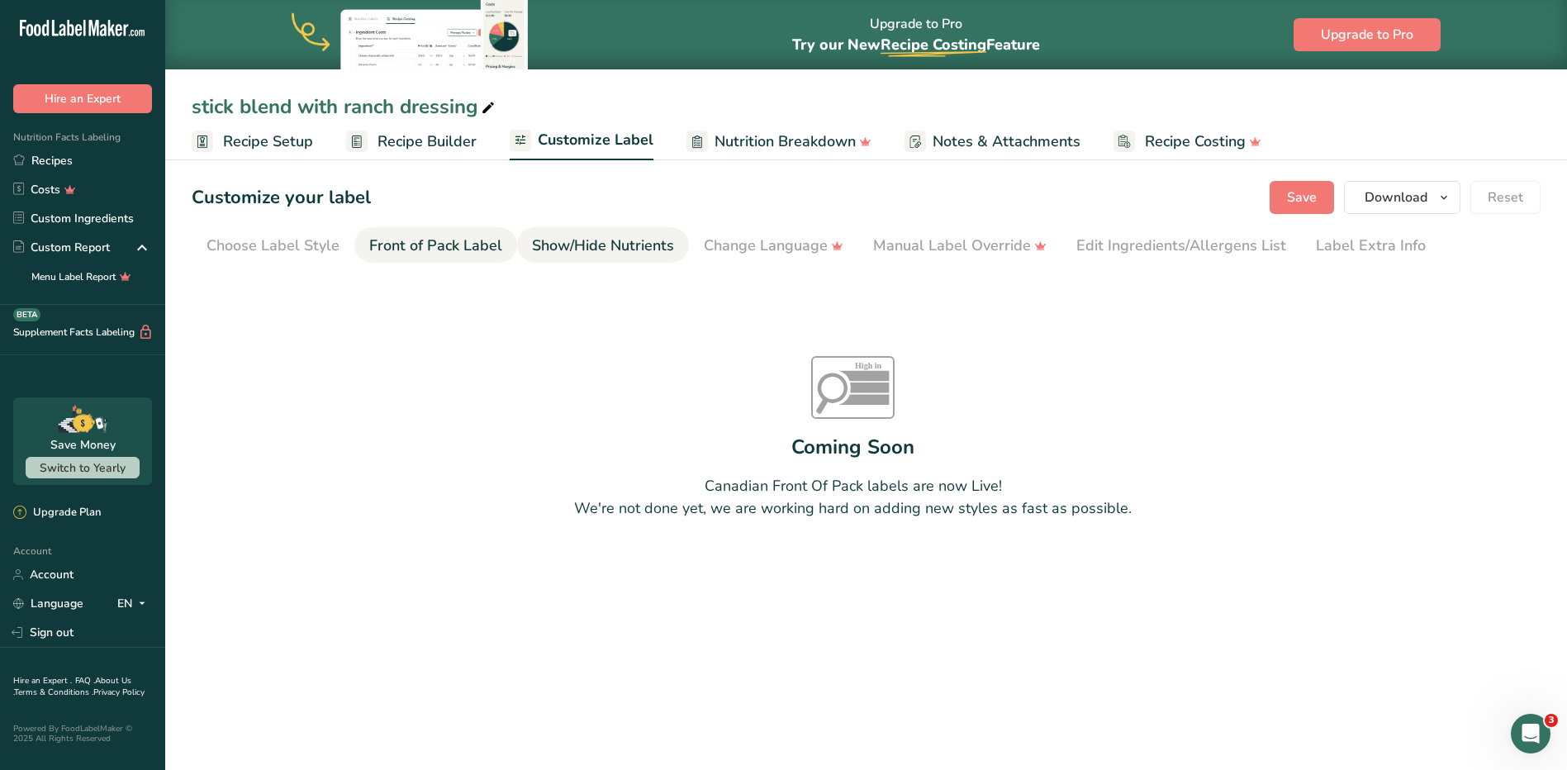
click at [600, 234] on link "Show/Hide Nutrients" at bounding box center [603, 245] width 142 height 37
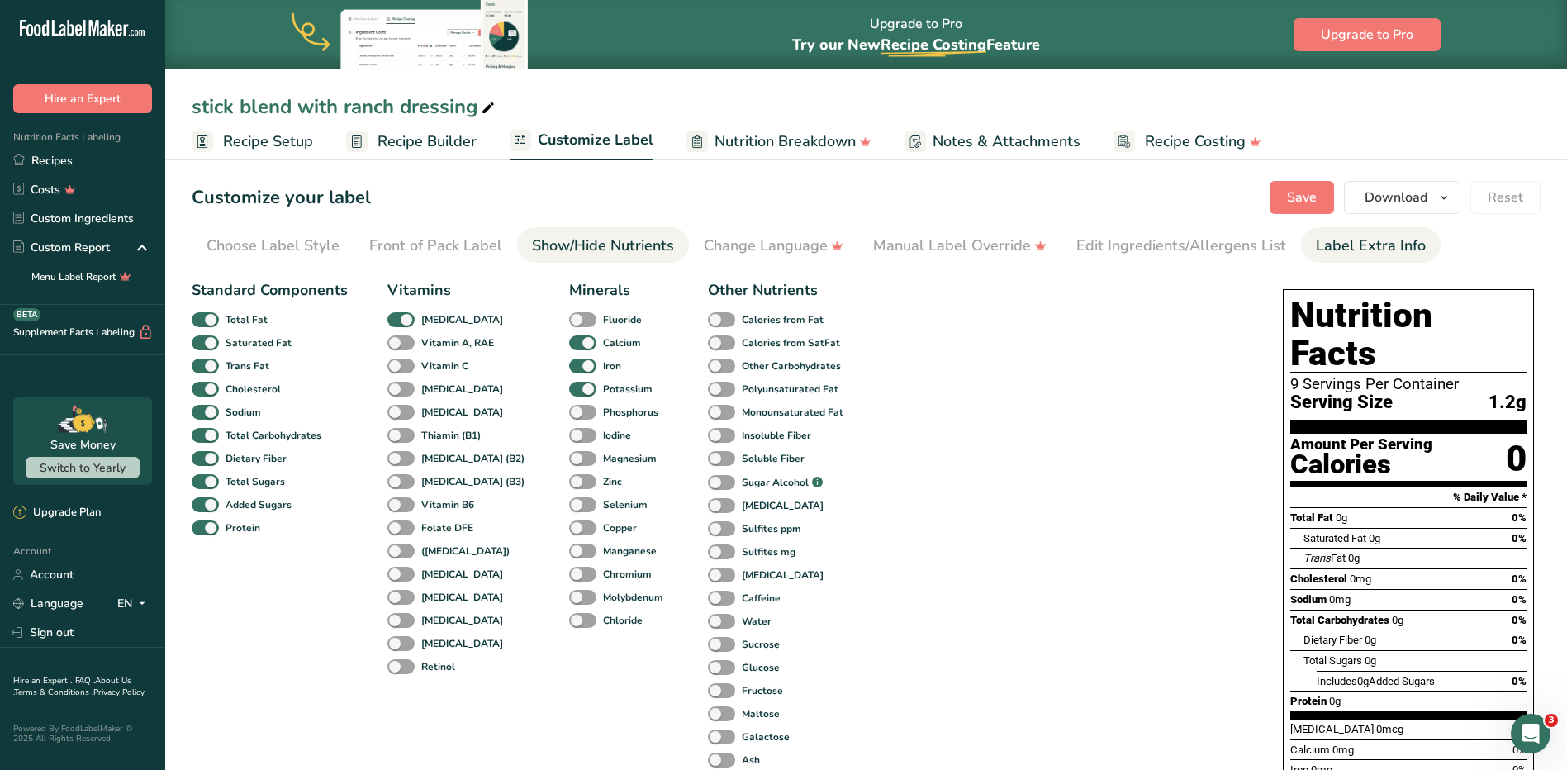
click at [1423, 243] on li "Label Extra Info" at bounding box center [1371, 245] width 140 height 36
click at [1390, 246] on div "Label Extra Info" at bounding box center [1371, 246] width 110 height 22
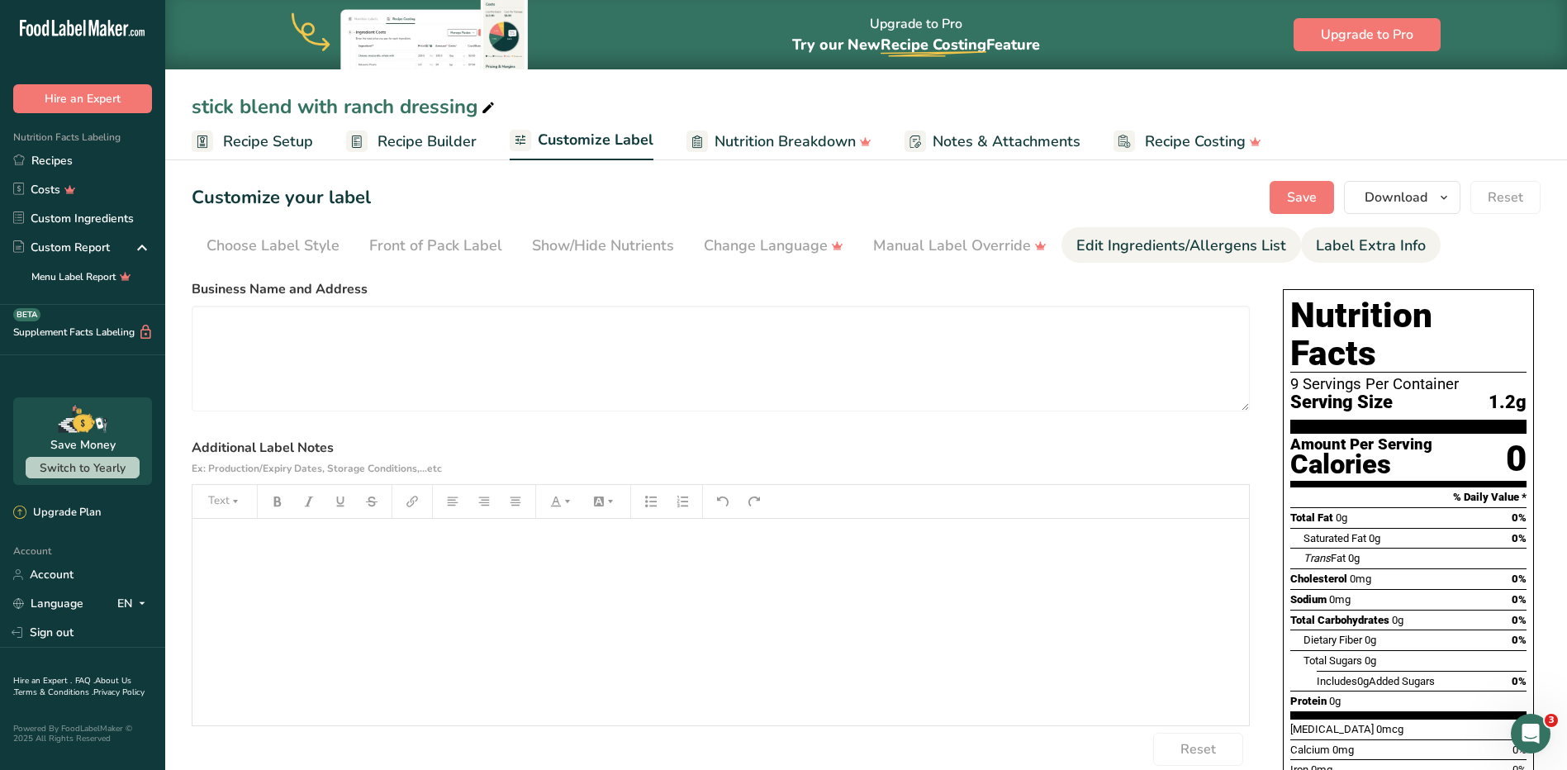
click at [1229, 250] on div "Edit Ingredients/Allergens List" at bounding box center [1181, 246] width 210 height 22
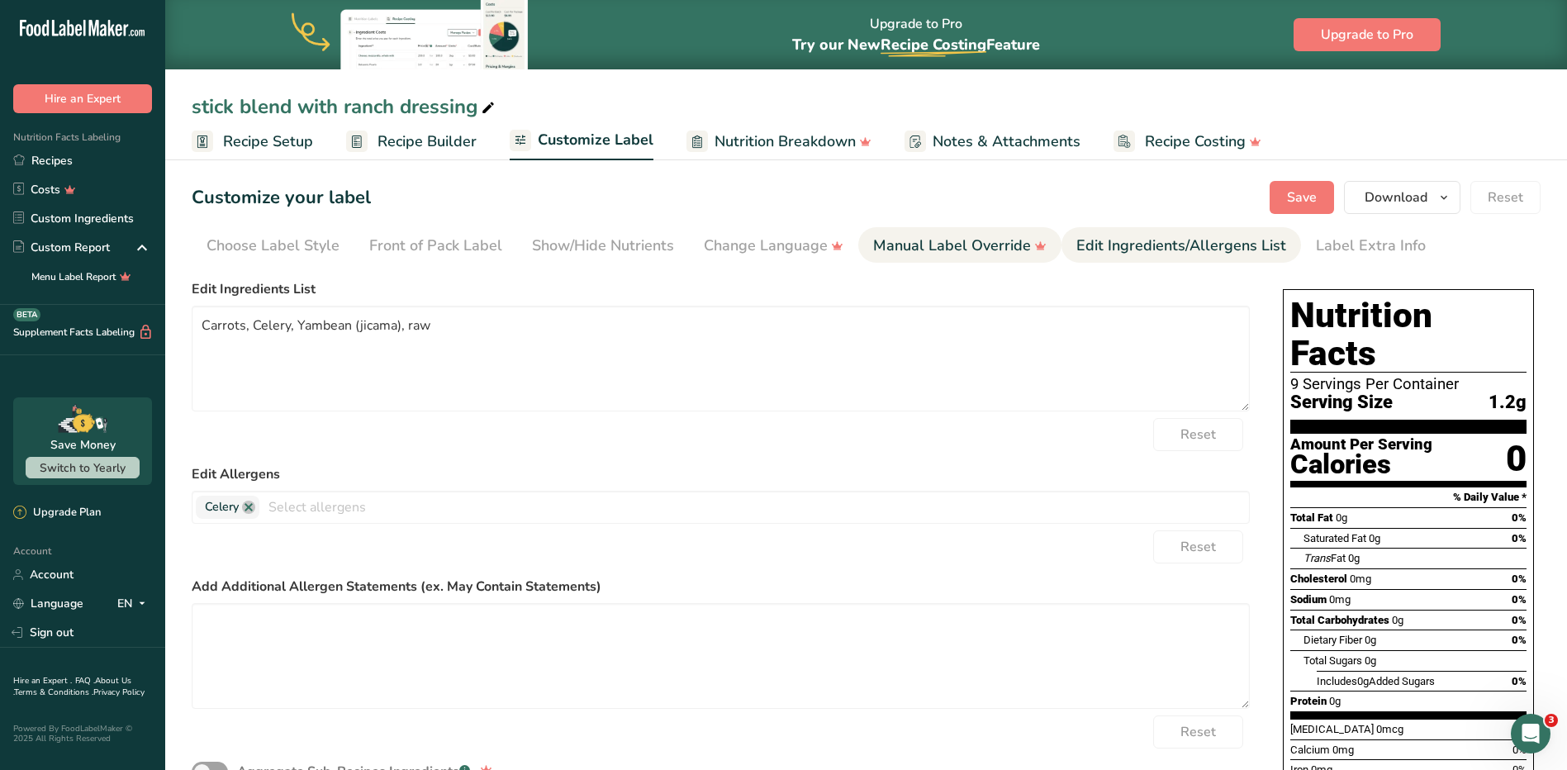
click at [916, 228] on link "Manual Label Override" at bounding box center [959, 245] width 173 height 37
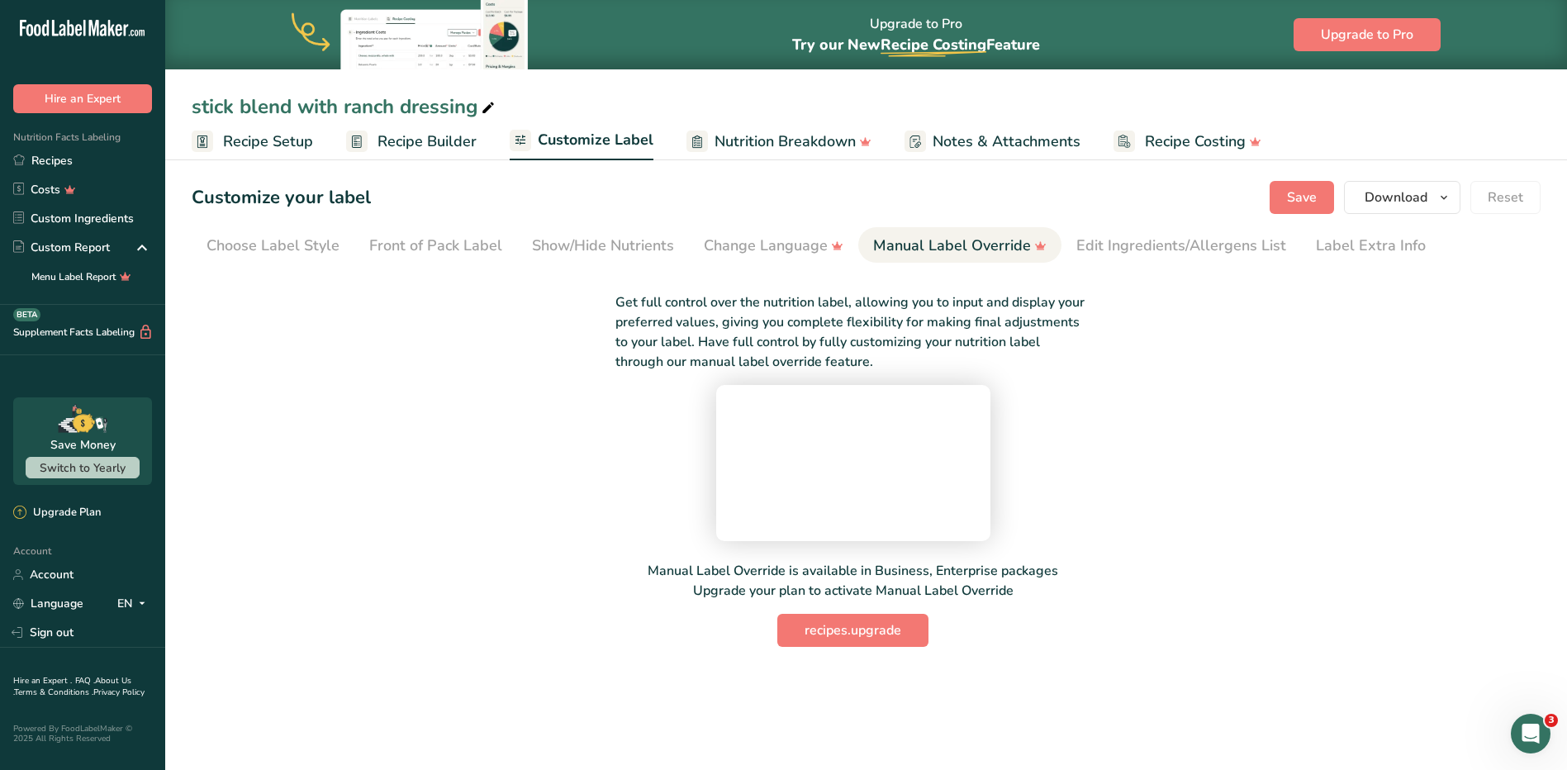
scroll to position [31, 0]
click at [57, 580] on link "Account" at bounding box center [82, 574] width 165 height 29
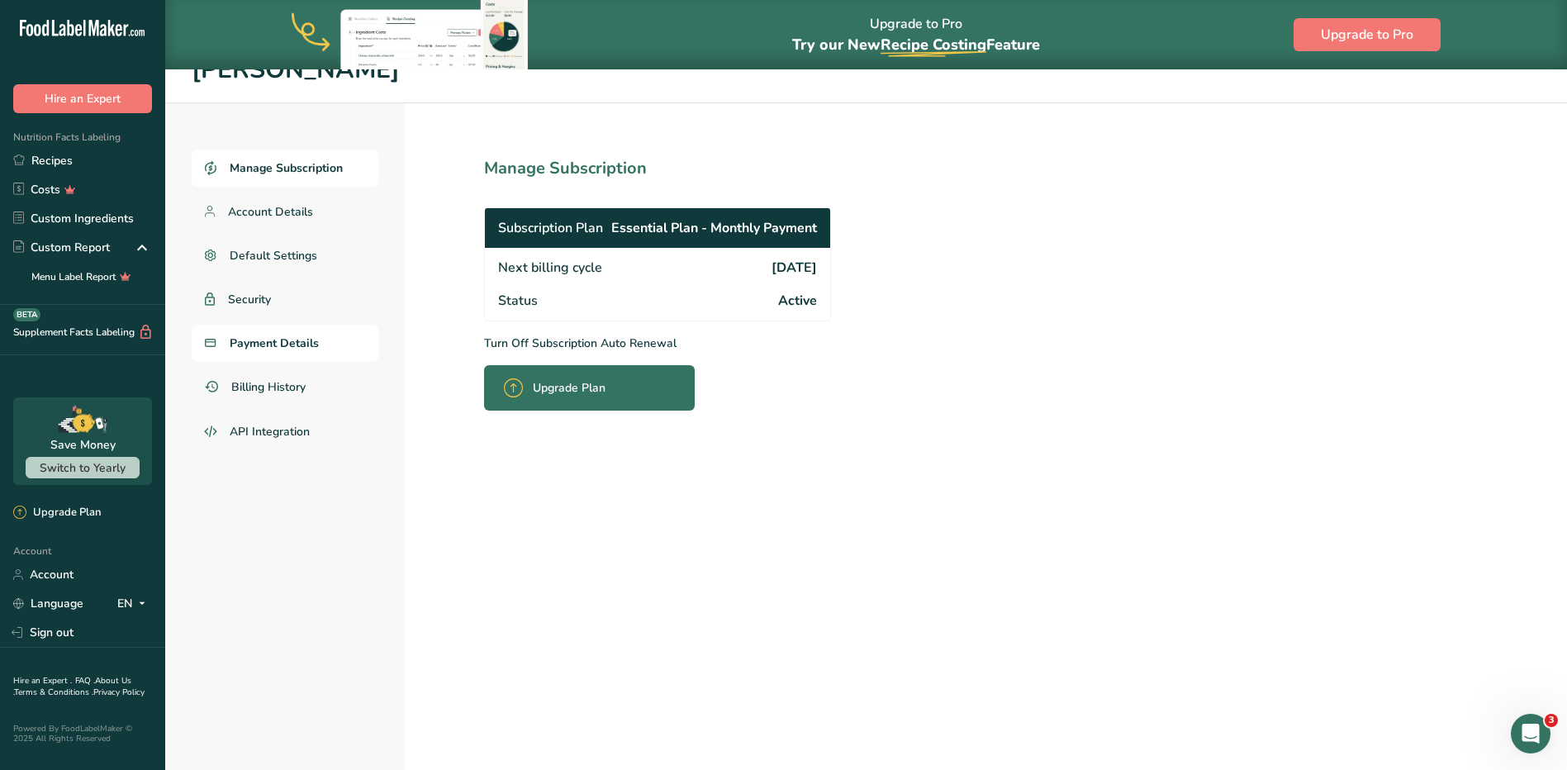
click at [295, 342] on span "Payment Details" at bounding box center [274, 343] width 89 height 17
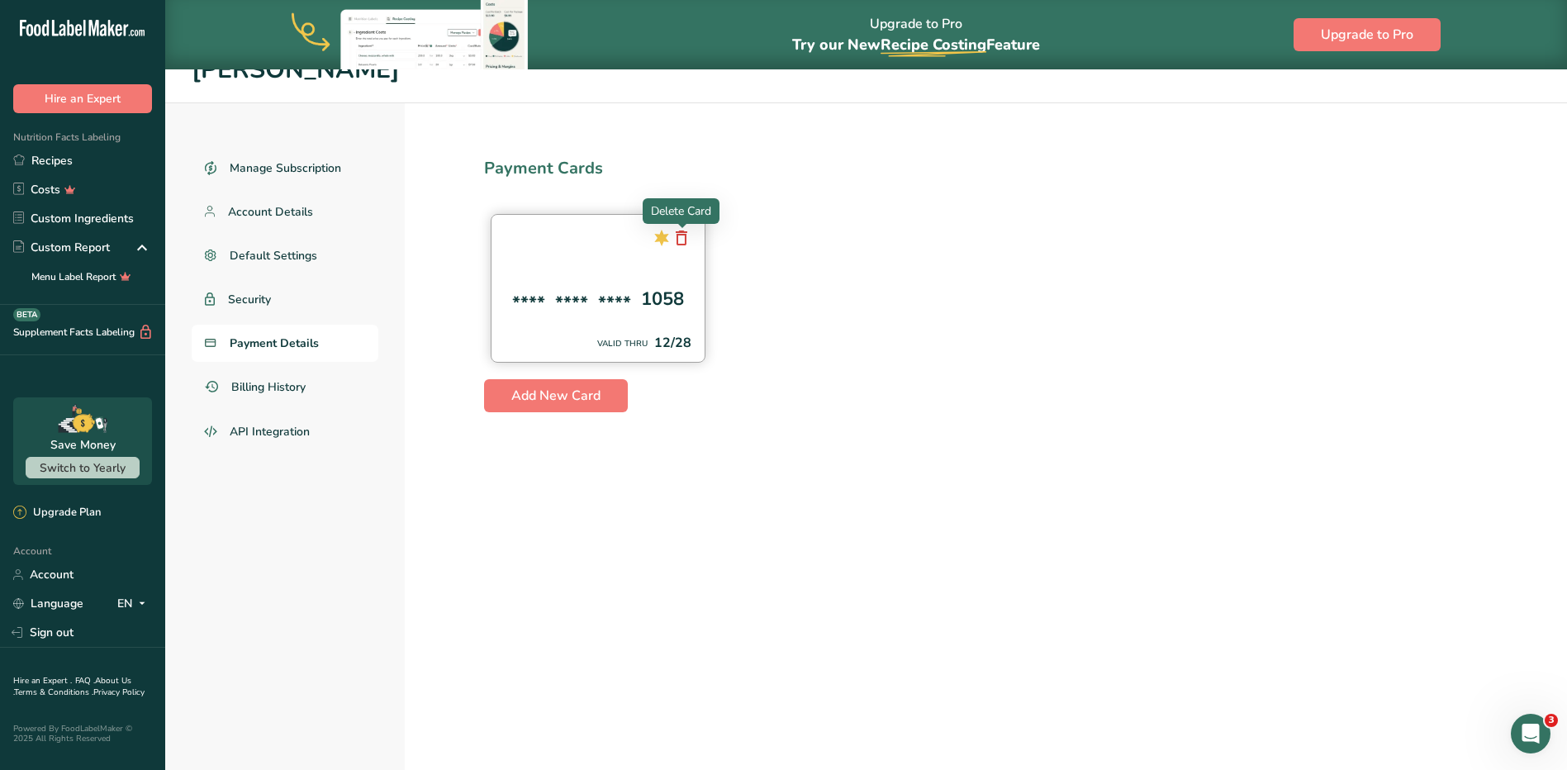
click at [684, 241] on icon at bounding box center [682, 238] width 20 height 30
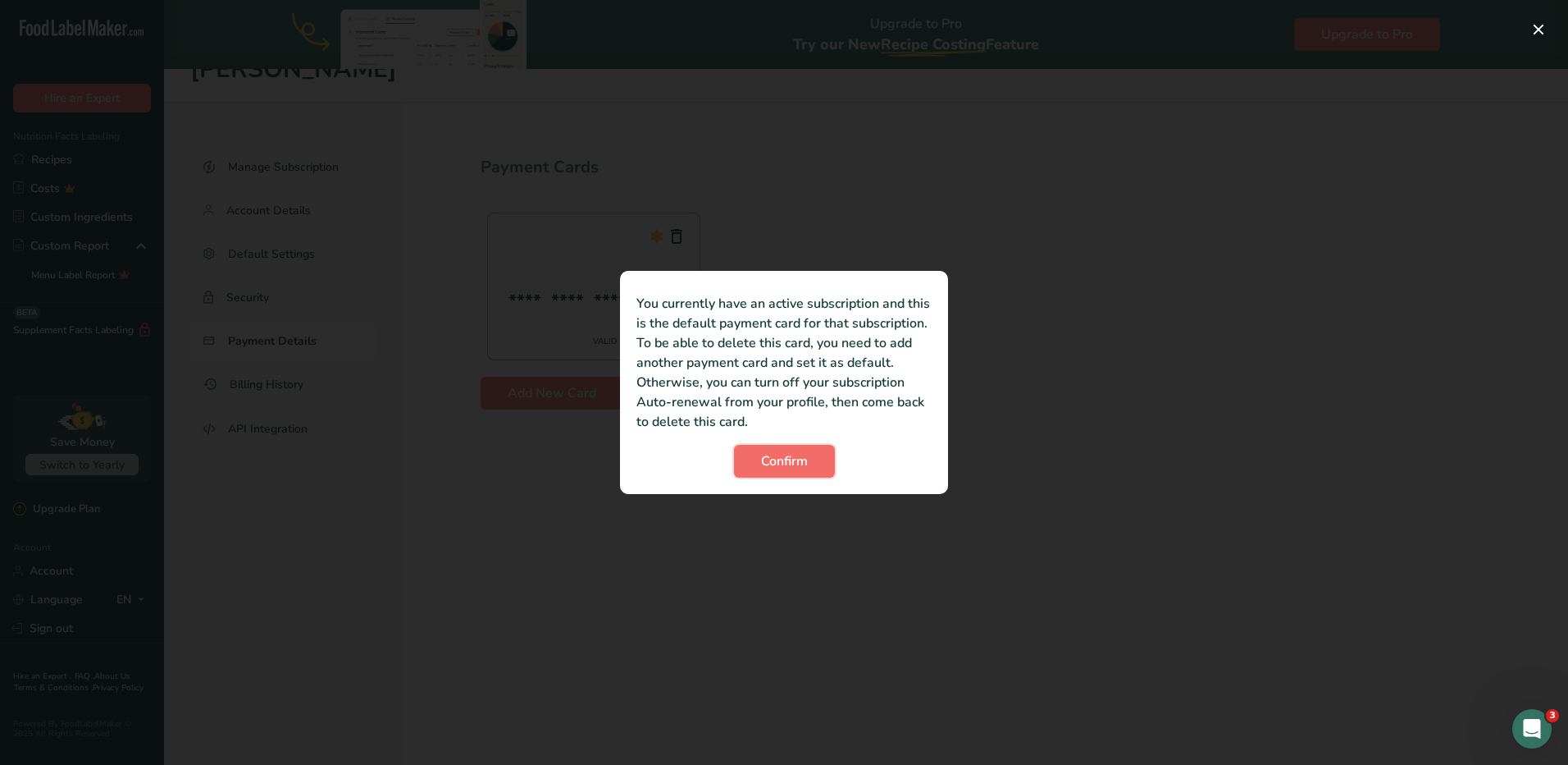
click at [779, 455] on span "Confirm" at bounding box center [784, 461] width 47 height 20
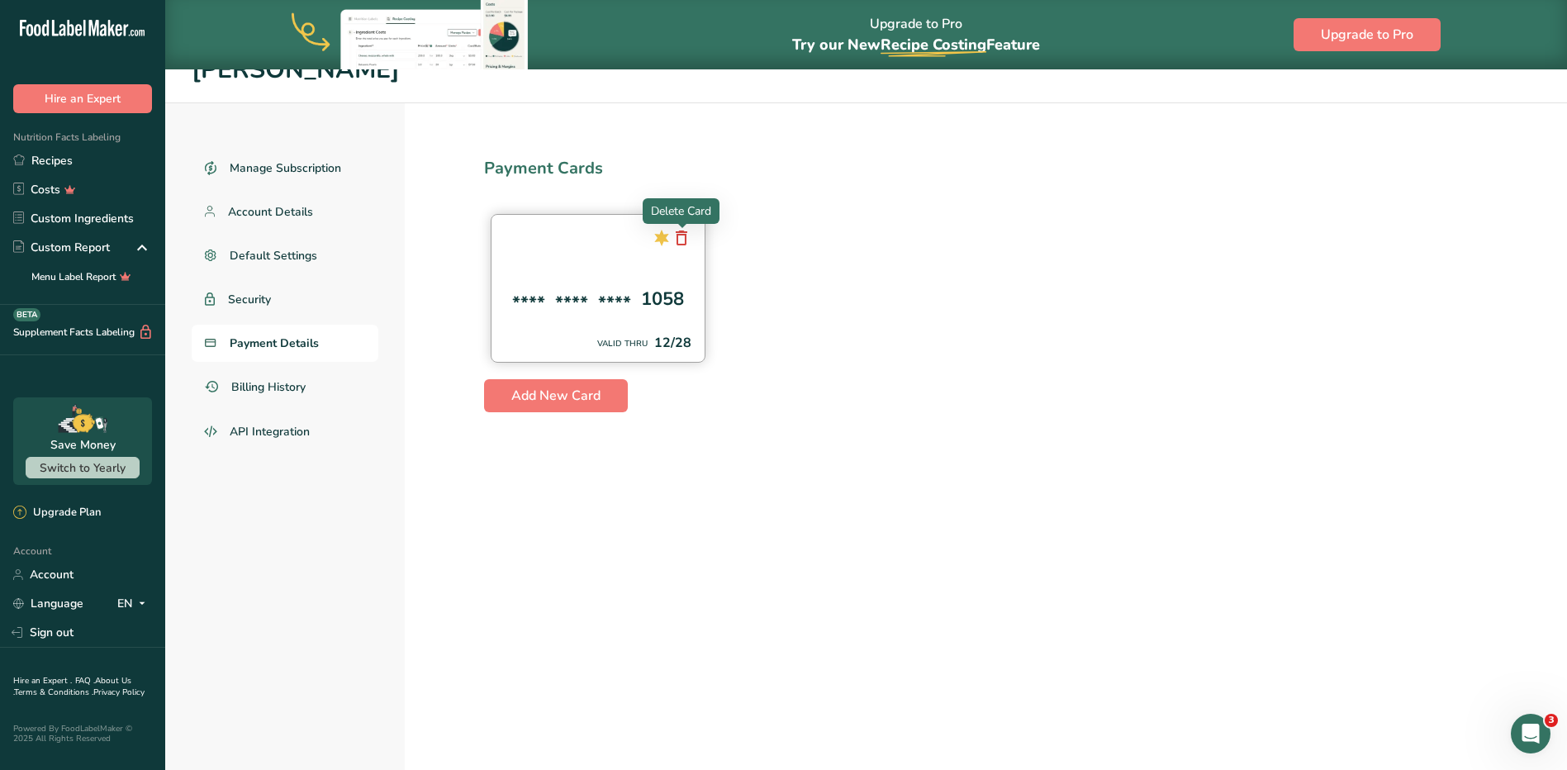
click at [685, 240] on icon at bounding box center [682, 238] width 20 height 30
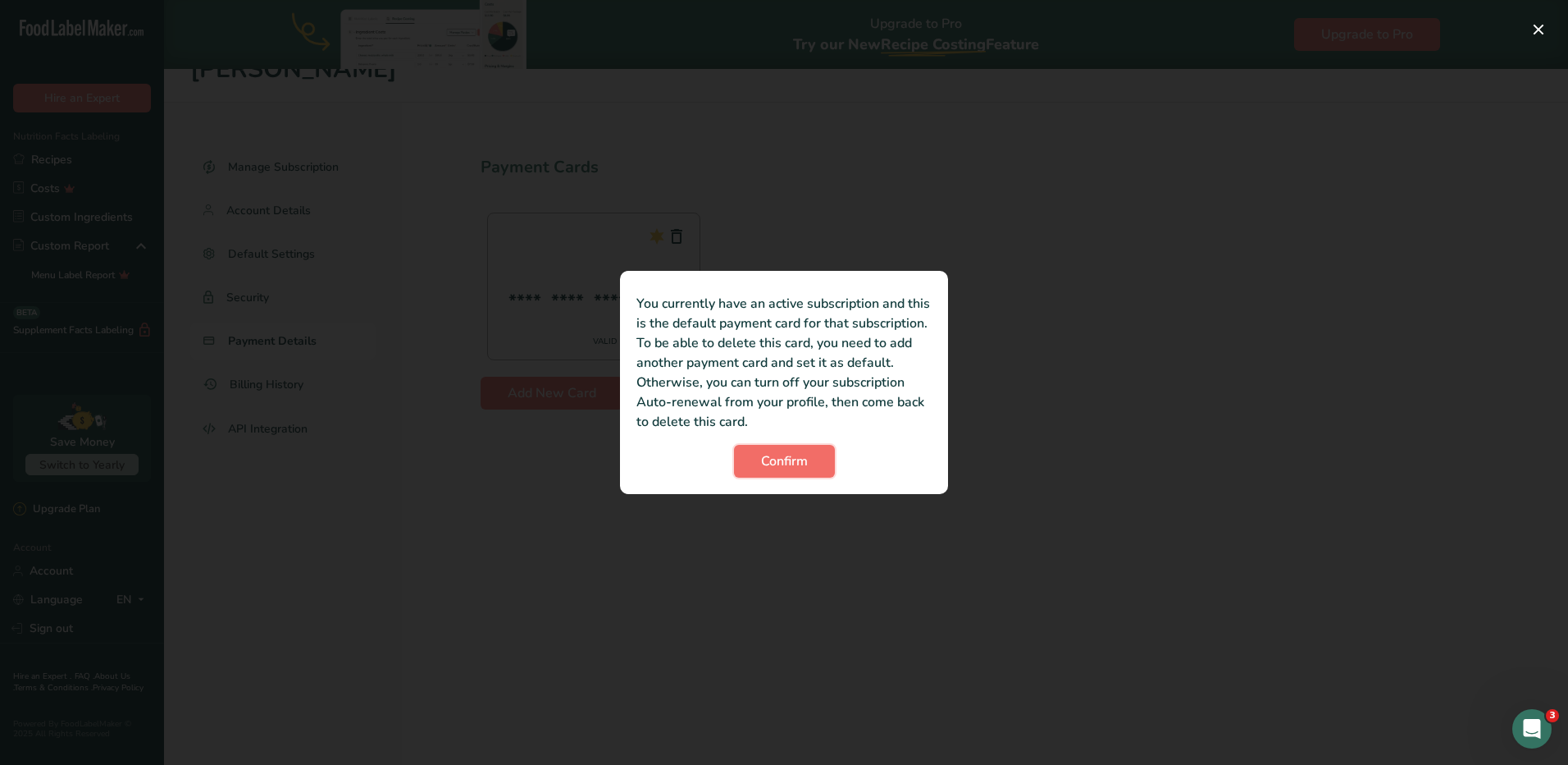
click at [791, 464] on span "Confirm" at bounding box center [784, 461] width 47 height 20
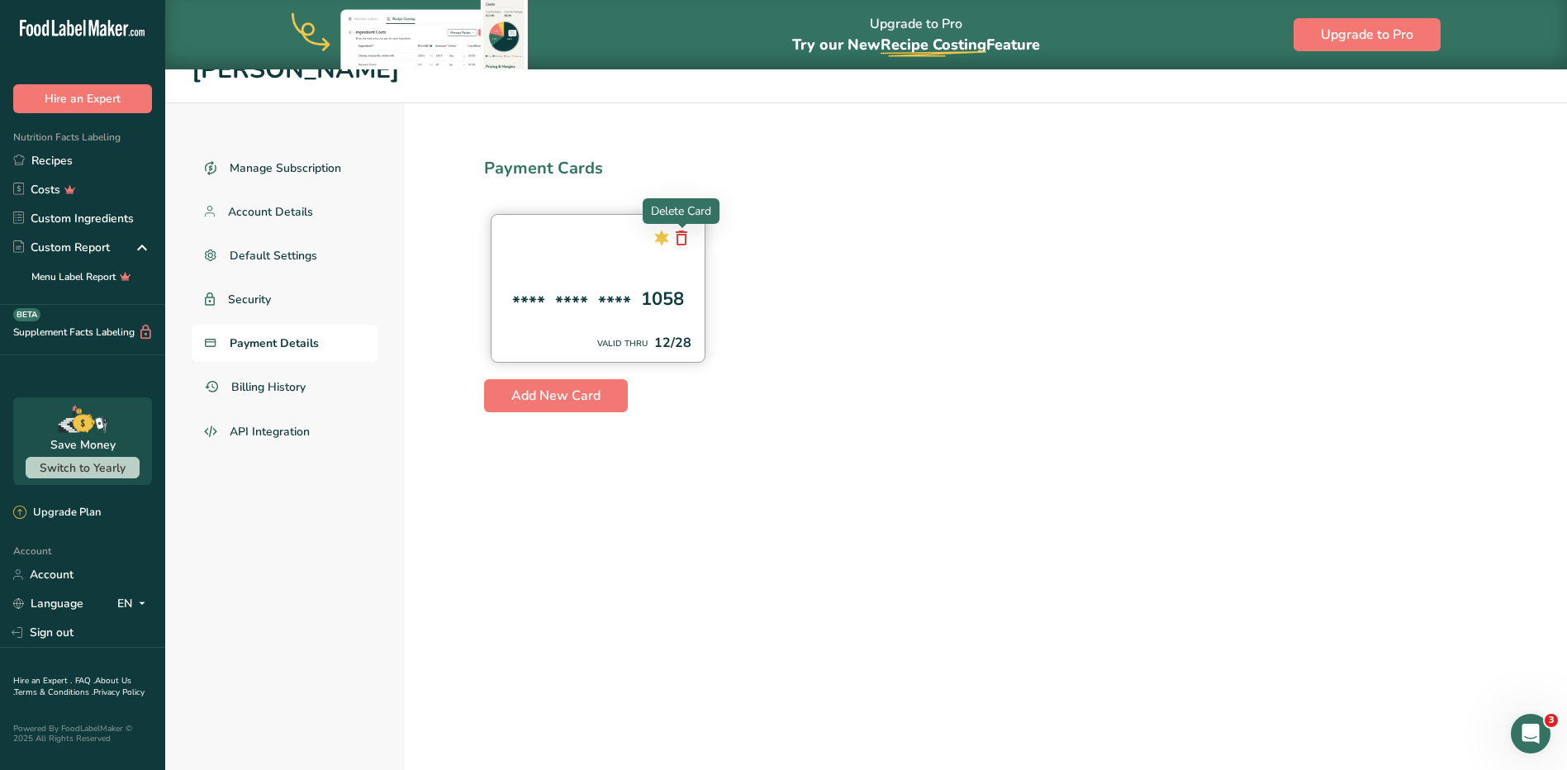
click at [686, 240] on icon at bounding box center [682, 238] width 20 height 30
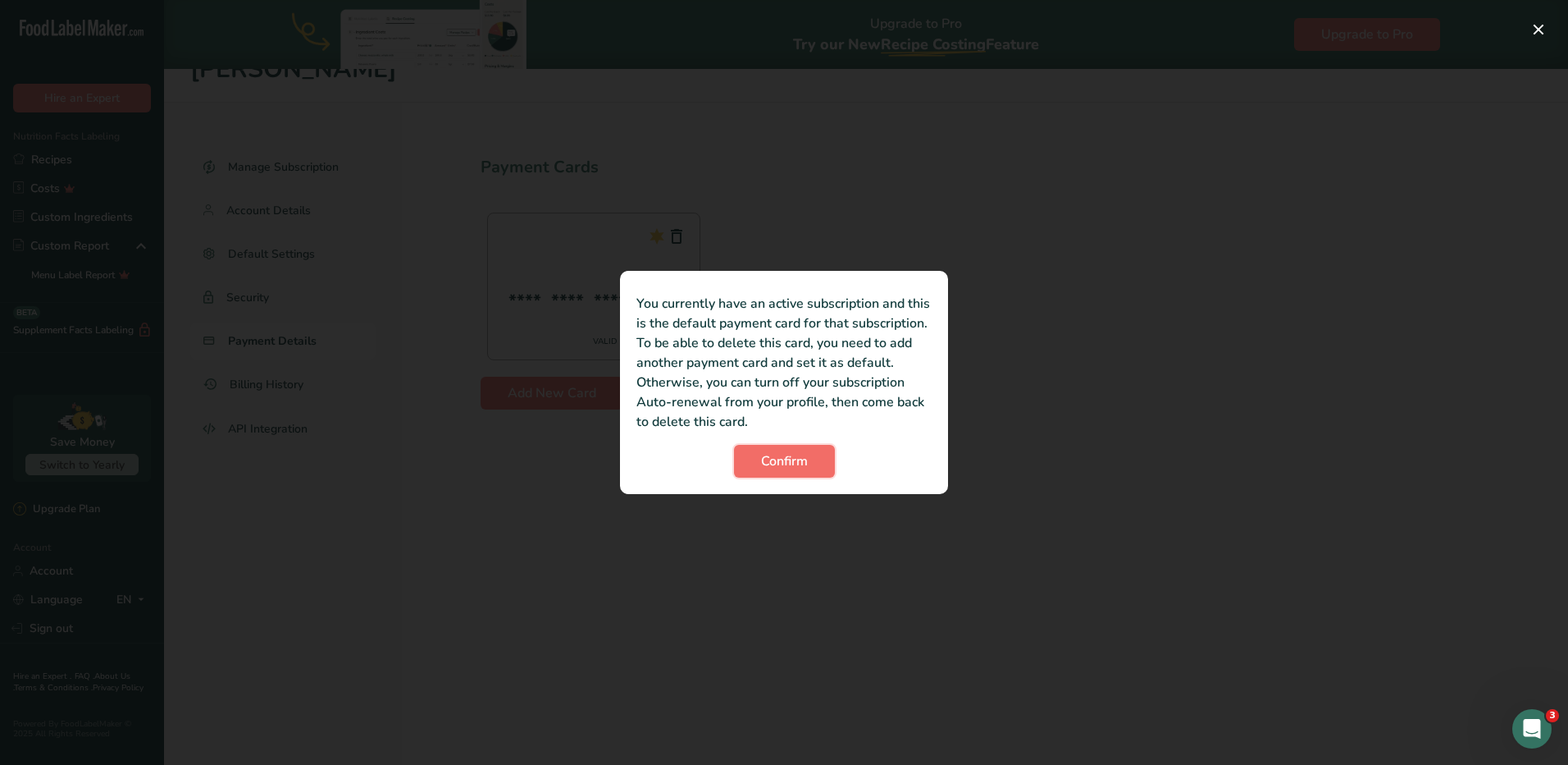
click at [794, 461] on span "Confirm" at bounding box center [784, 461] width 47 height 20
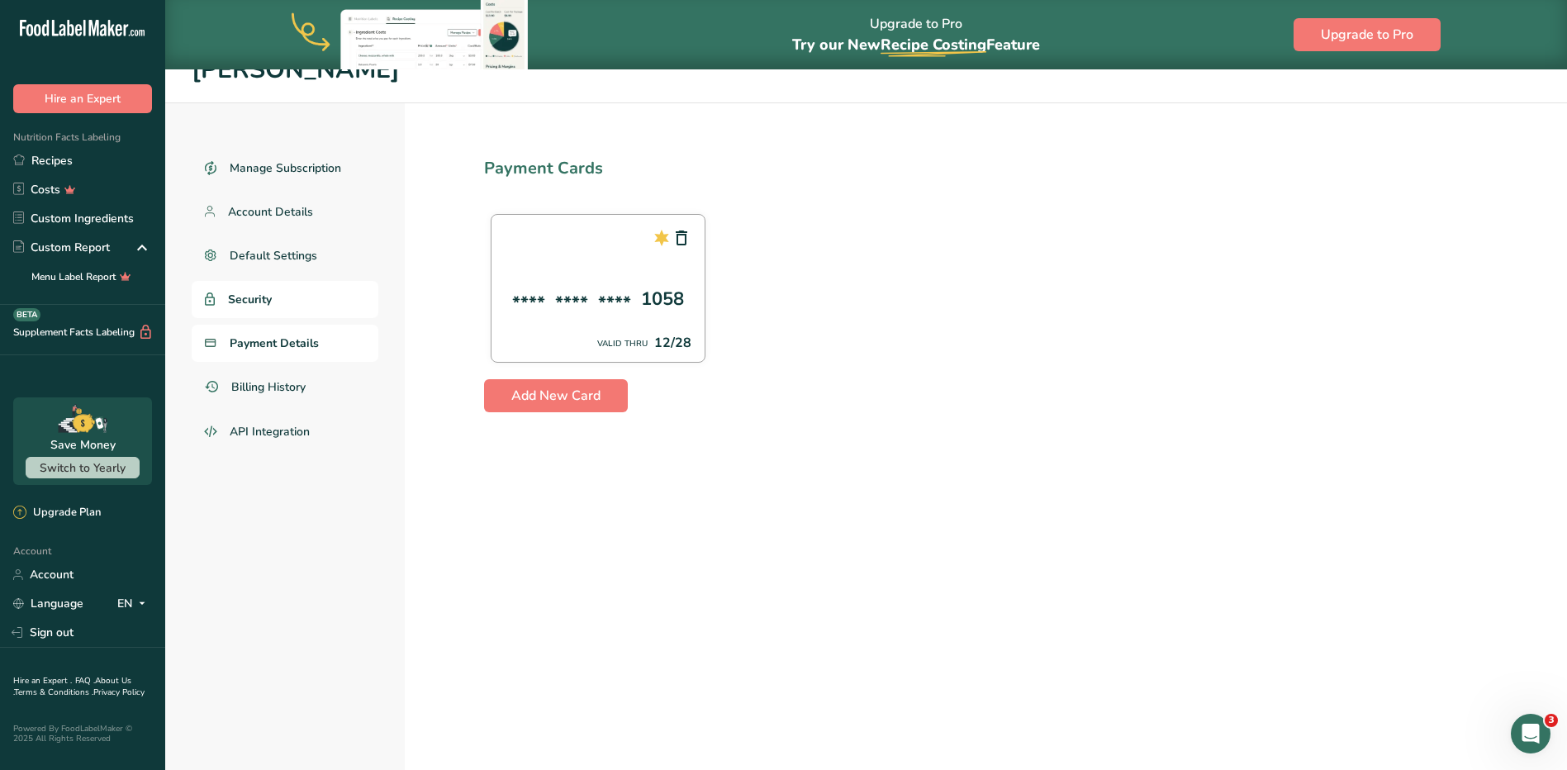
click at [253, 305] on span "Security" at bounding box center [250, 299] width 44 height 17
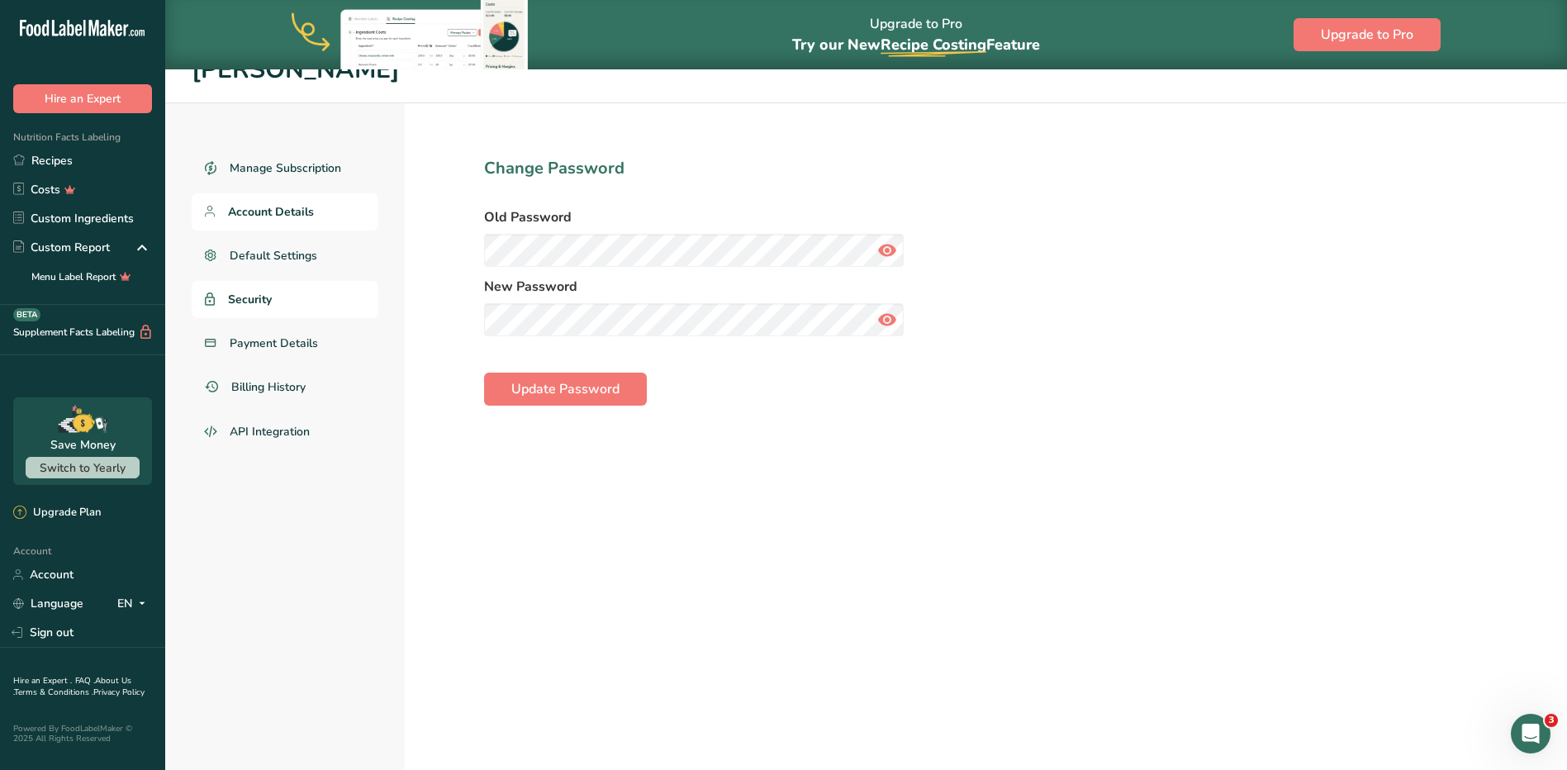
click at [277, 216] on span "Account Details" at bounding box center [271, 211] width 86 height 17
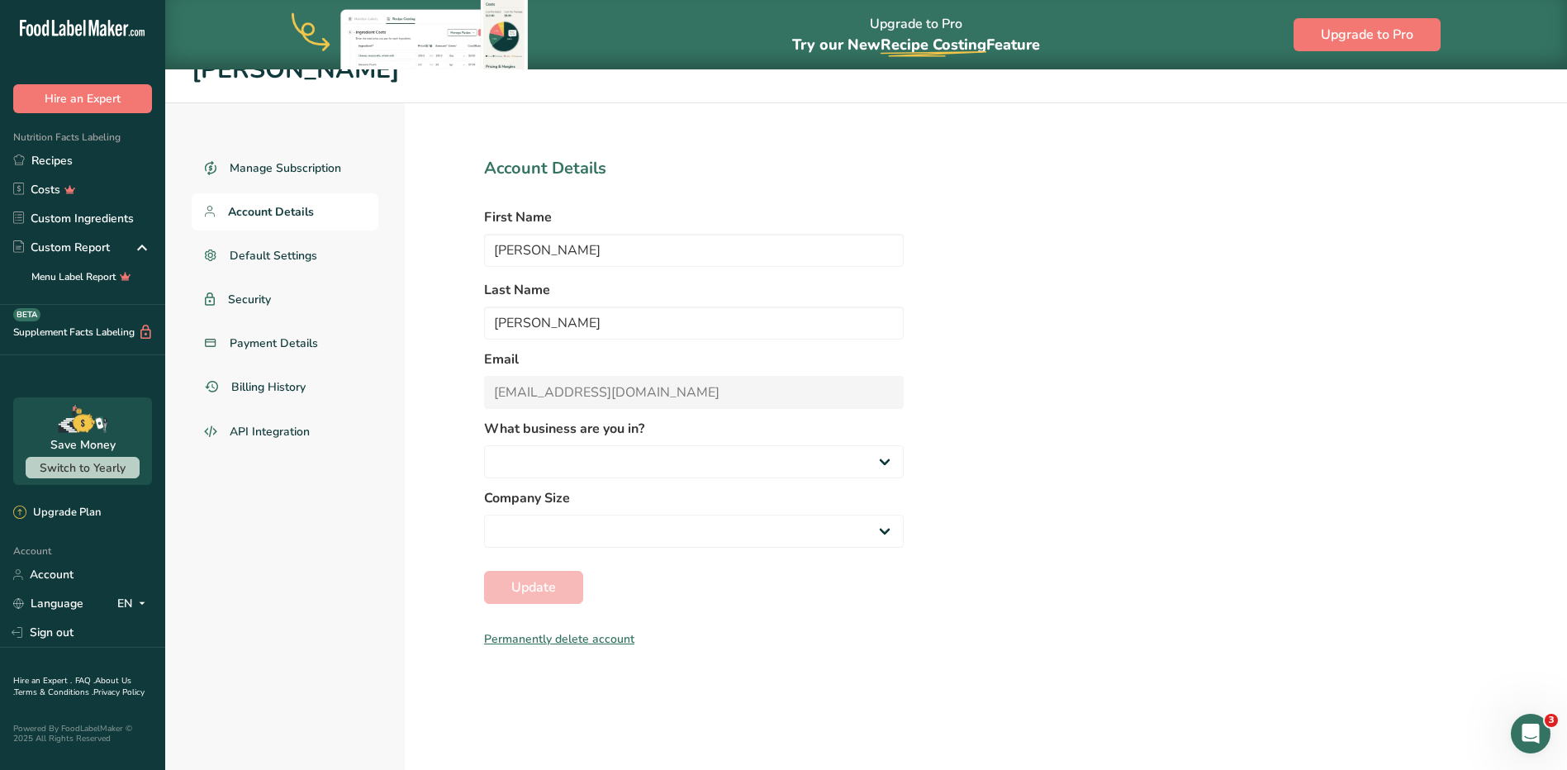
select select "1"
select select "2"
click at [292, 188] on ul "Manage Subscription Account Details Default Settings Security Payment Details B…" at bounding box center [285, 301] width 187 height 302
click at [297, 178] on link "Manage Subscription" at bounding box center [285, 168] width 187 height 37
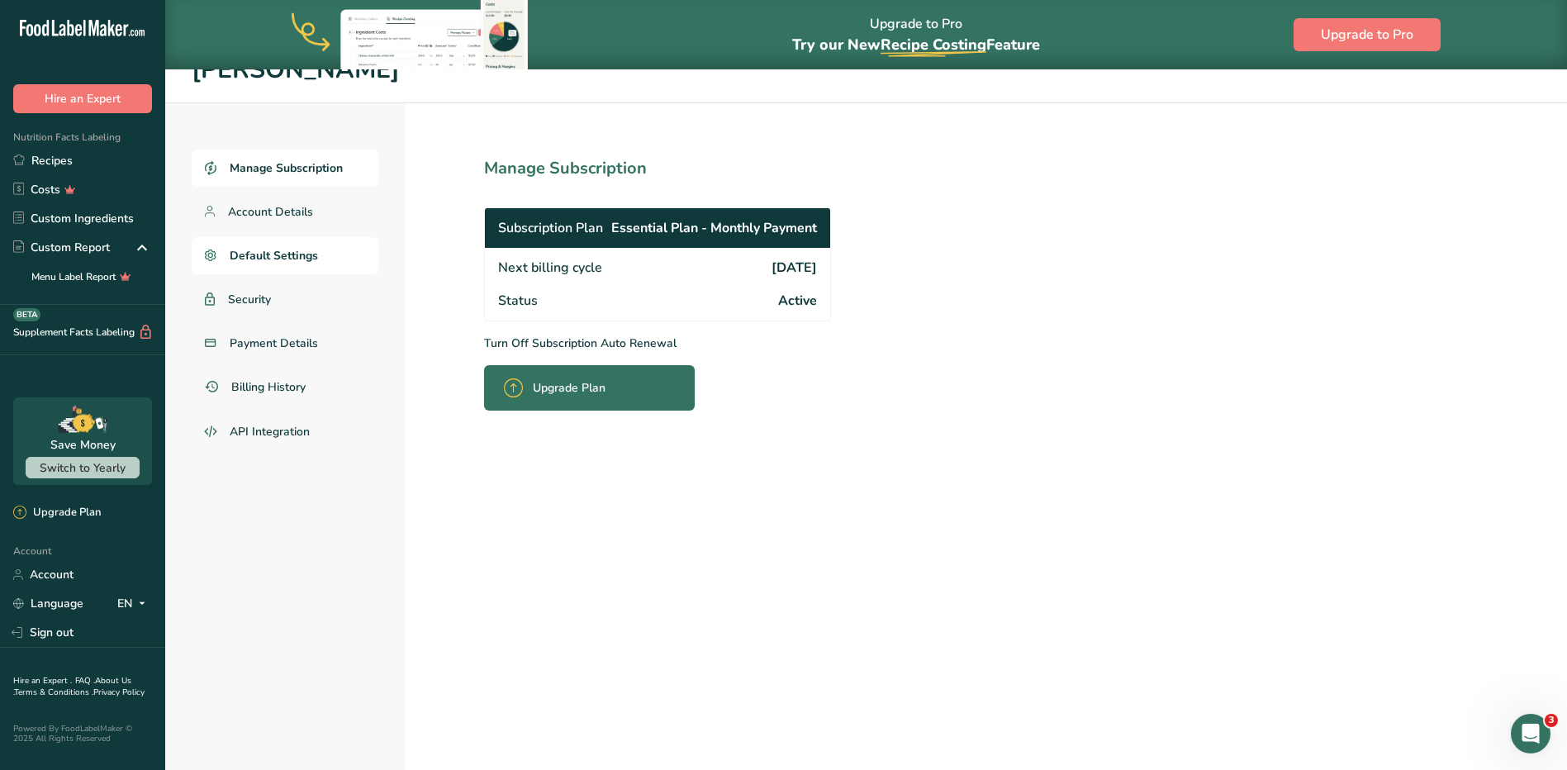
click at [294, 261] on span "Default Settings" at bounding box center [274, 255] width 88 height 17
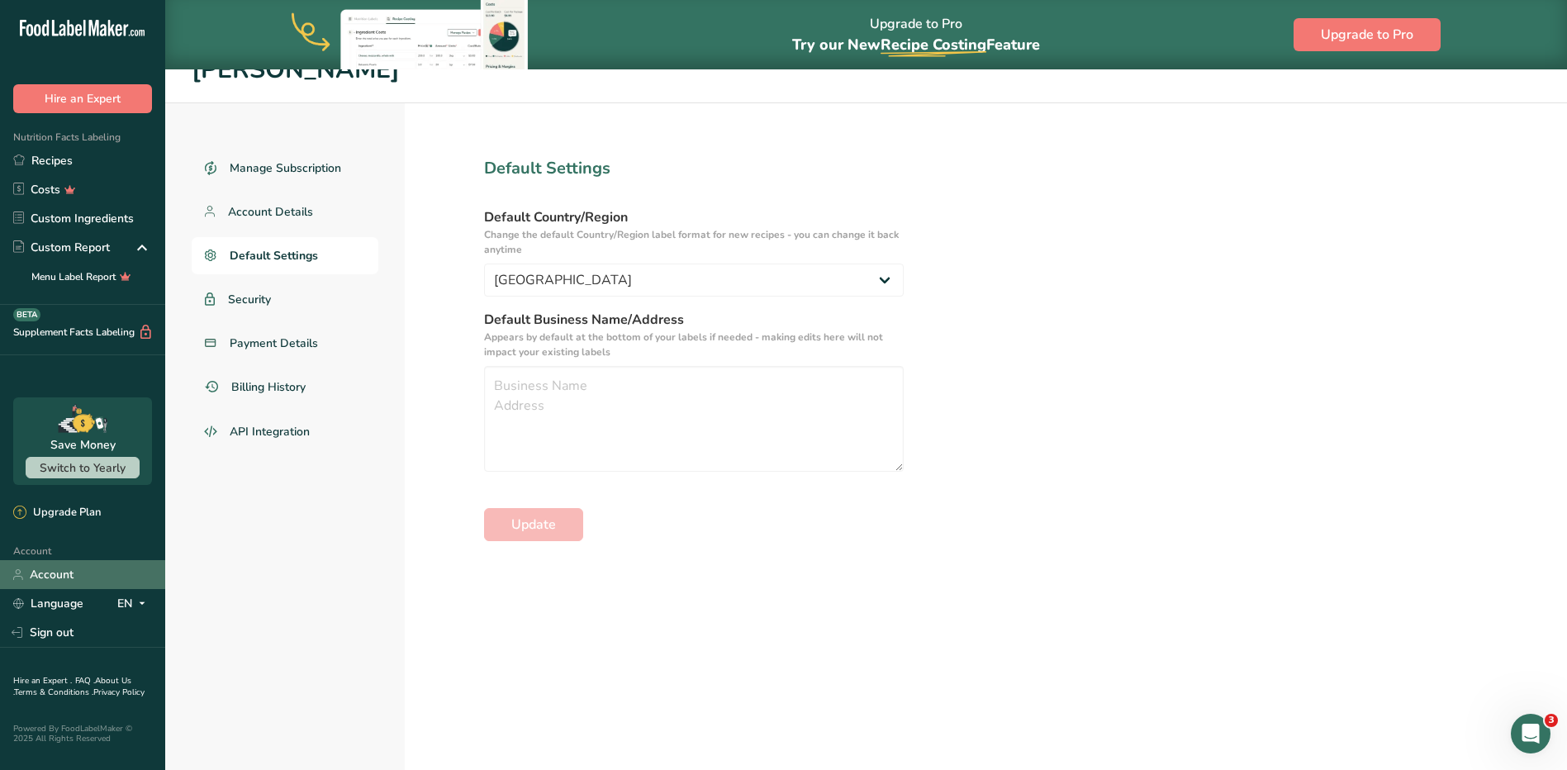
click at [115, 576] on link "Account" at bounding box center [82, 574] width 165 height 29
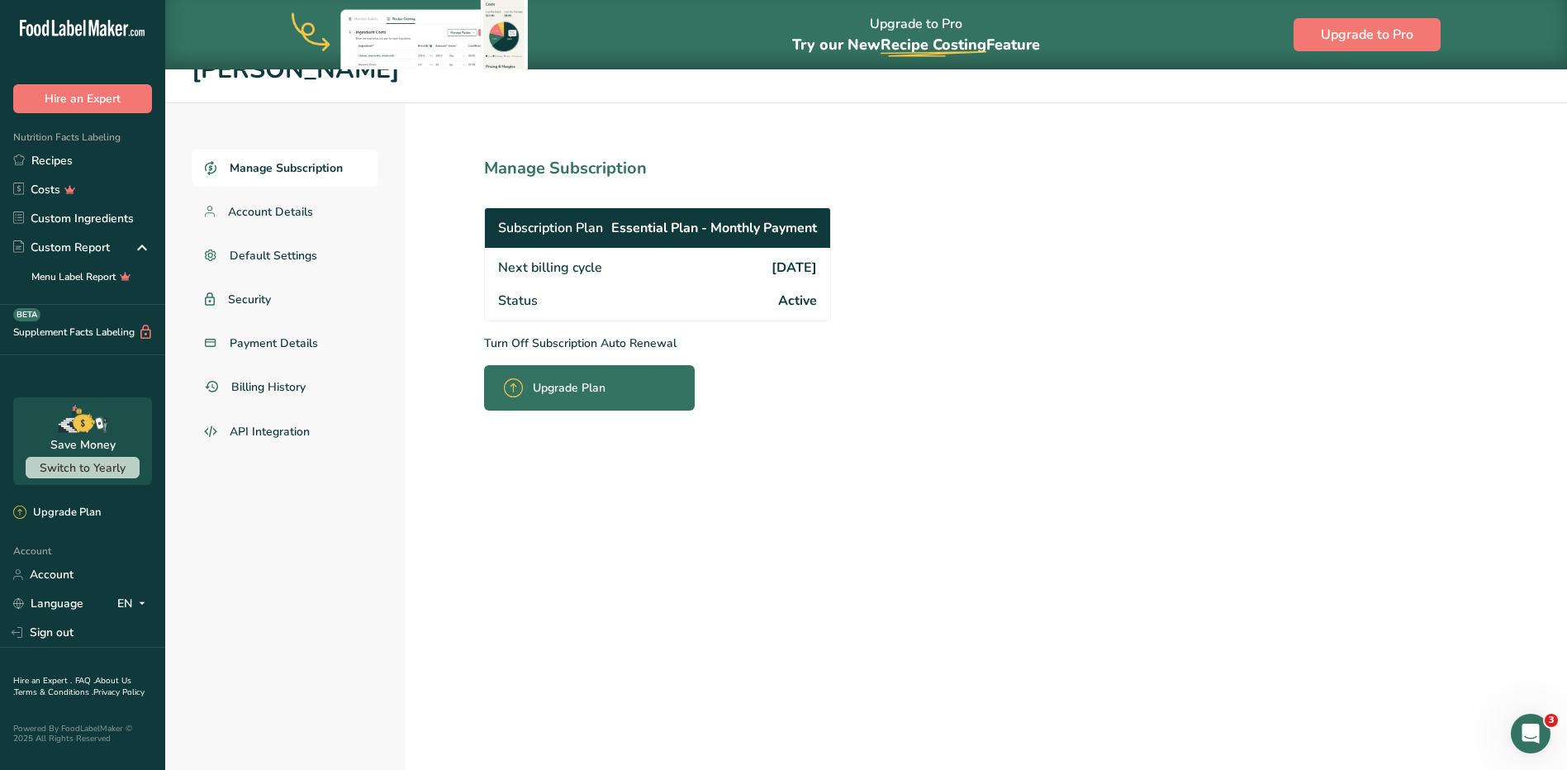
click at [310, 568] on div "Manage Subscription Account Details Default Settings Security Payment Details B…" at bounding box center [285, 455] width 240 height 705
click at [60, 163] on link "Recipes" at bounding box center [82, 160] width 165 height 29
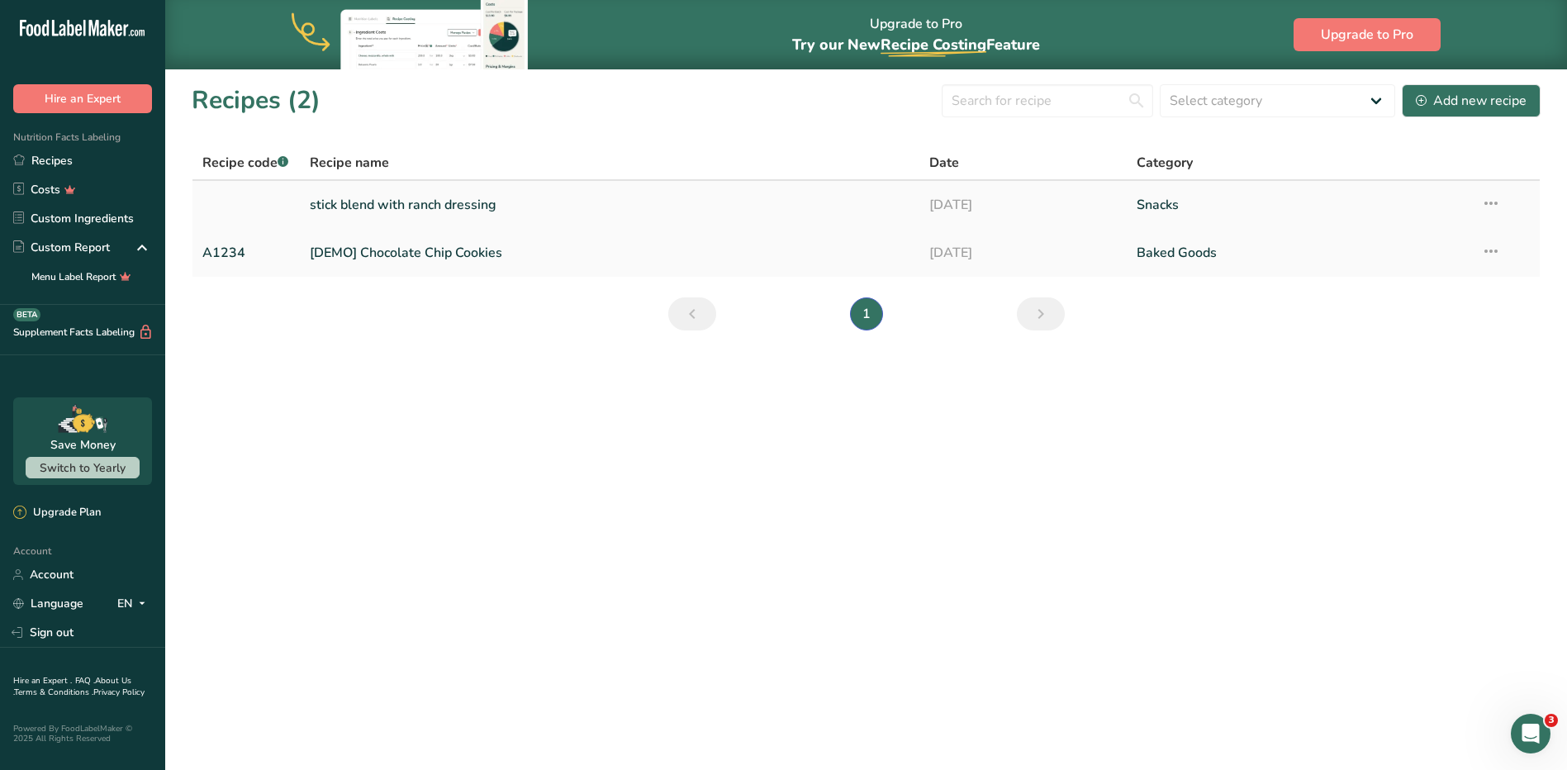
click at [392, 218] on link "stick blend with ranch dressing" at bounding box center [610, 205] width 601 height 35
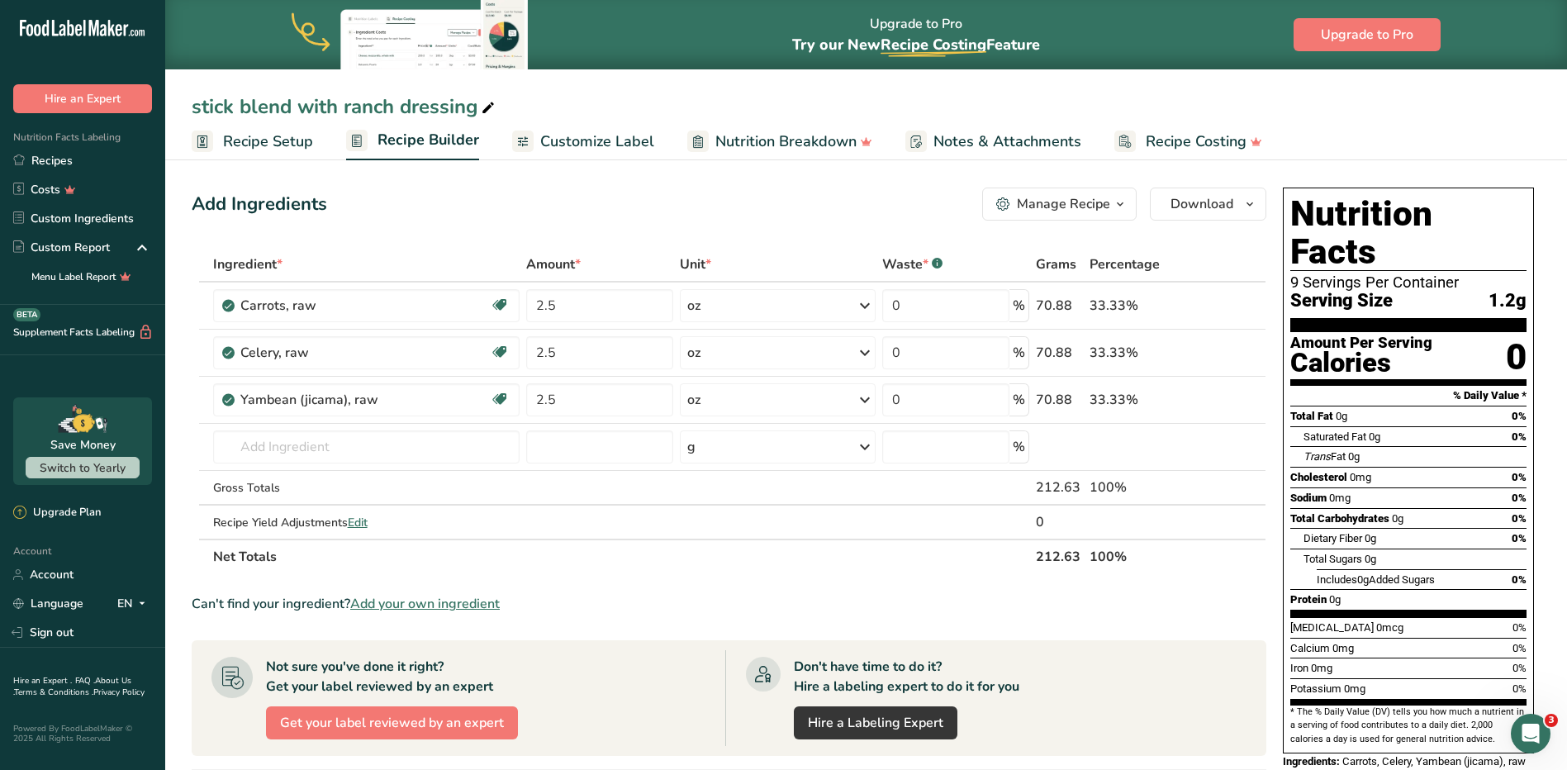
click at [1105, 209] on div "Manage Recipe" at bounding box center [1063, 204] width 93 height 20
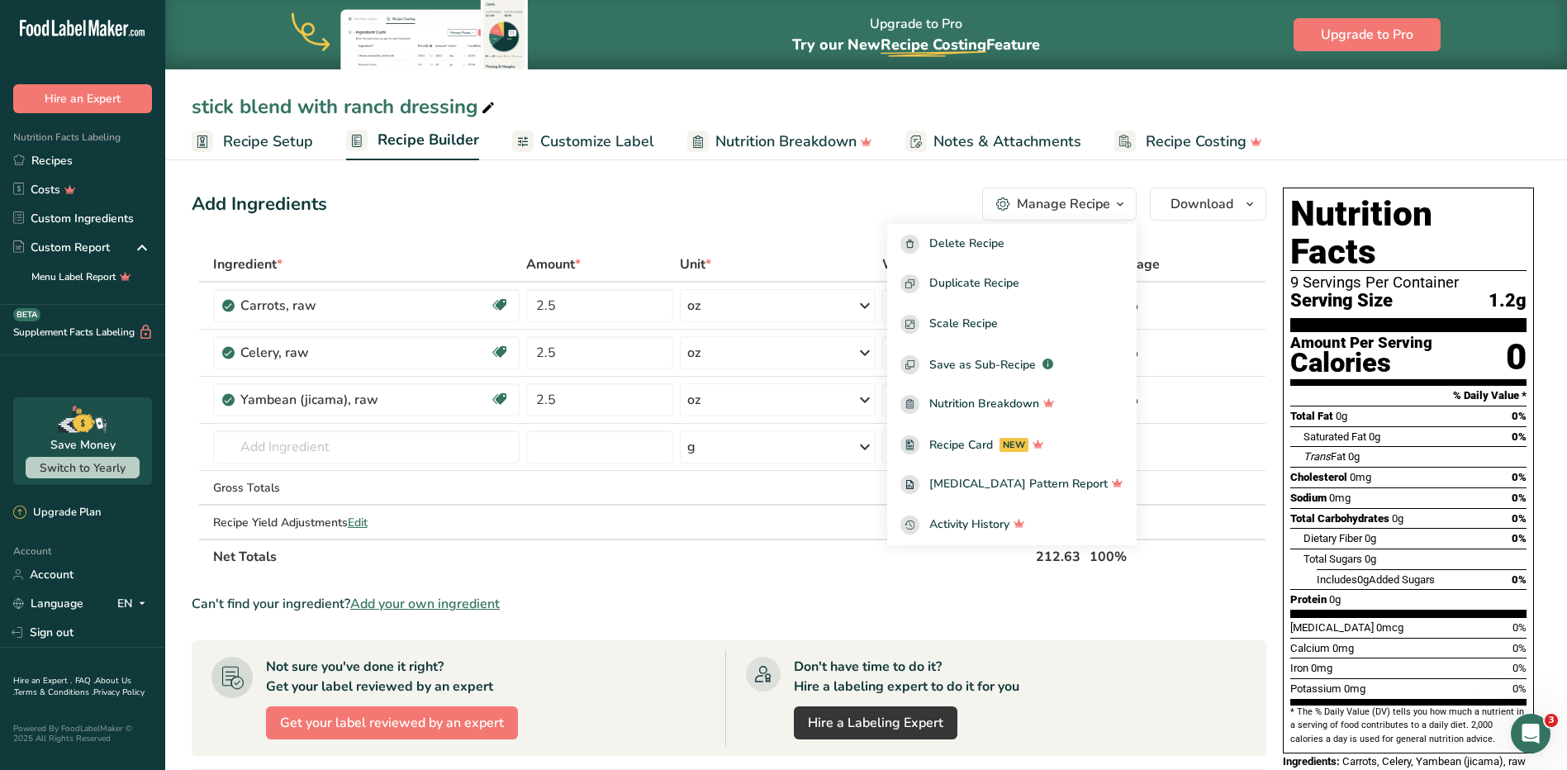
click at [946, 596] on div "Can't find your ingredient? Add your own ingredient" at bounding box center [729, 604] width 1075 height 20
